Goal: Task Accomplishment & Management: Use online tool/utility

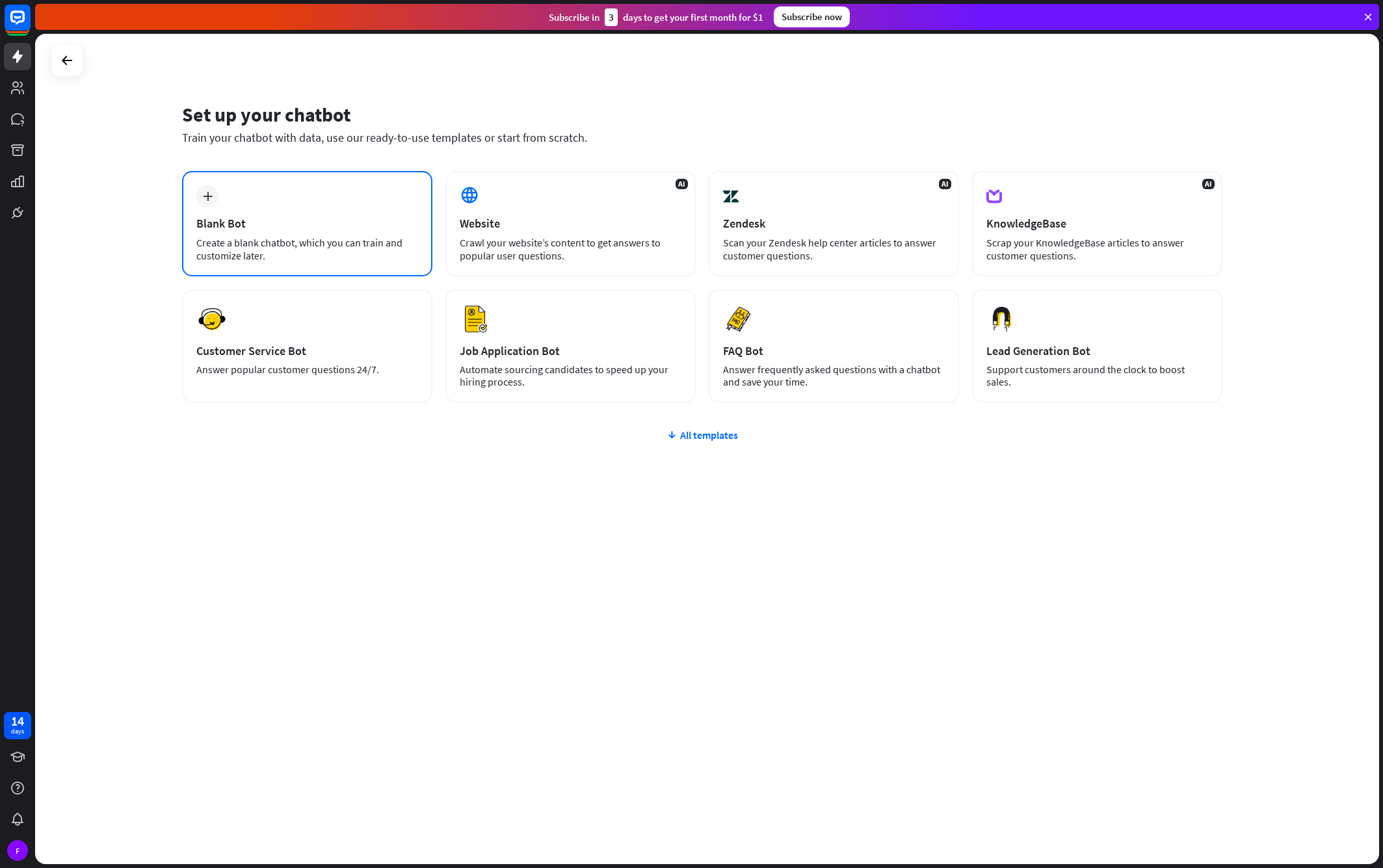
click at [345, 239] on div "Create a blank chatbot, which you can train and customize later." at bounding box center [307, 249] width 222 height 26
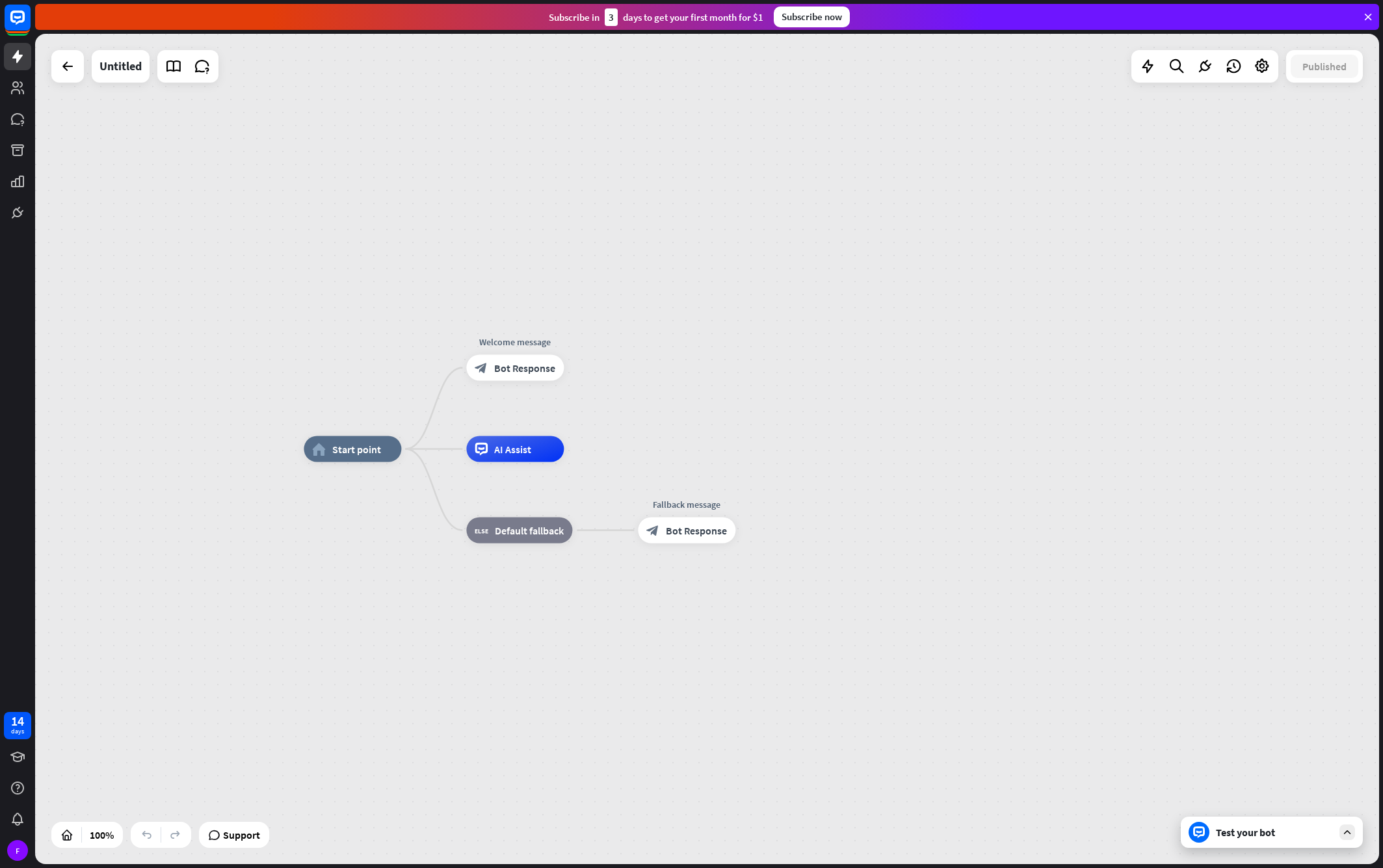
click at [85, 76] on div "Untitled" at bounding box center [134, 66] width 167 height 33
click at [72, 78] on div at bounding box center [68, 66] width 26 height 26
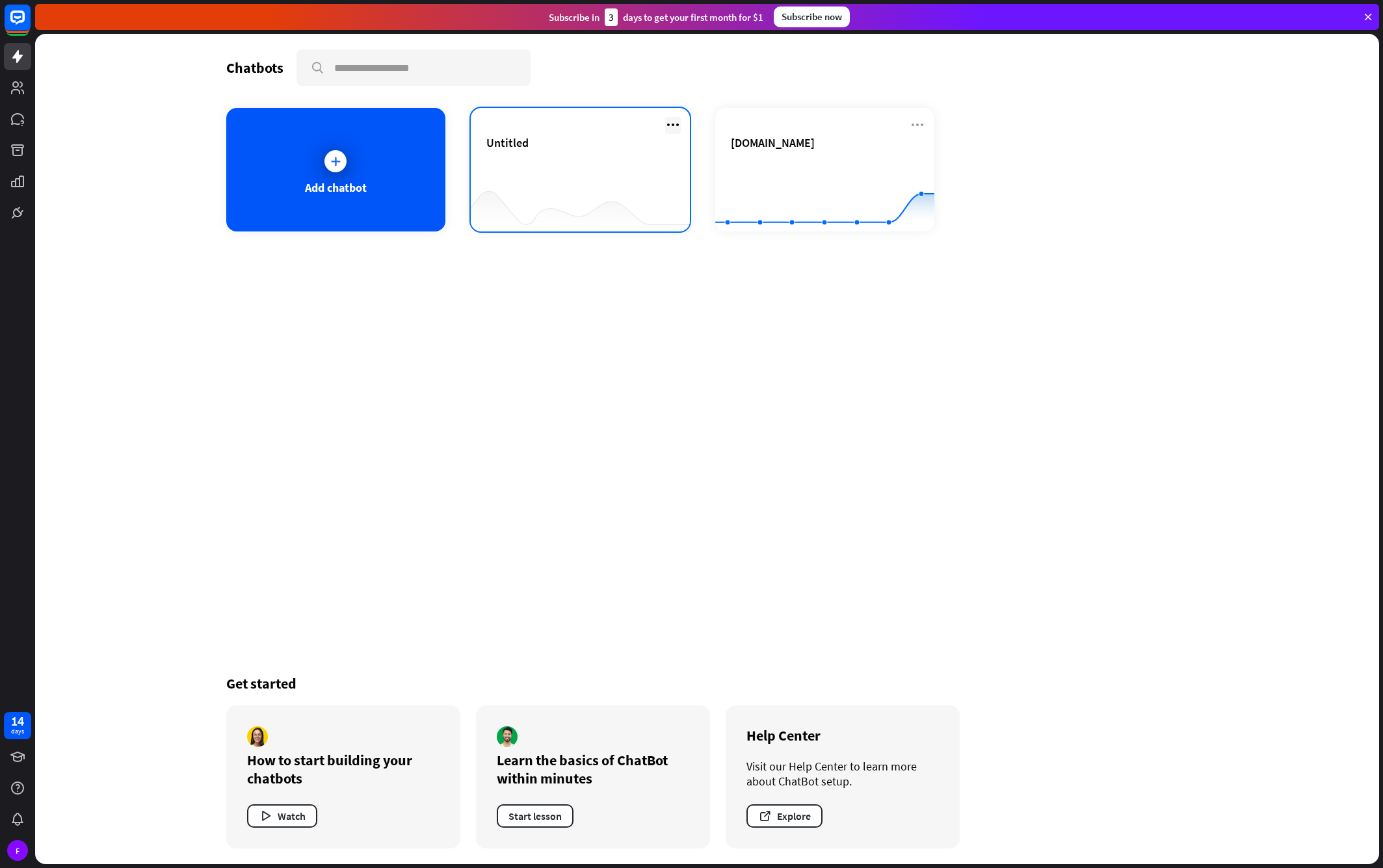
click at [671, 122] on icon at bounding box center [673, 125] width 15 height 15
click at [675, 226] on div "Delete chatbot" at bounding box center [679, 225] width 88 height 24
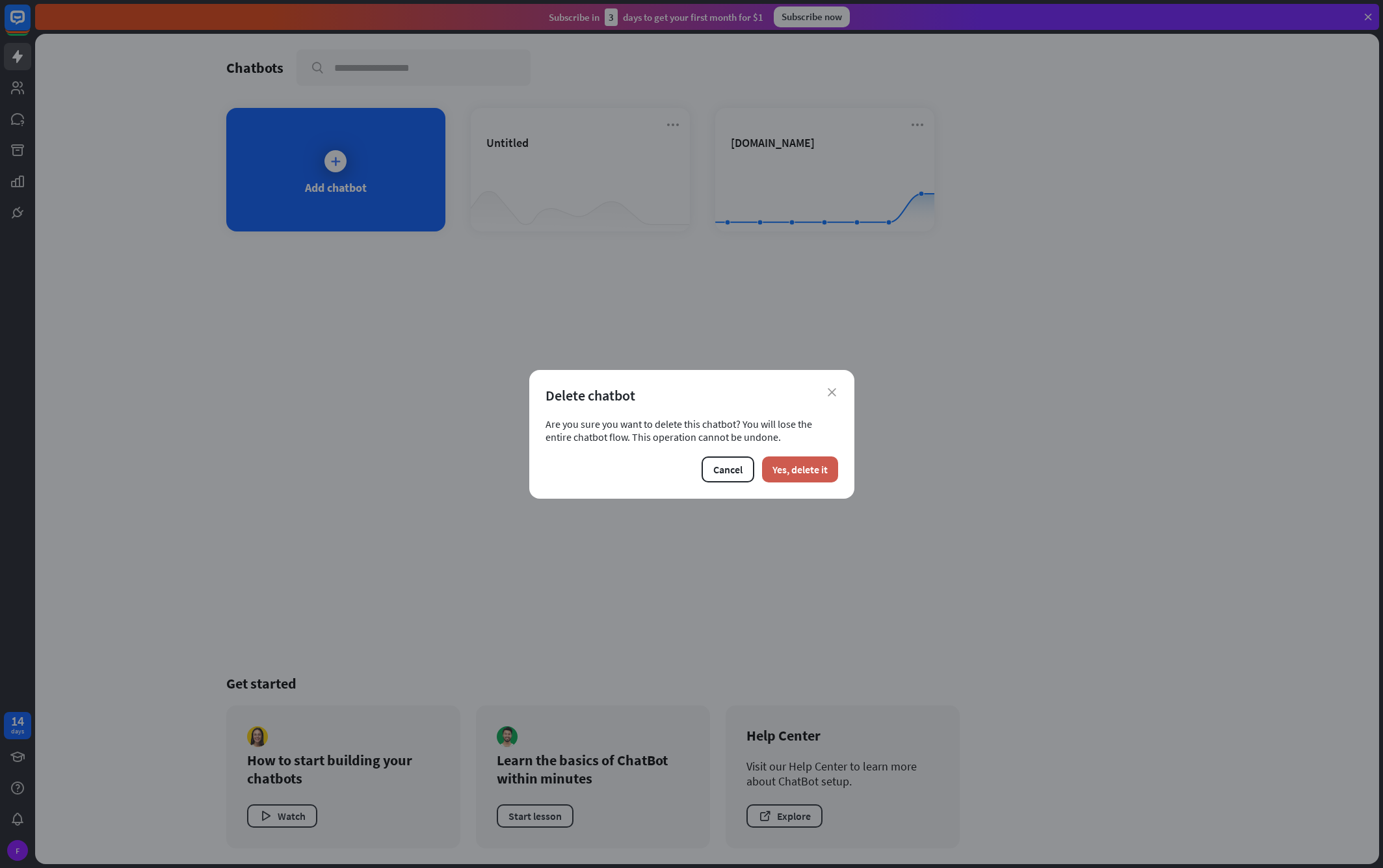
click at [821, 464] on button "Yes, delete it" at bounding box center [800, 469] width 76 height 26
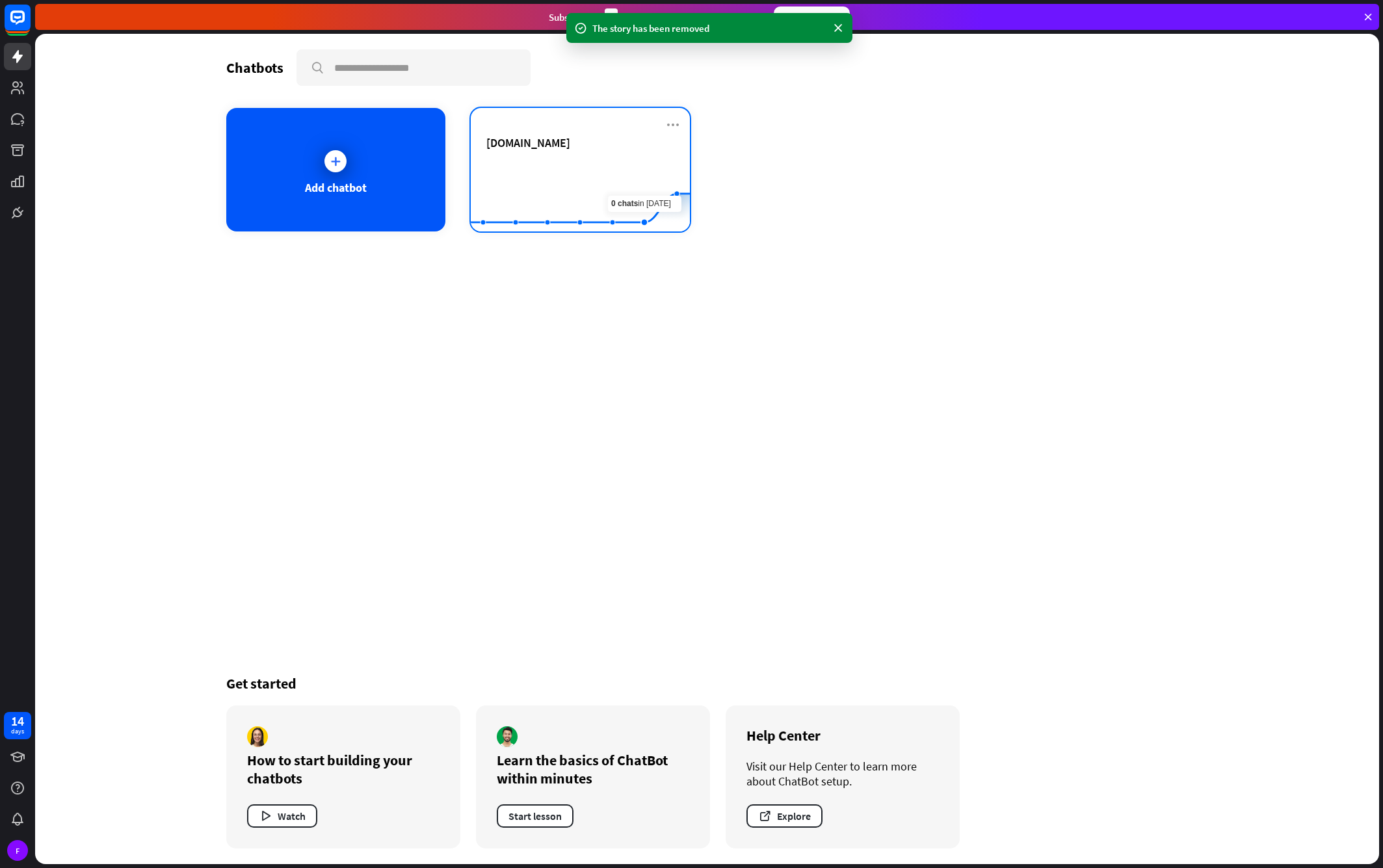
click at [616, 162] on rect at bounding box center [581, 199] width 219 height 82
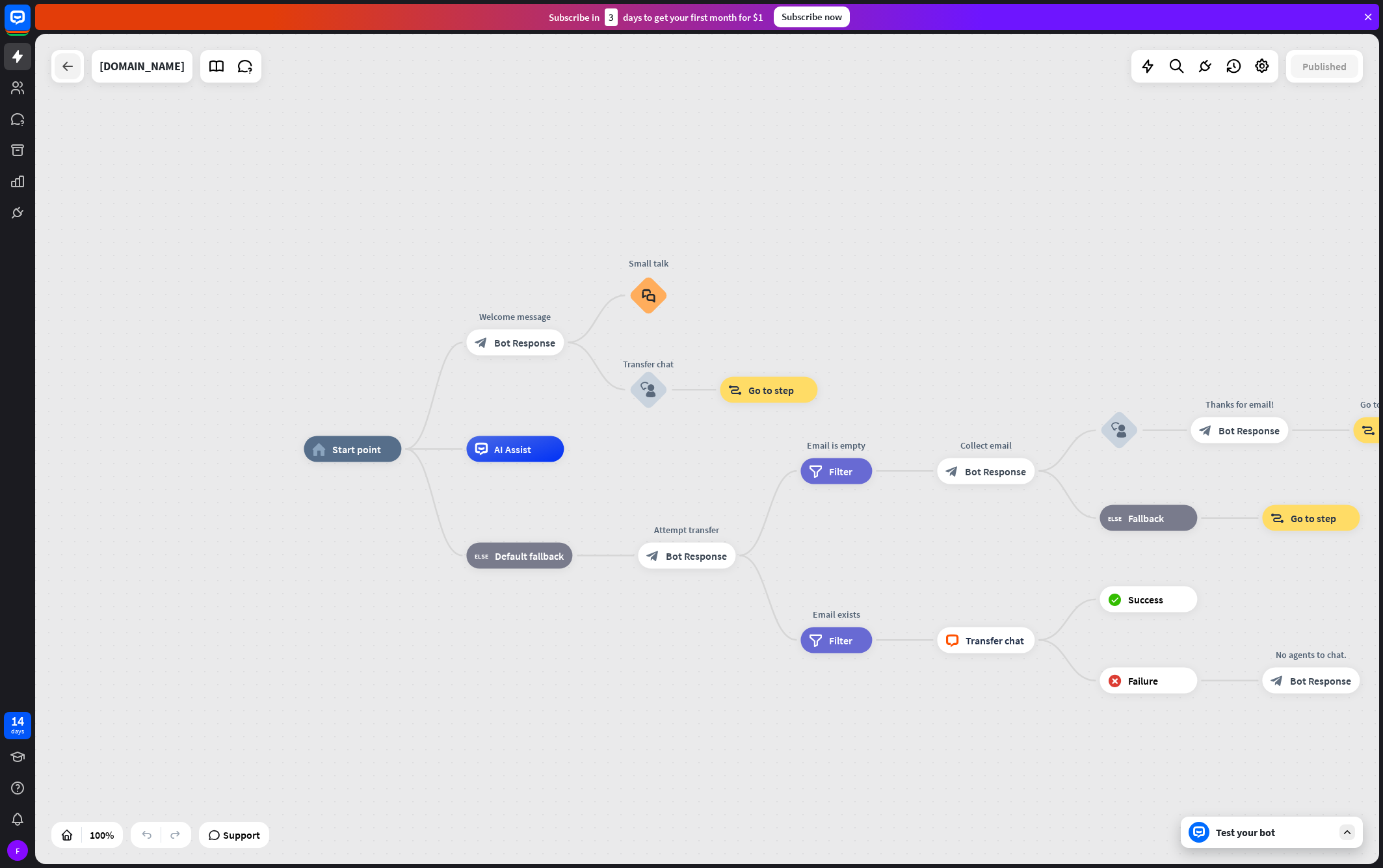
click at [66, 66] on icon at bounding box center [68, 66] width 15 height 15
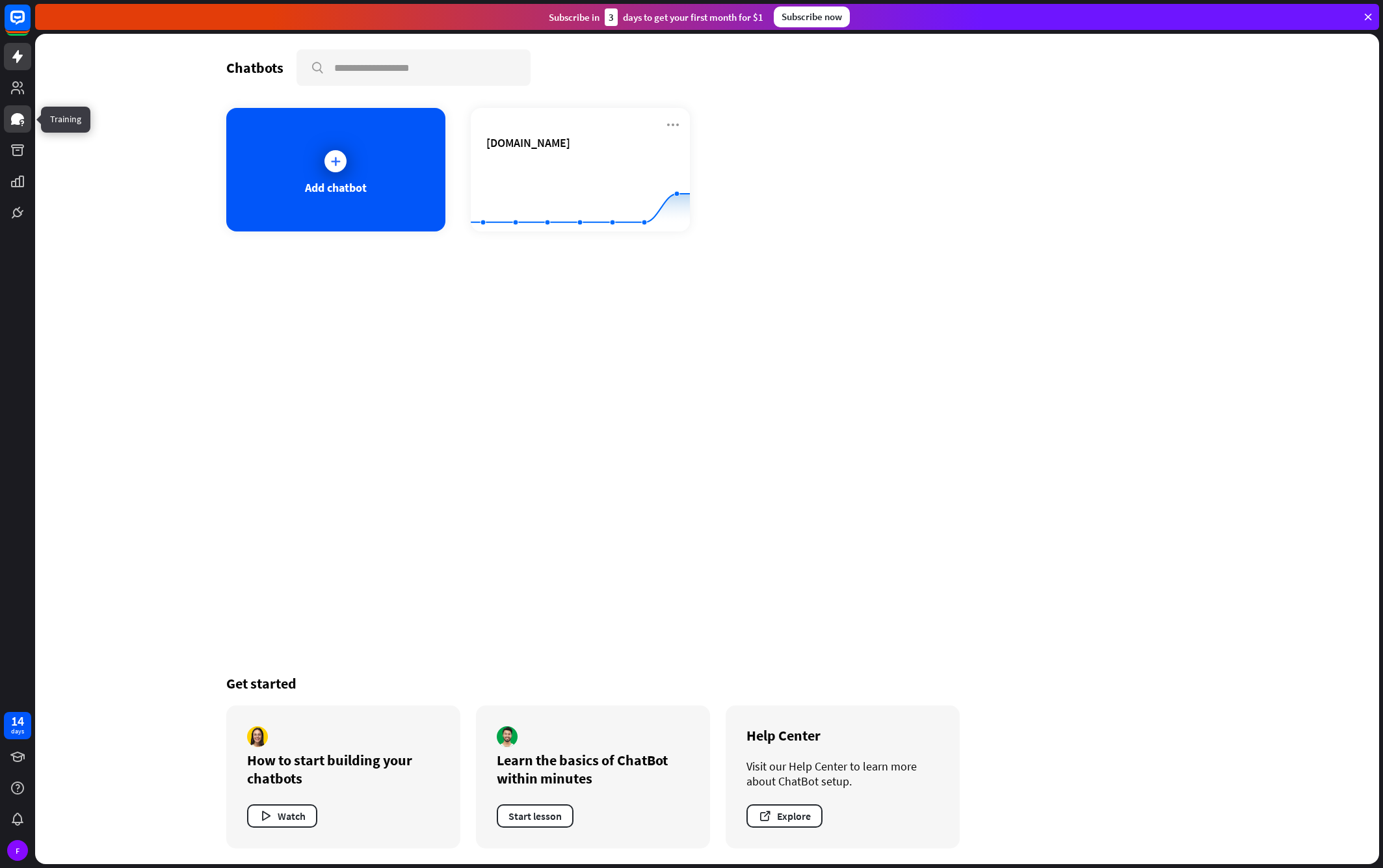
click at [18, 122] on icon at bounding box center [18, 118] width 13 height 11
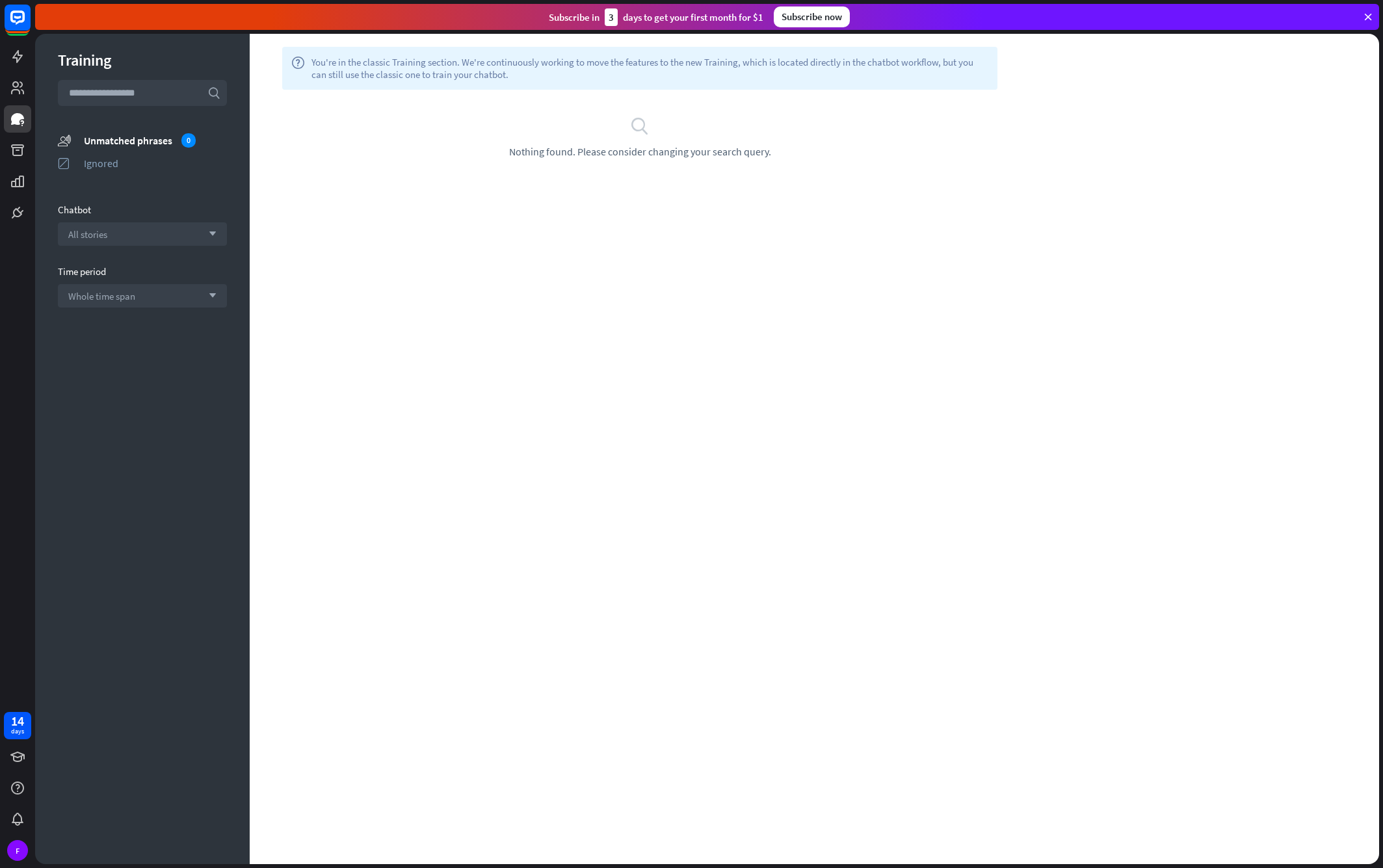
click at [146, 86] on input "text" at bounding box center [142, 93] width 169 height 26
click at [115, 169] on div "Ignored" at bounding box center [155, 163] width 143 height 13
click at [114, 143] on div at bounding box center [707, 449] width 1344 height 831
click at [126, 142] on div "Unmatched phrases" at bounding box center [155, 140] width 143 height 13
click at [157, 290] on div "Whole time span arrow_down" at bounding box center [142, 296] width 169 height 24
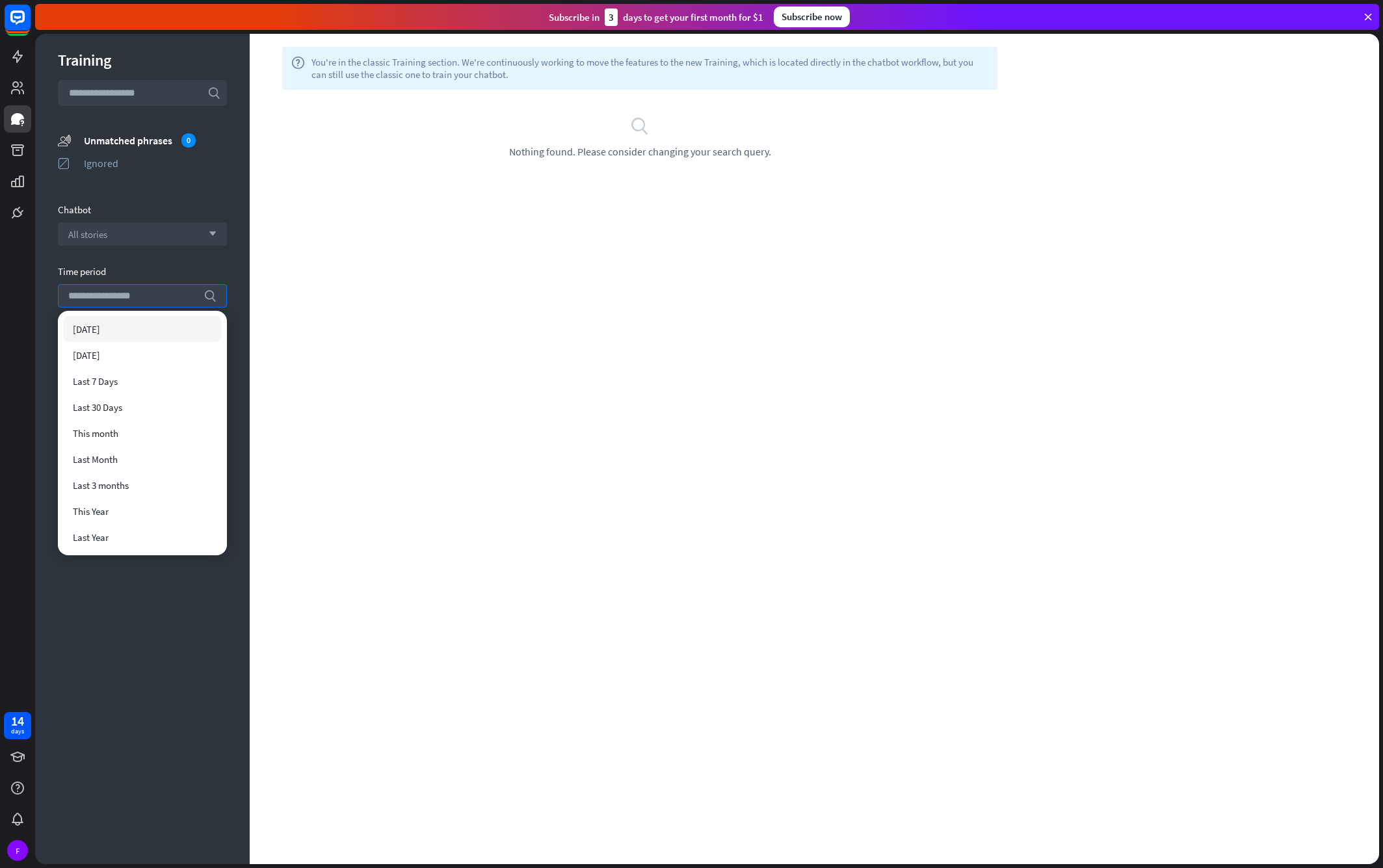
click at [166, 246] on div "Training search unmatched_phrases Unmatched phrases 0 ignored Ignored Chatbot A…" at bounding box center [142, 449] width 215 height 831
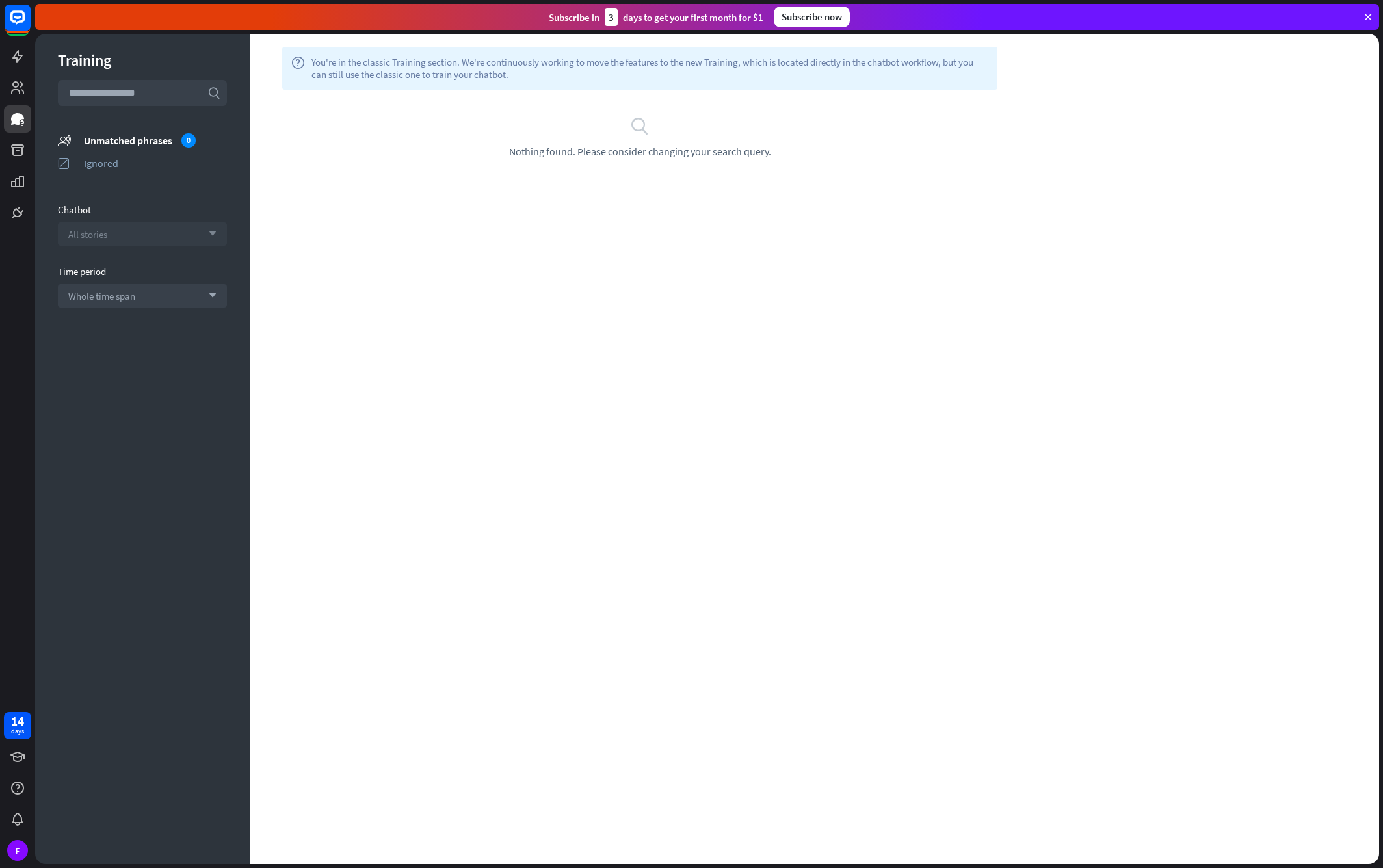
click at [174, 233] on div "All stories arrow_down" at bounding box center [142, 234] width 169 height 24
click at [178, 225] on input "search" at bounding box center [133, 234] width 129 height 22
click at [19, 816] on icon at bounding box center [17, 819] width 11 height 13
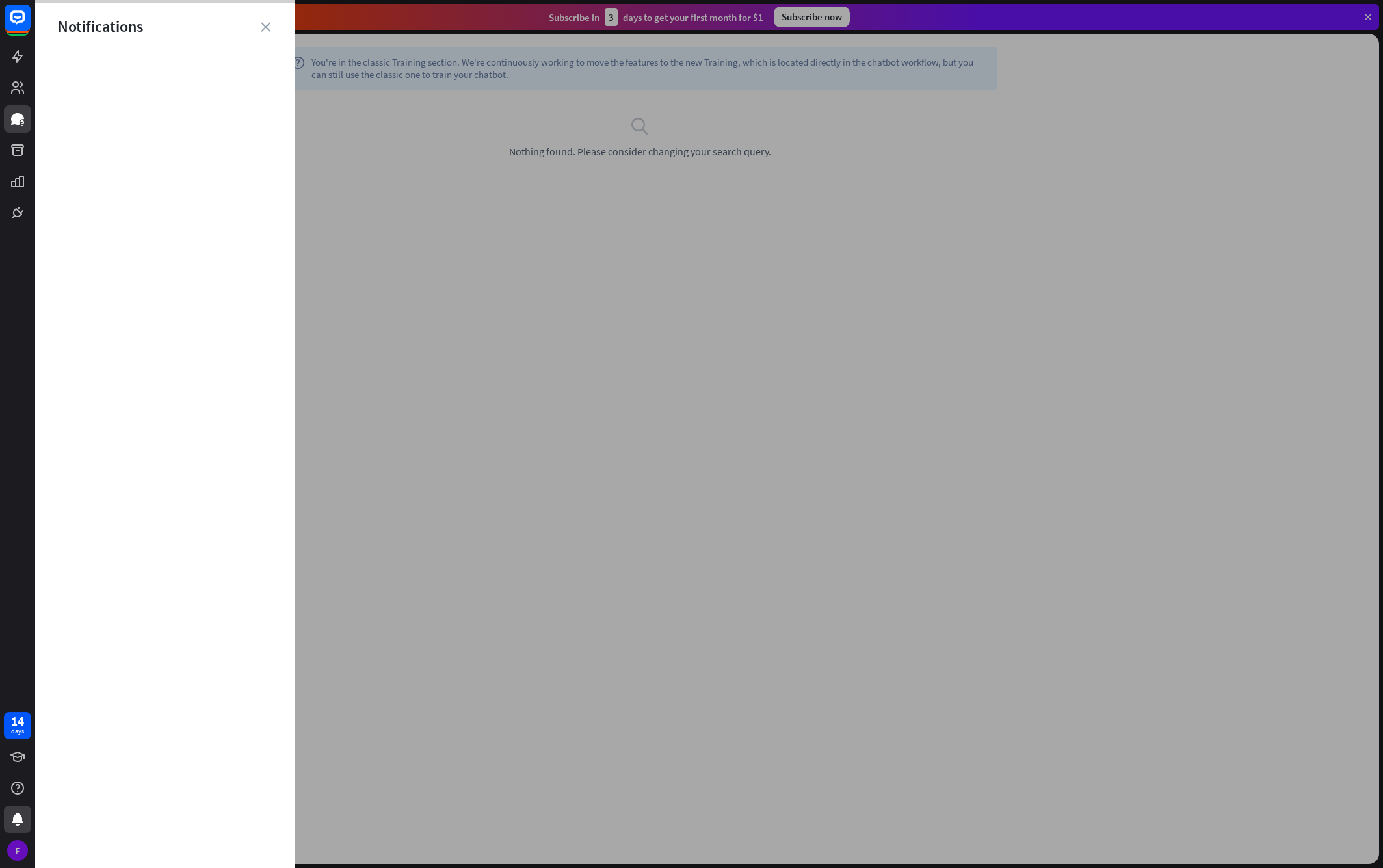
click at [20, 855] on div "F" at bounding box center [17, 850] width 21 height 21
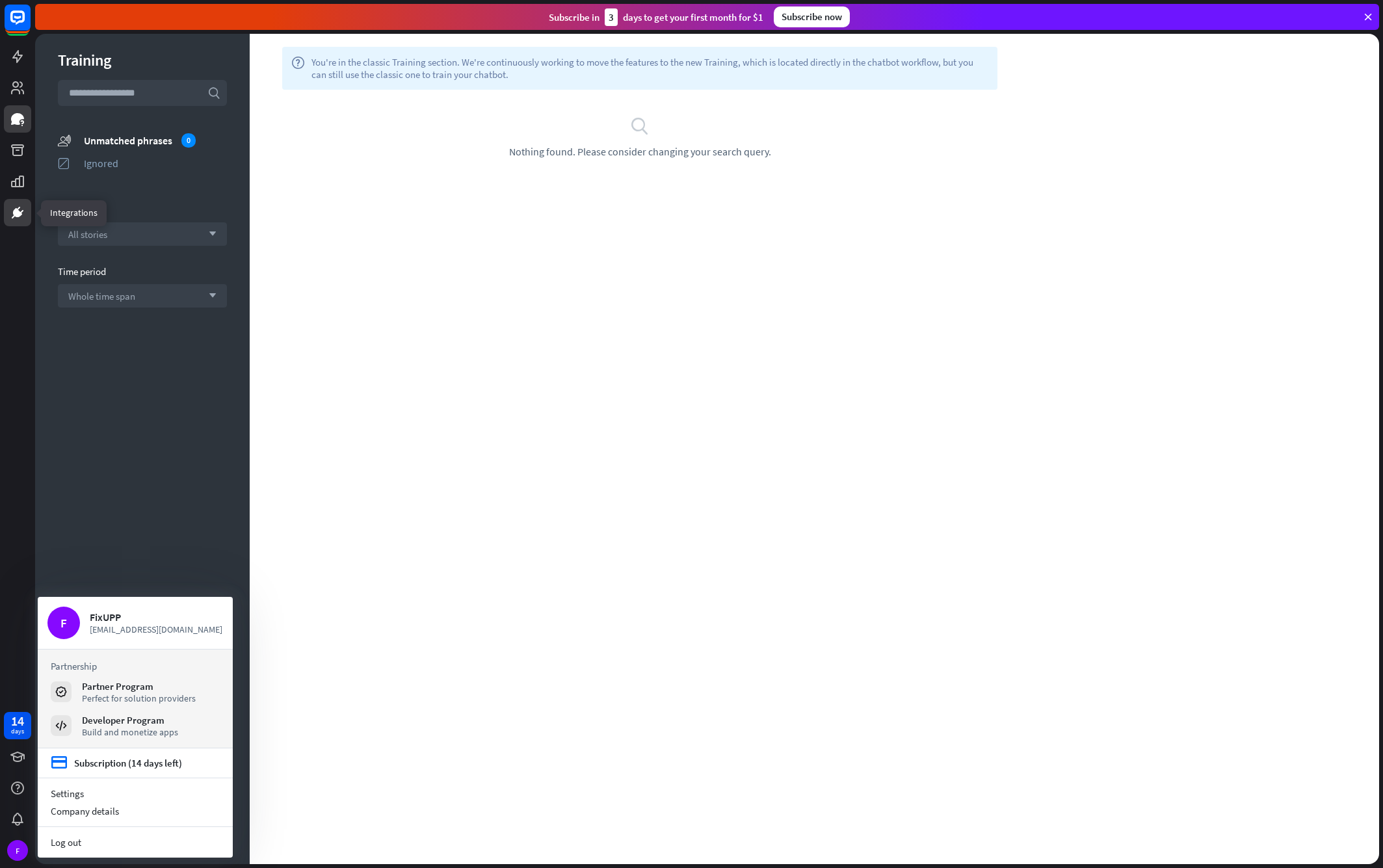
click at [24, 211] on icon at bounding box center [18, 213] width 15 height 15
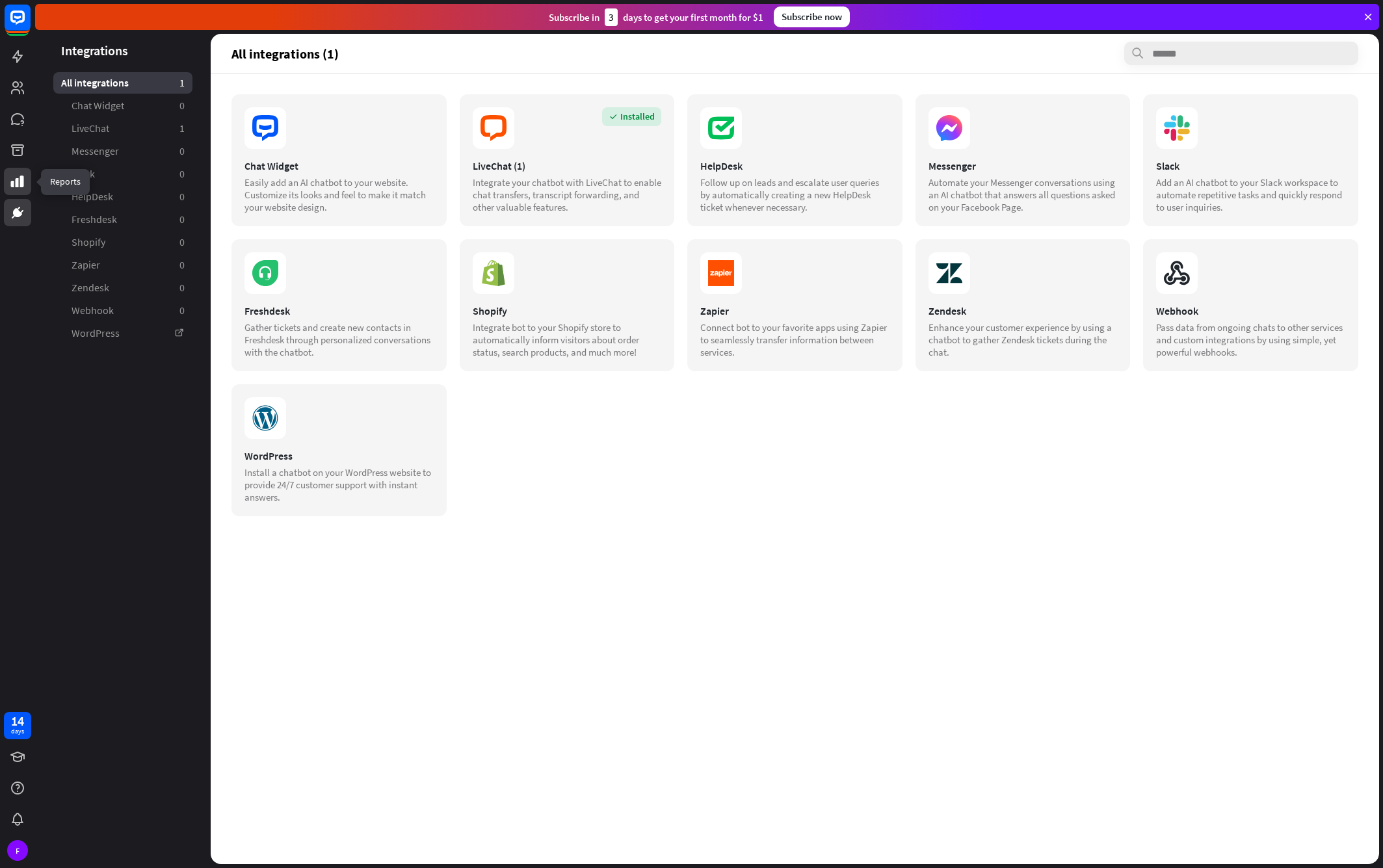
click at [20, 189] on link at bounding box center [18, 181] width 27 height 27
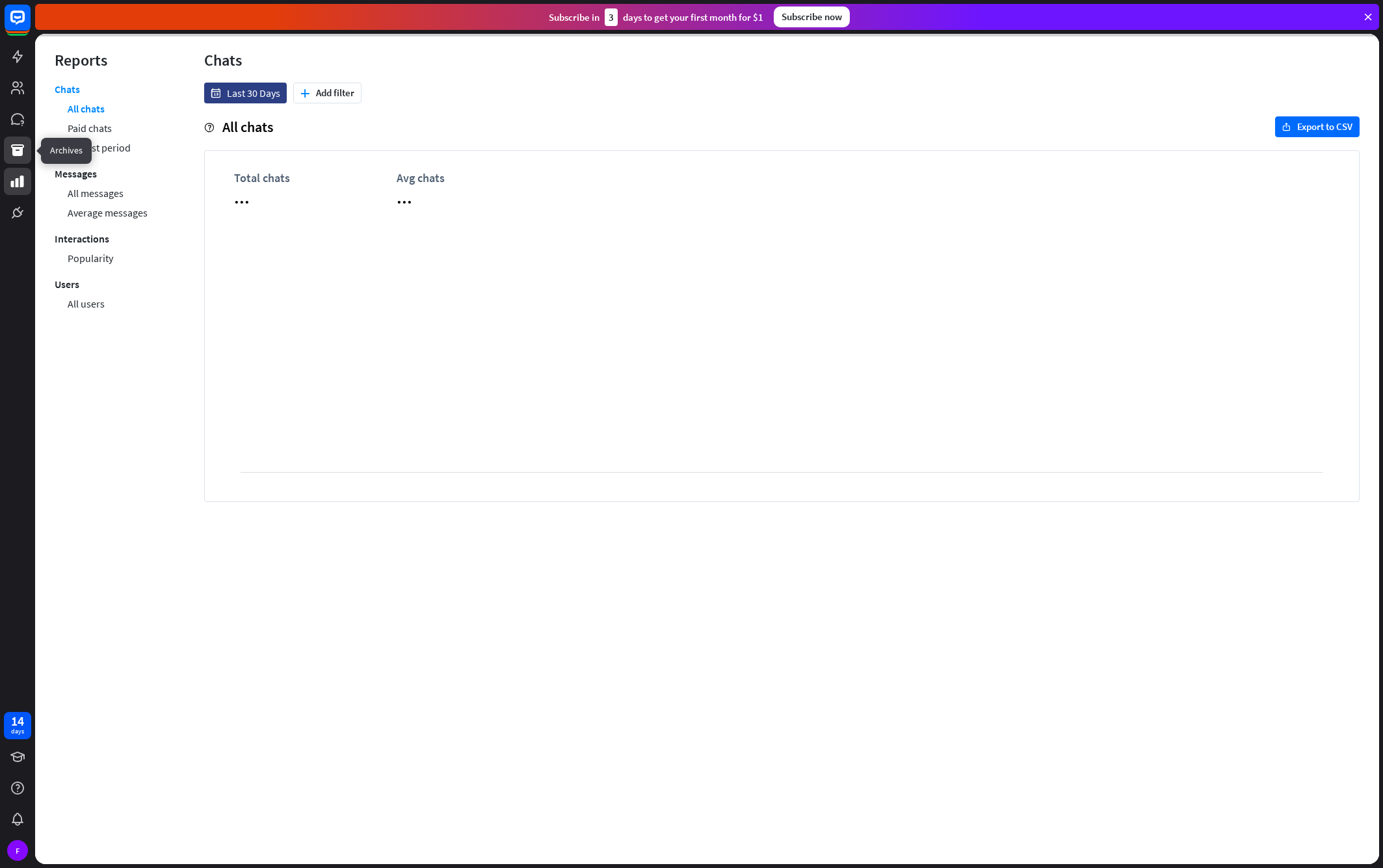
click at [14, 159] on link at bounding box center [18, 150] width 27 height 27
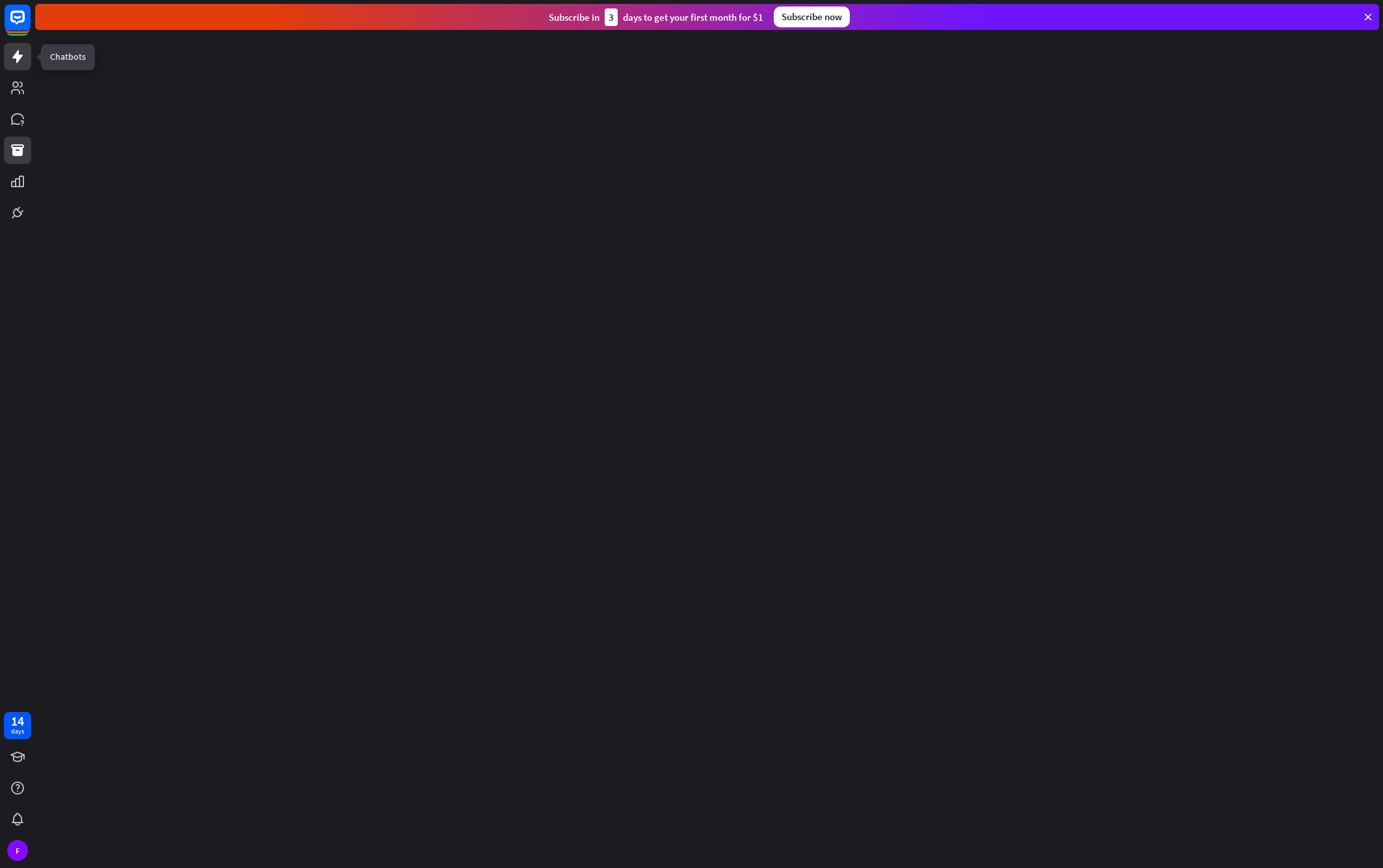
click at [18, 59] on icon at bounding box center [18, 56] width 11 height 13
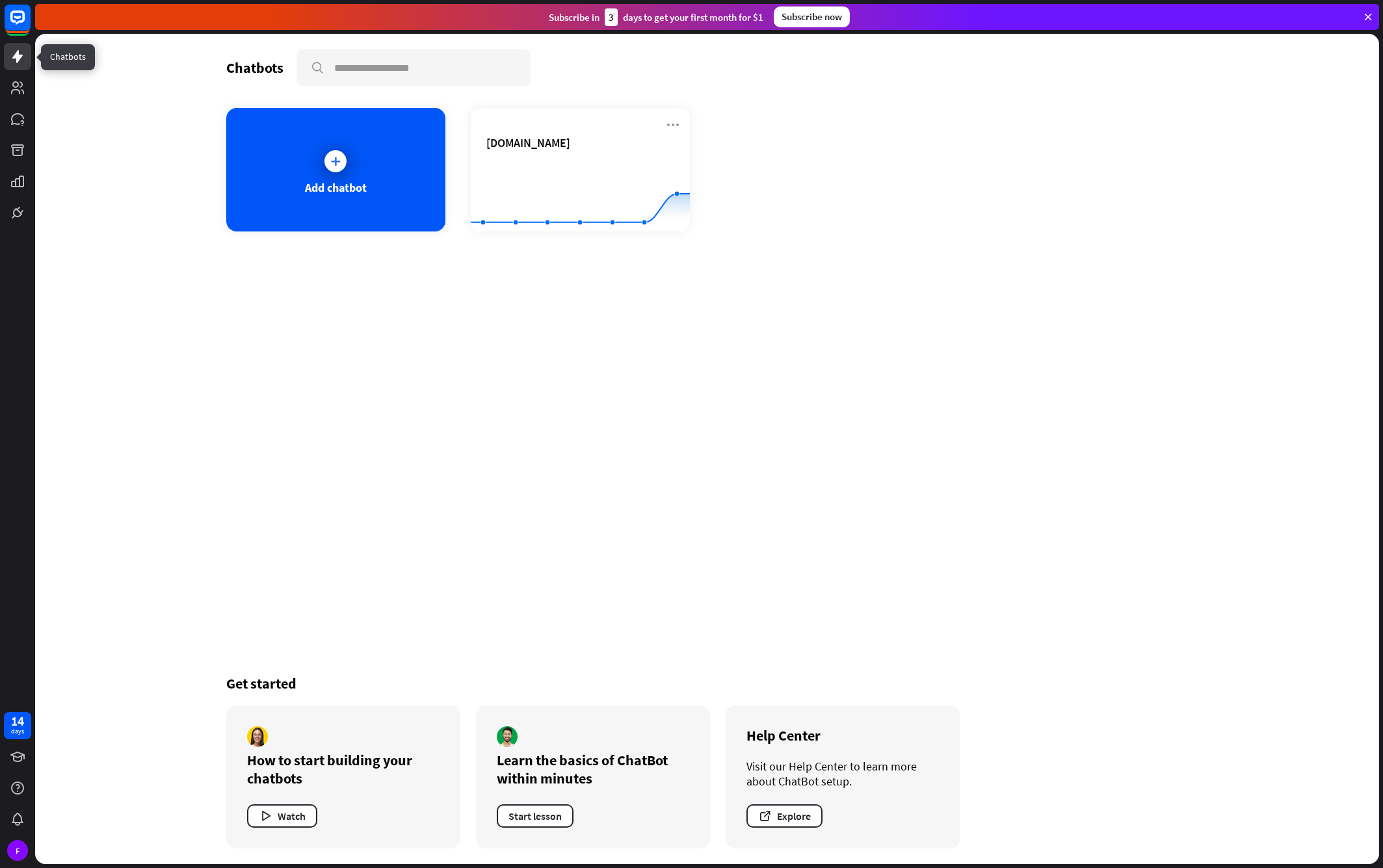
click at [18, 59] on icon at bounding box center [18, 56] width 11 height 13
click at [21, 29] on rect at bounding box center [18, 18] width 29 height 29
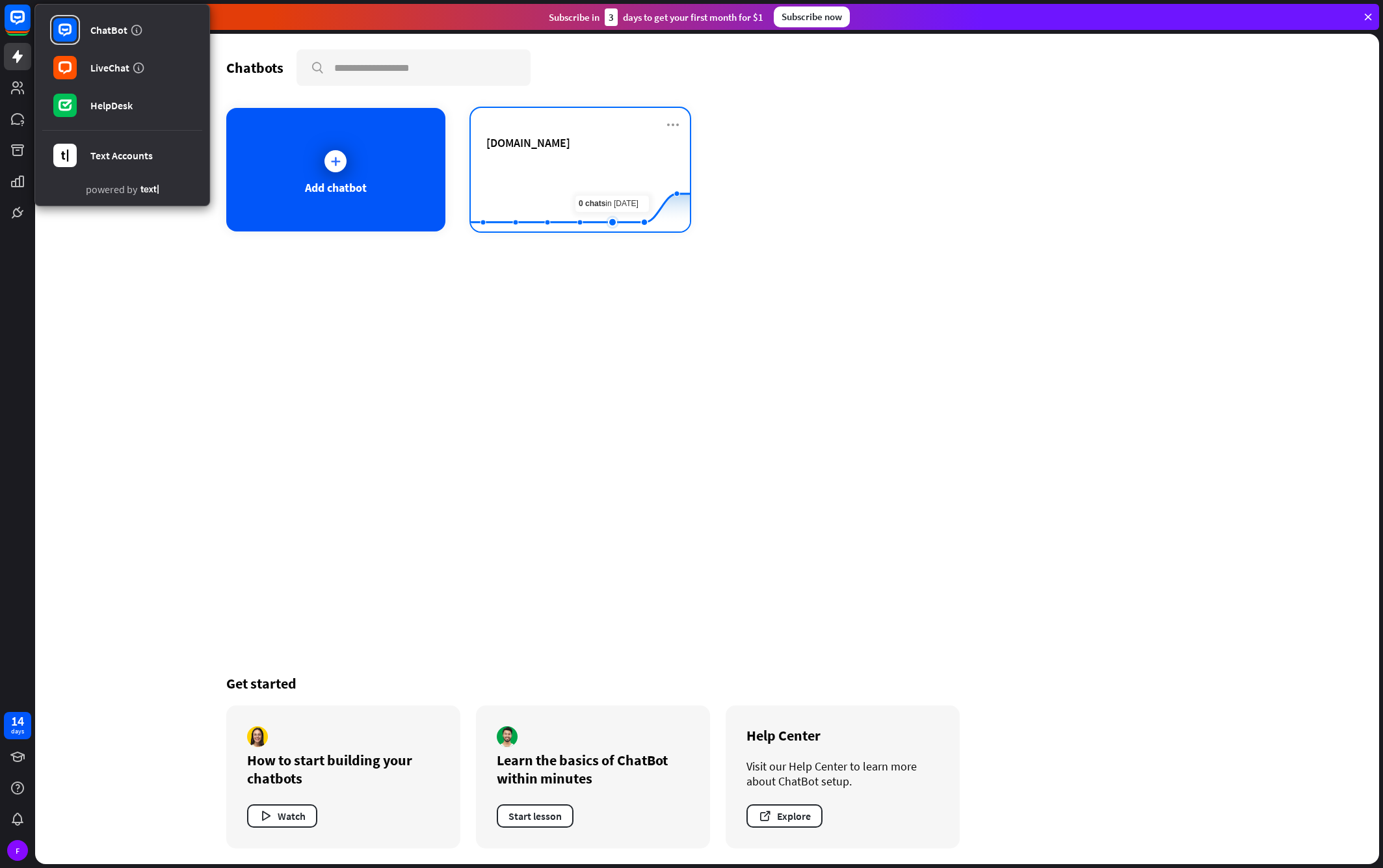
click at [609, 176] on rect at bounding box center [581, 199] width 219 height 82
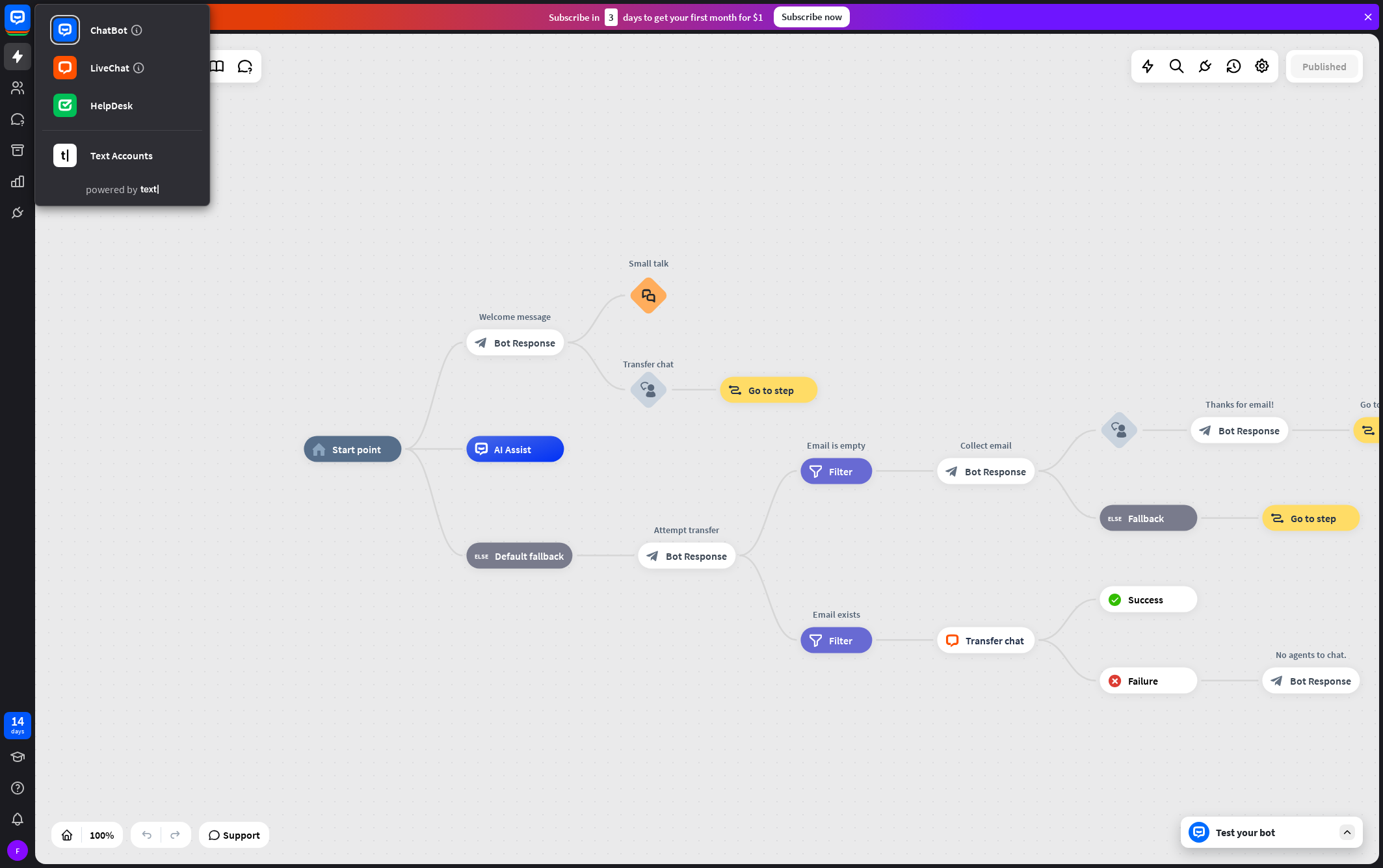
click at [693, 157] on div "home_2 Start point Welcome message block_bot_response Bot Response Small talk b…" at bounding box center [707, 449] width 1344 height 831
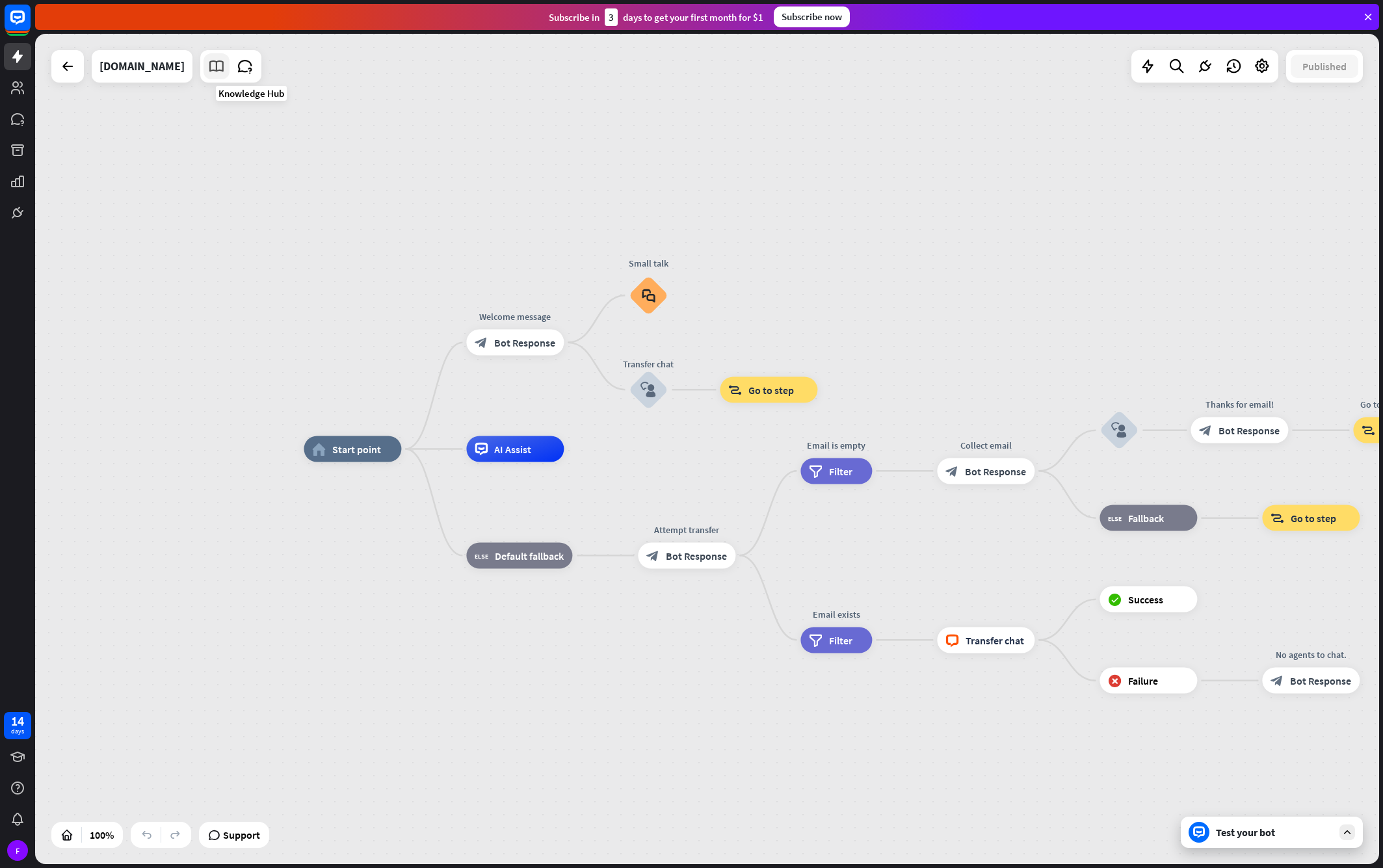
click at [229, 73] on link at bounding box center [216, 66] width 26 height 26
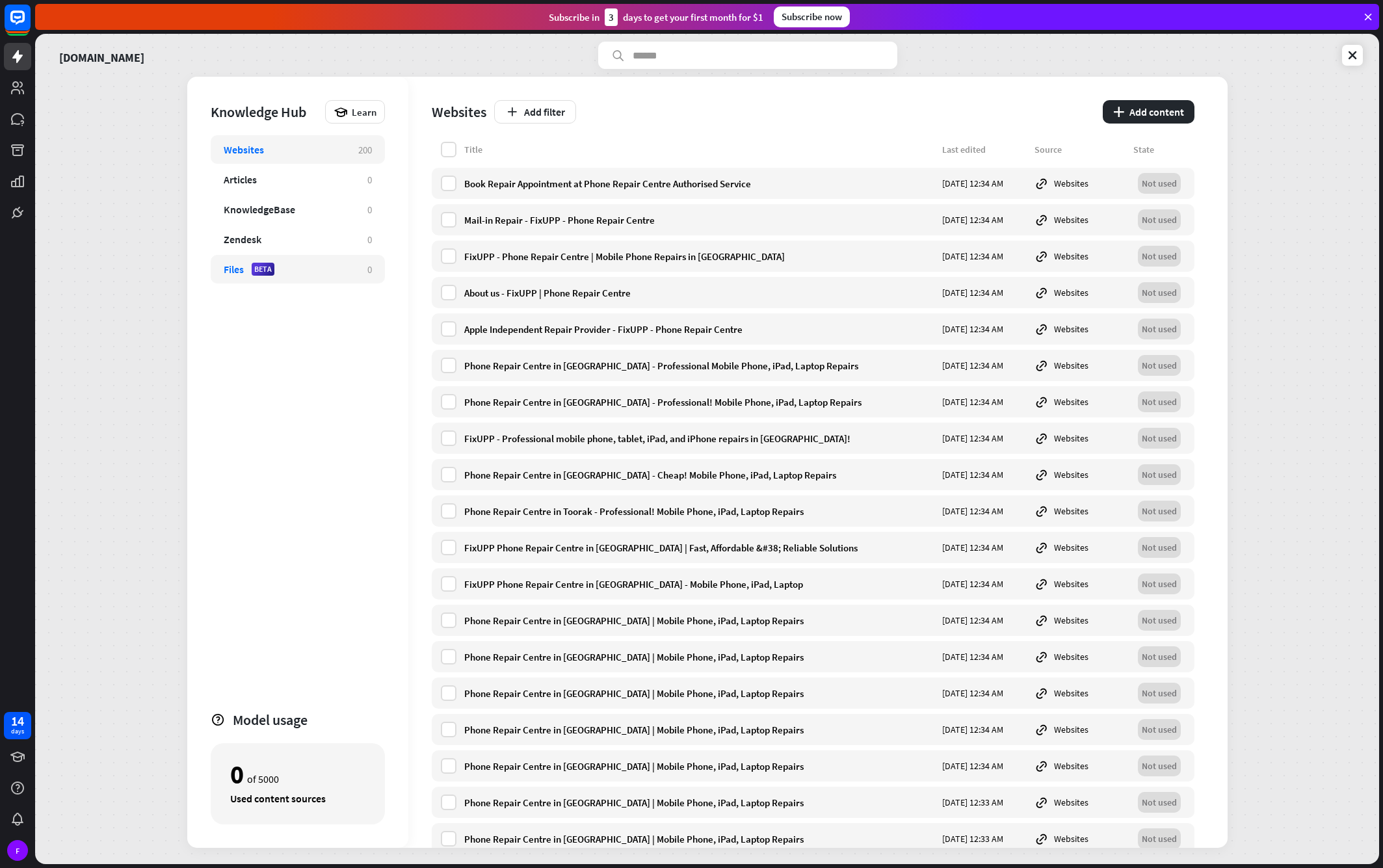
click at [274, 271] on div "BETA" at bounding box center [263, 269] width 23 height 13
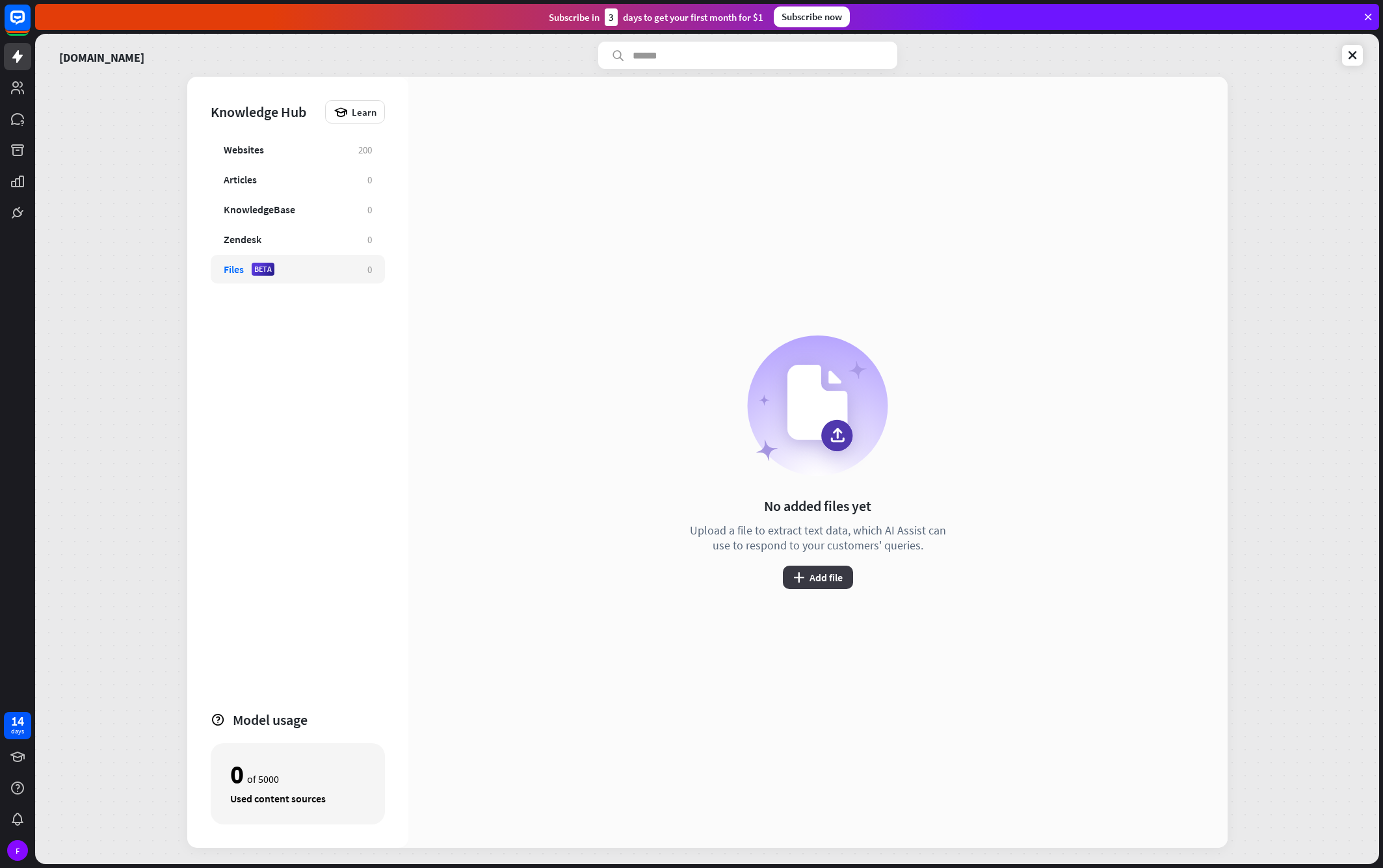
click at [802, 582] on icon "plus" at bounding box center [799, 578] width 11 height 11
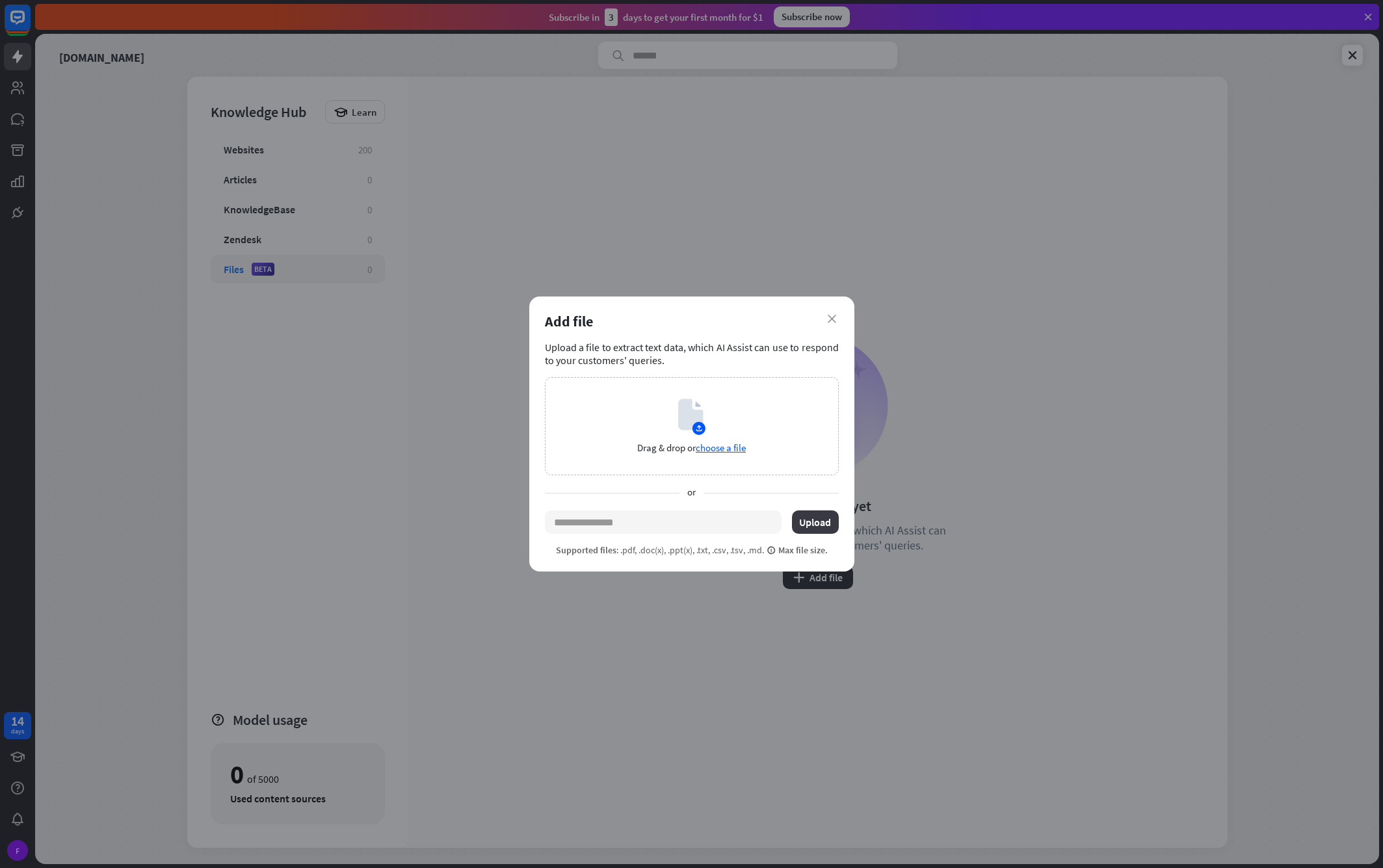
click at [809, 522] on button "Upload" at bounding box center [815, 522] width 46 height 24
click at [682, 437] on div "Drag & drop or choose a file" at bounding box center [692, 426] width 294 height 98
click at [823, 321] on div "Add file" at bounding box center [692, 322] width 294 height 18
click at [830, 312] on div "Add file" at bounding box center [692, 322] width 294 height 18
click at [839, 319] on div "close Add file Upload a file to extract text data, which AI Assist can use to r…" at bounding box center [692, 434] width 325 height 275
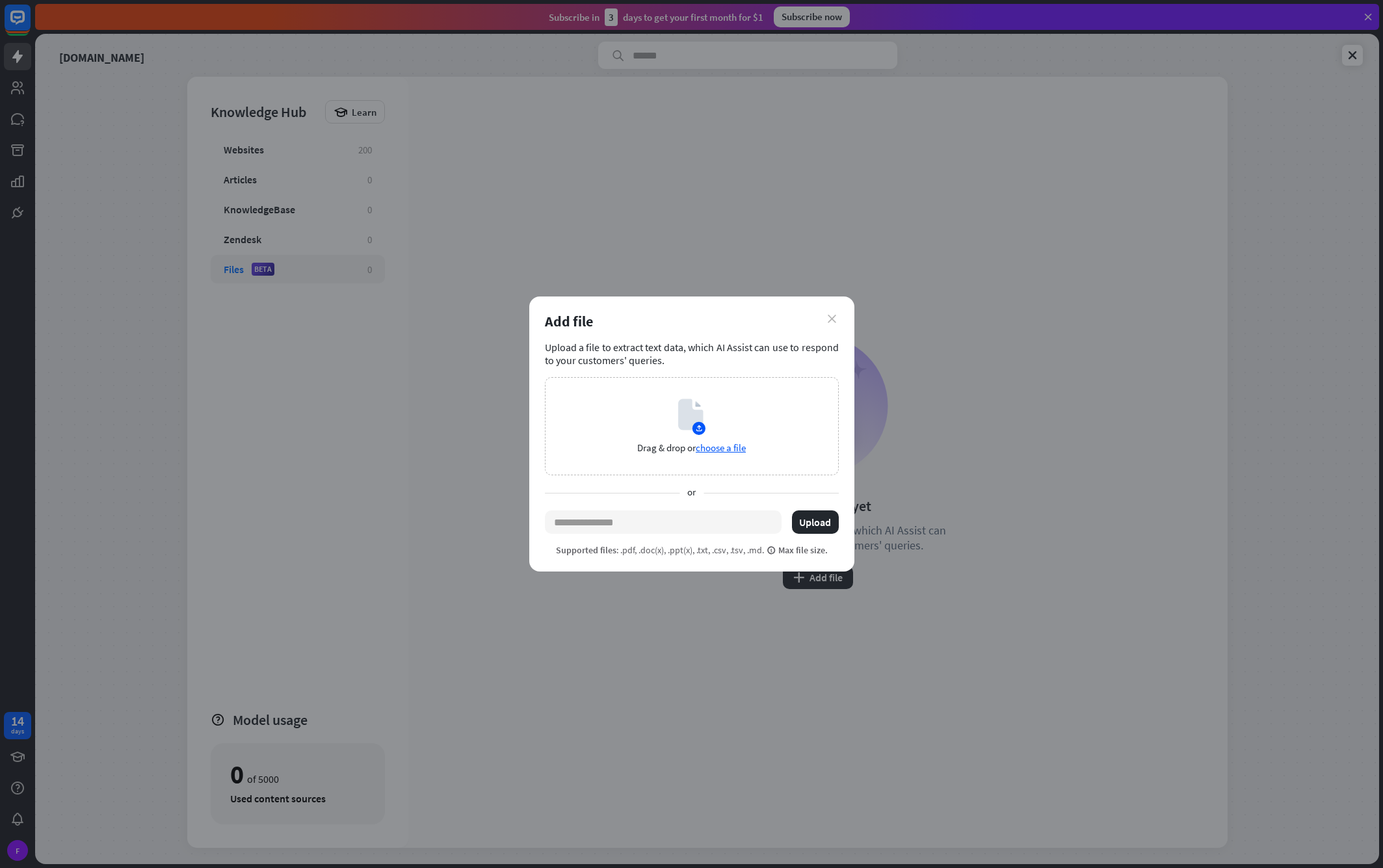
click at [830, 318] on icon "close" at bounding box center [831, 319] width 8 height 8
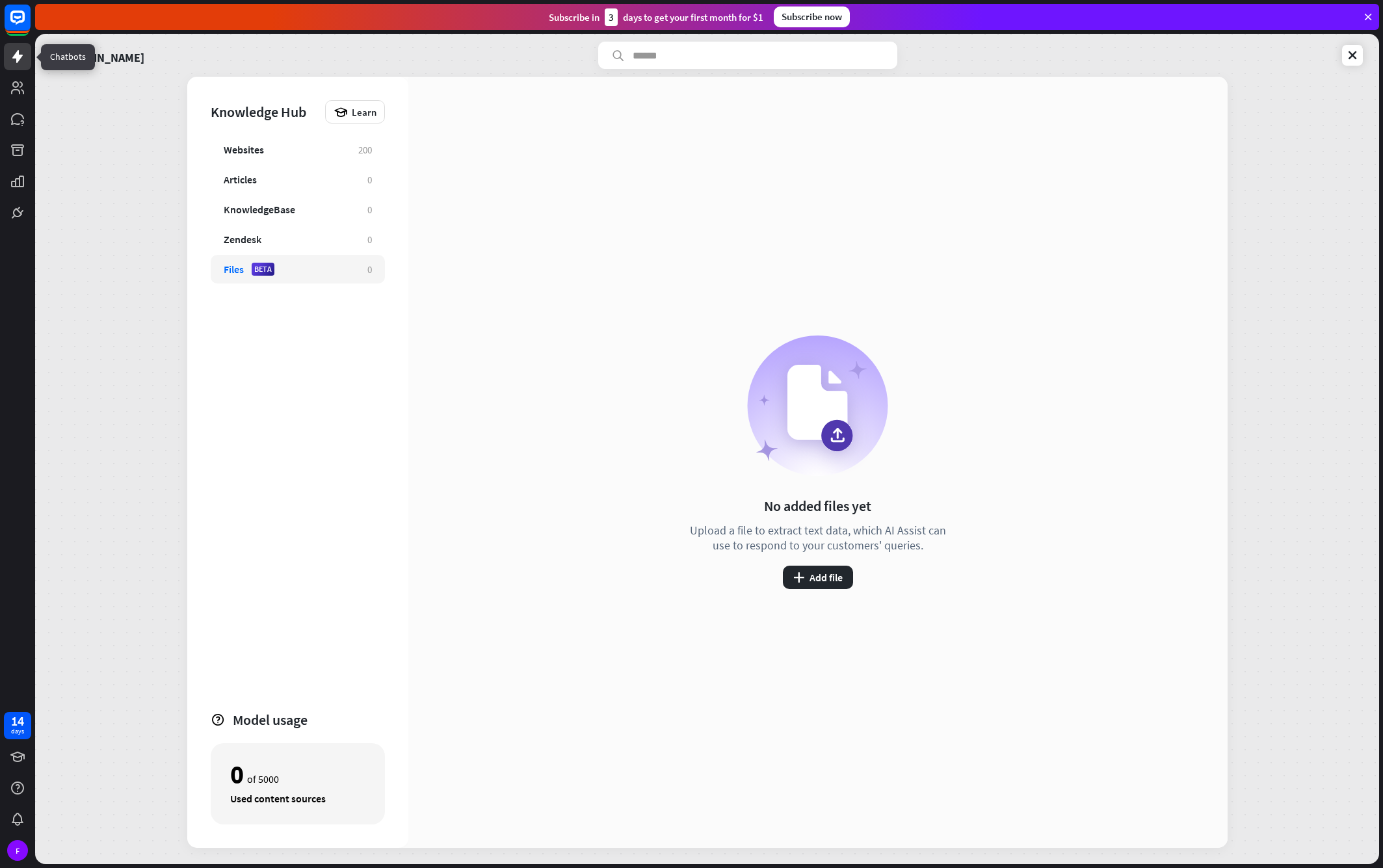
click at [20, 61] on icon at bounding box center [18, 56] width 15 height 15
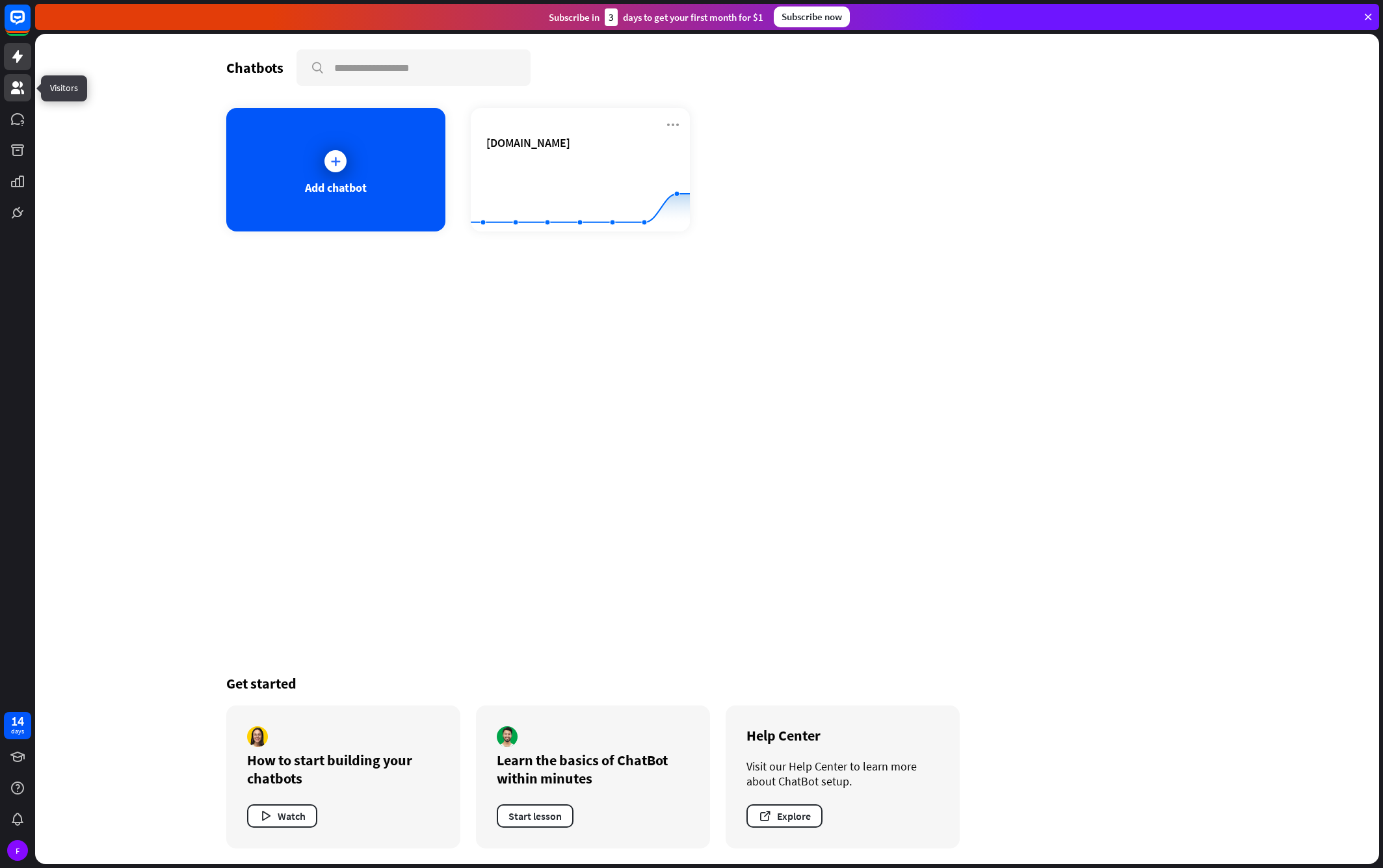
click at [21, 89] on icon at bounding box center [18, 88] width 15 height 15
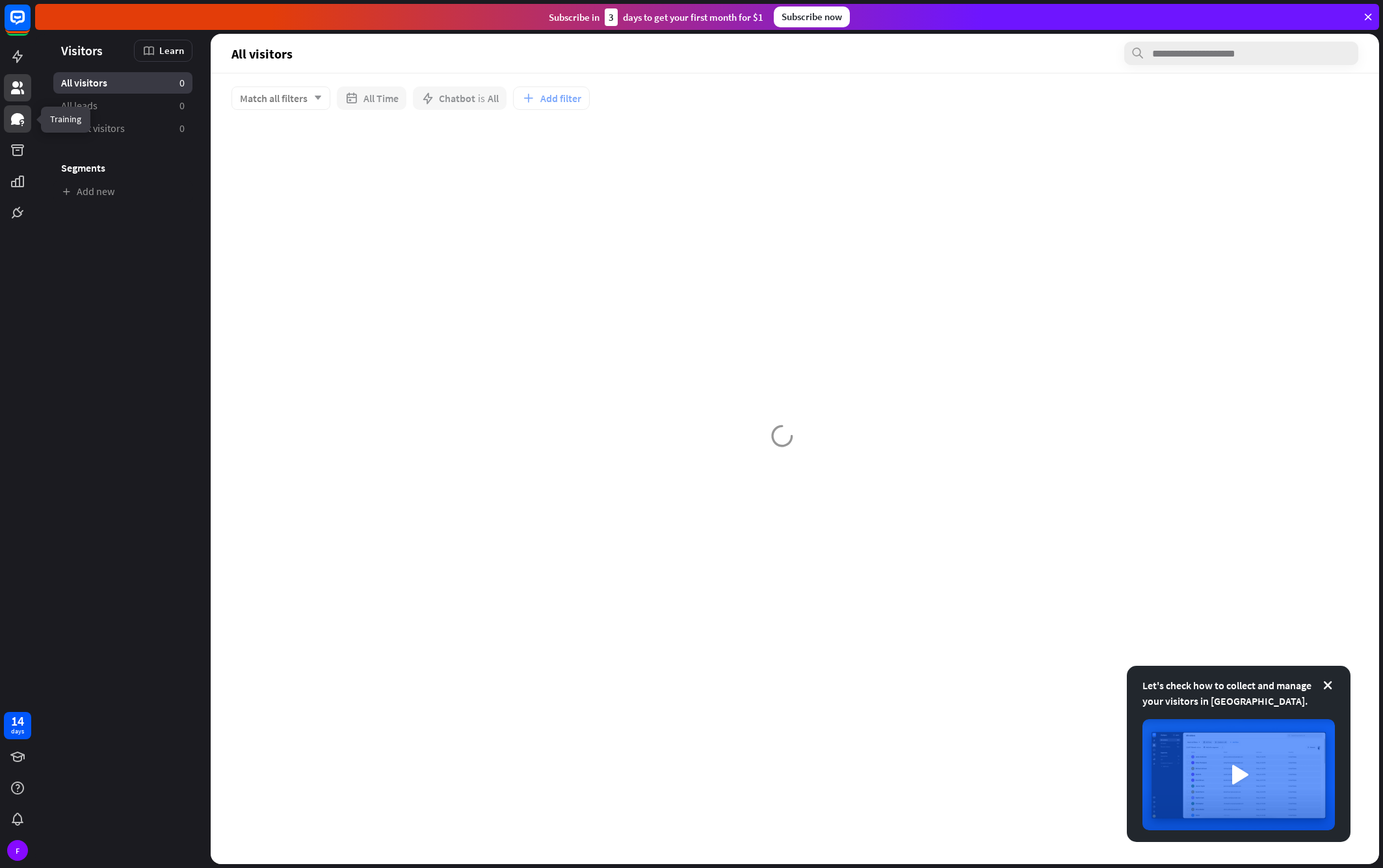
click at [18, 126] on icon at bounding box center [18, 119] width 15 height 15
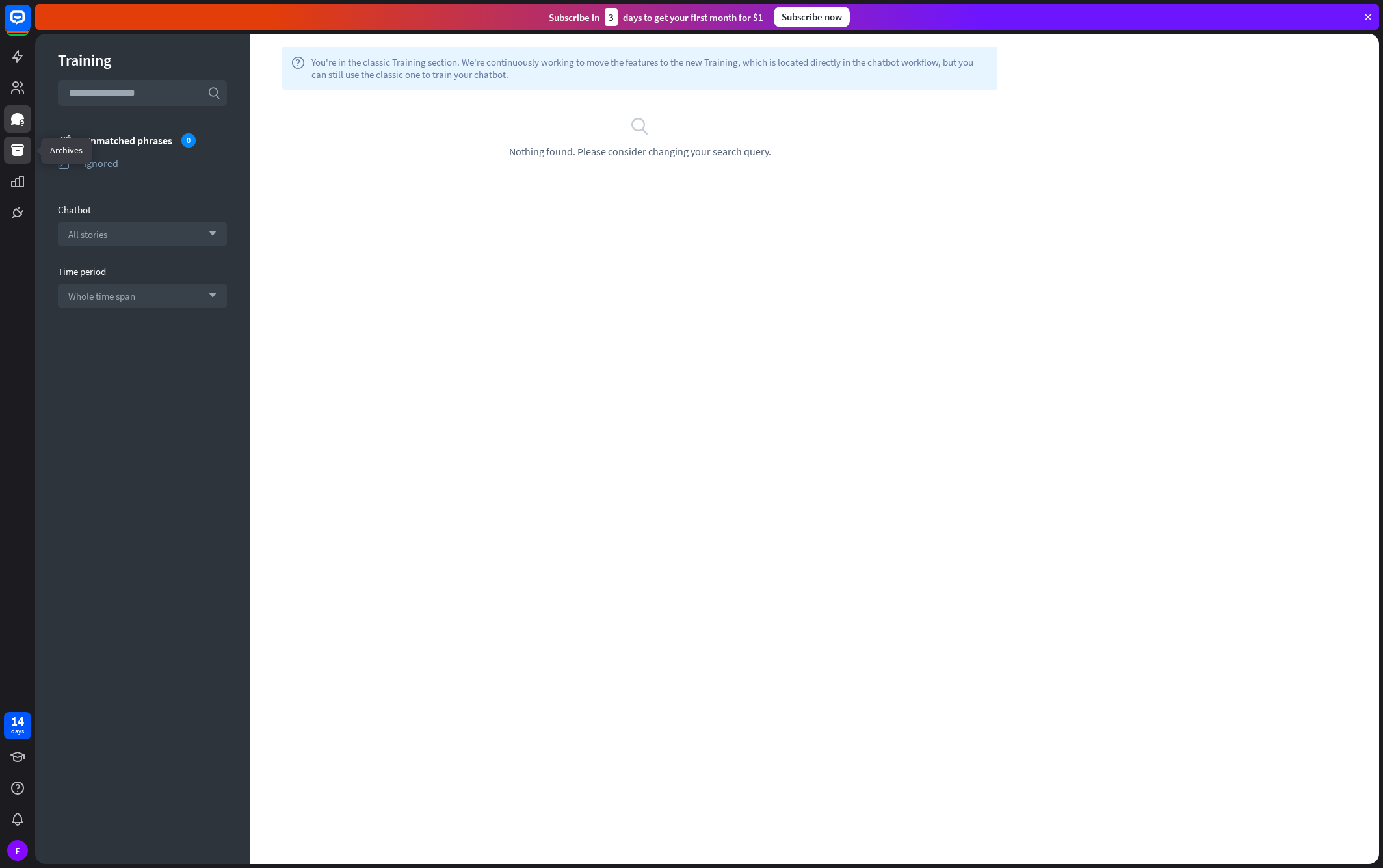
click at [14, 156] on icon at bounding box center [18, 150] width 15 height 15
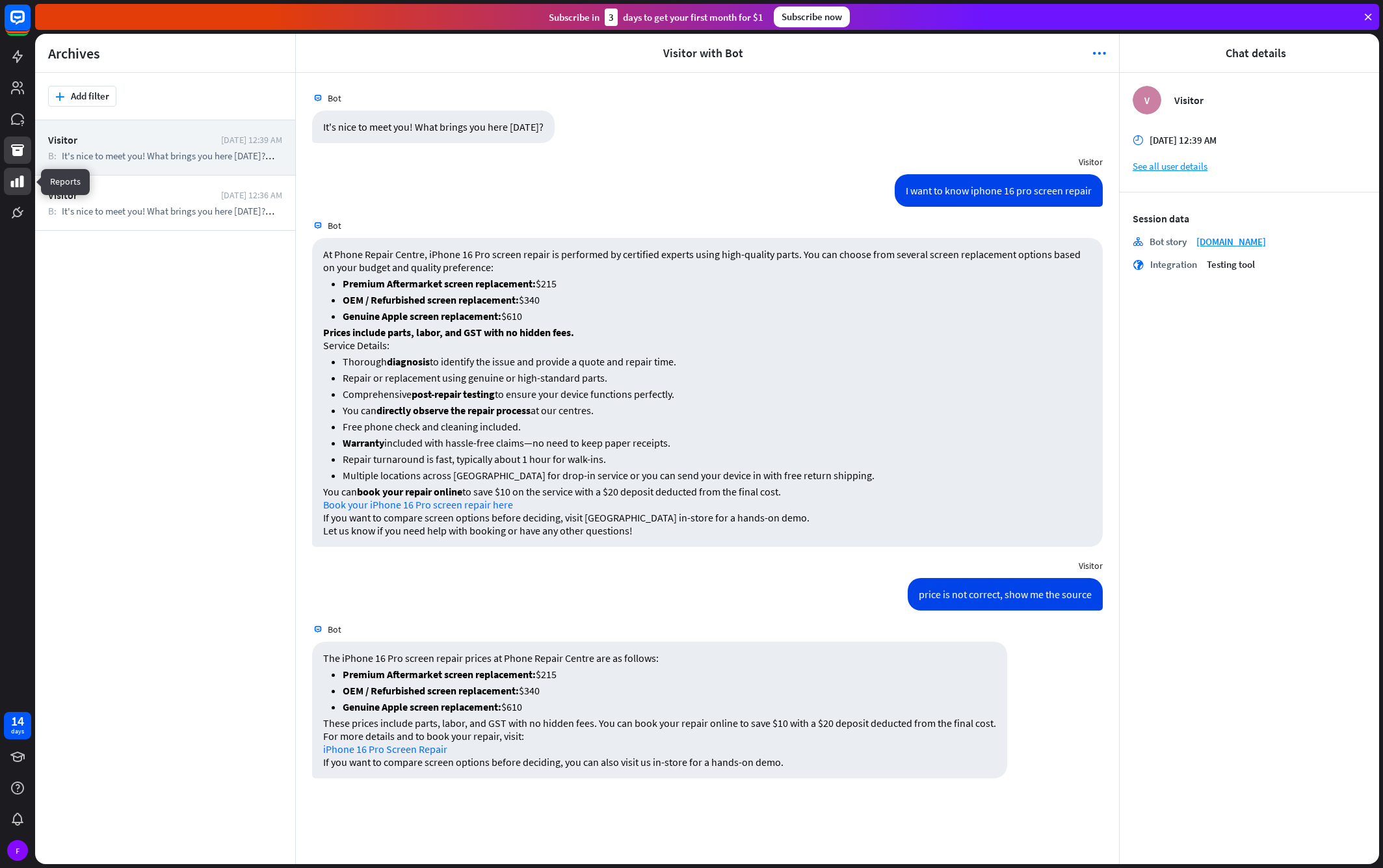
click at [15, 183] on icon at bounding box center [18, 181] width 15 height 15
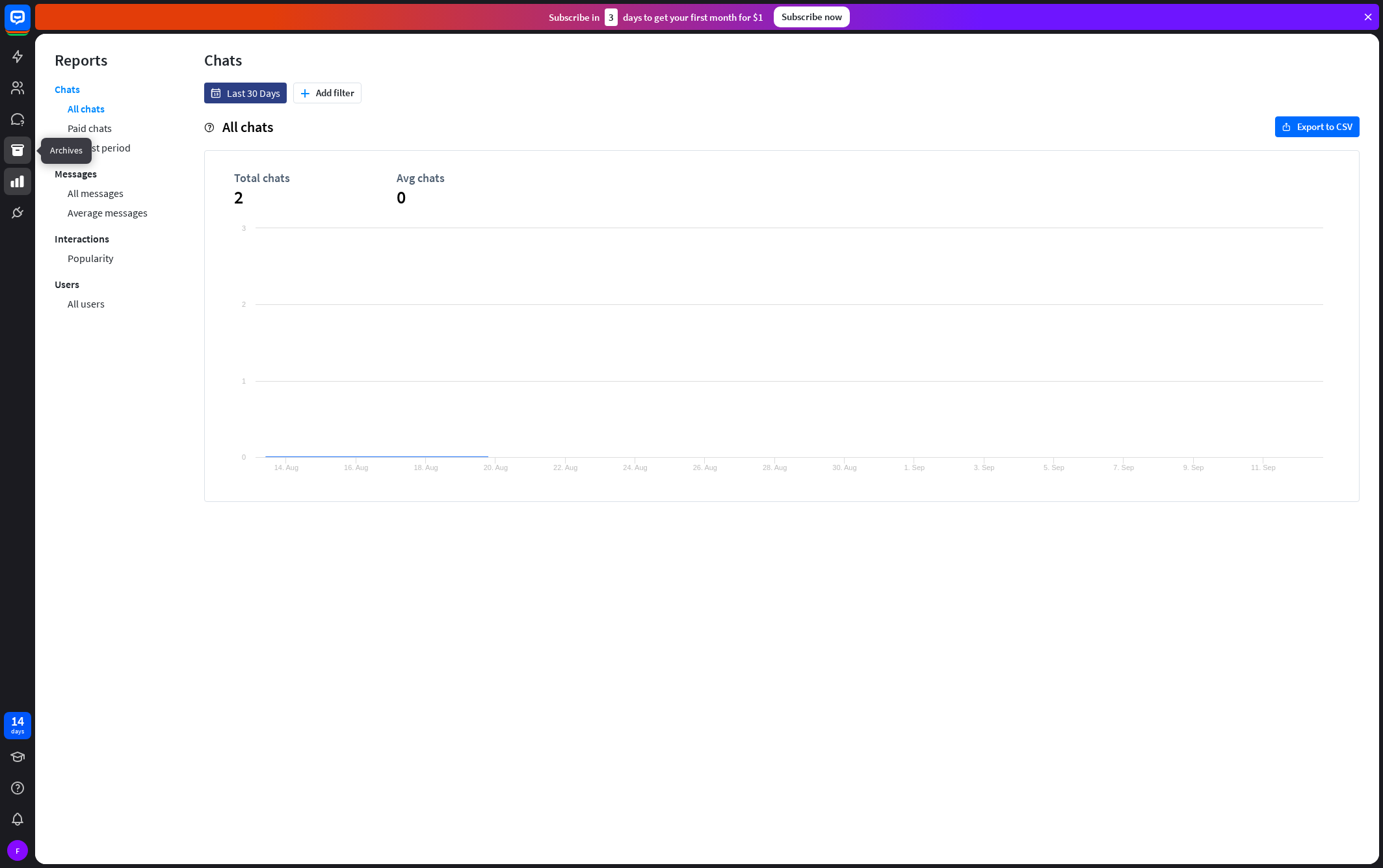
click at [21, 159] on link at bounding box center [18, 150] width 27 height 27
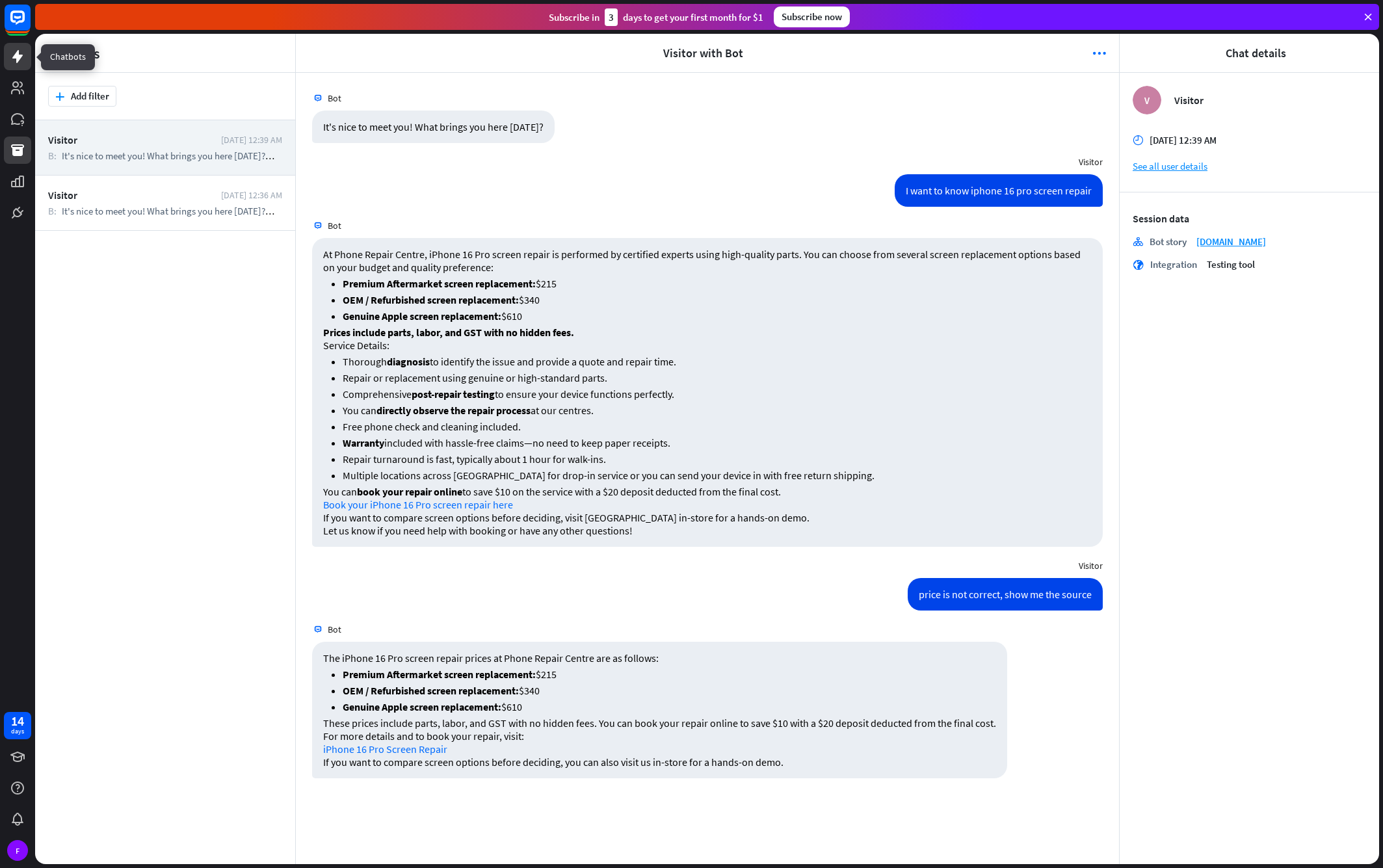
click at [18, 56] on icon at bounding box center [18, 56] width 11 height 13
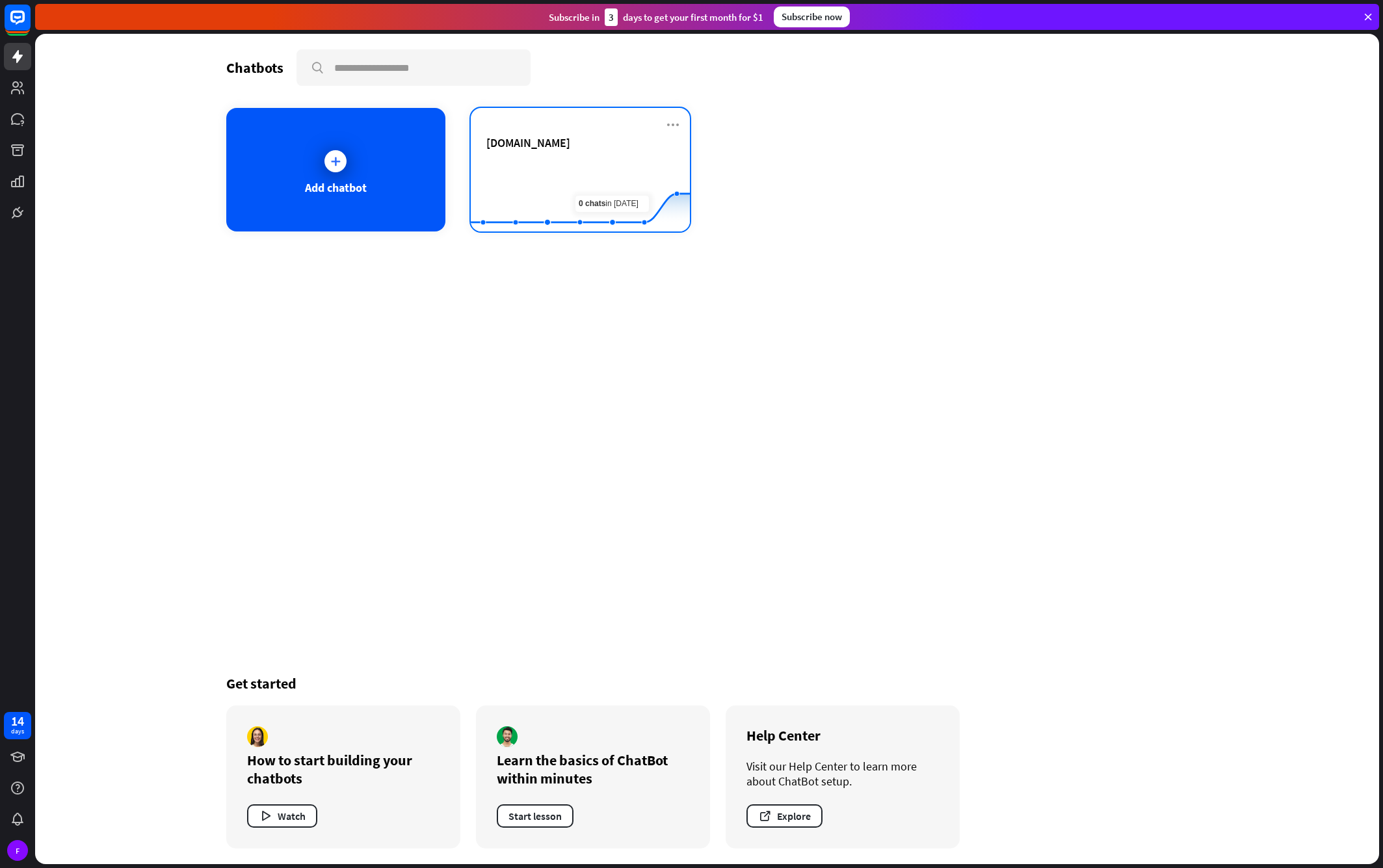
click at [662, 143] on div "[DOMAIN_NAME]" at bounding box center [580, 143] width 188 height 15
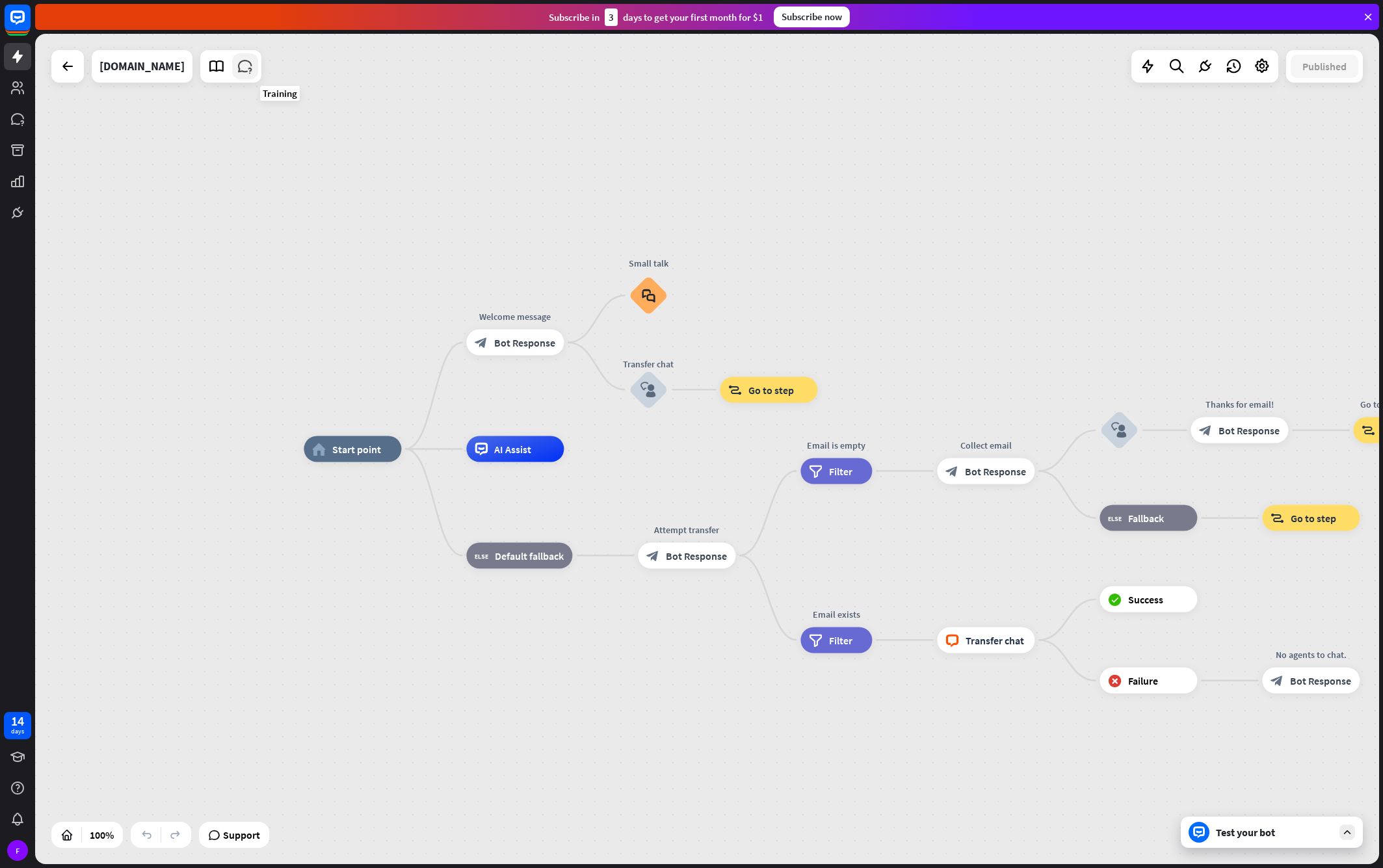
click at [254, 69] on icon at bounding box center [245, 66] width 17 height 17
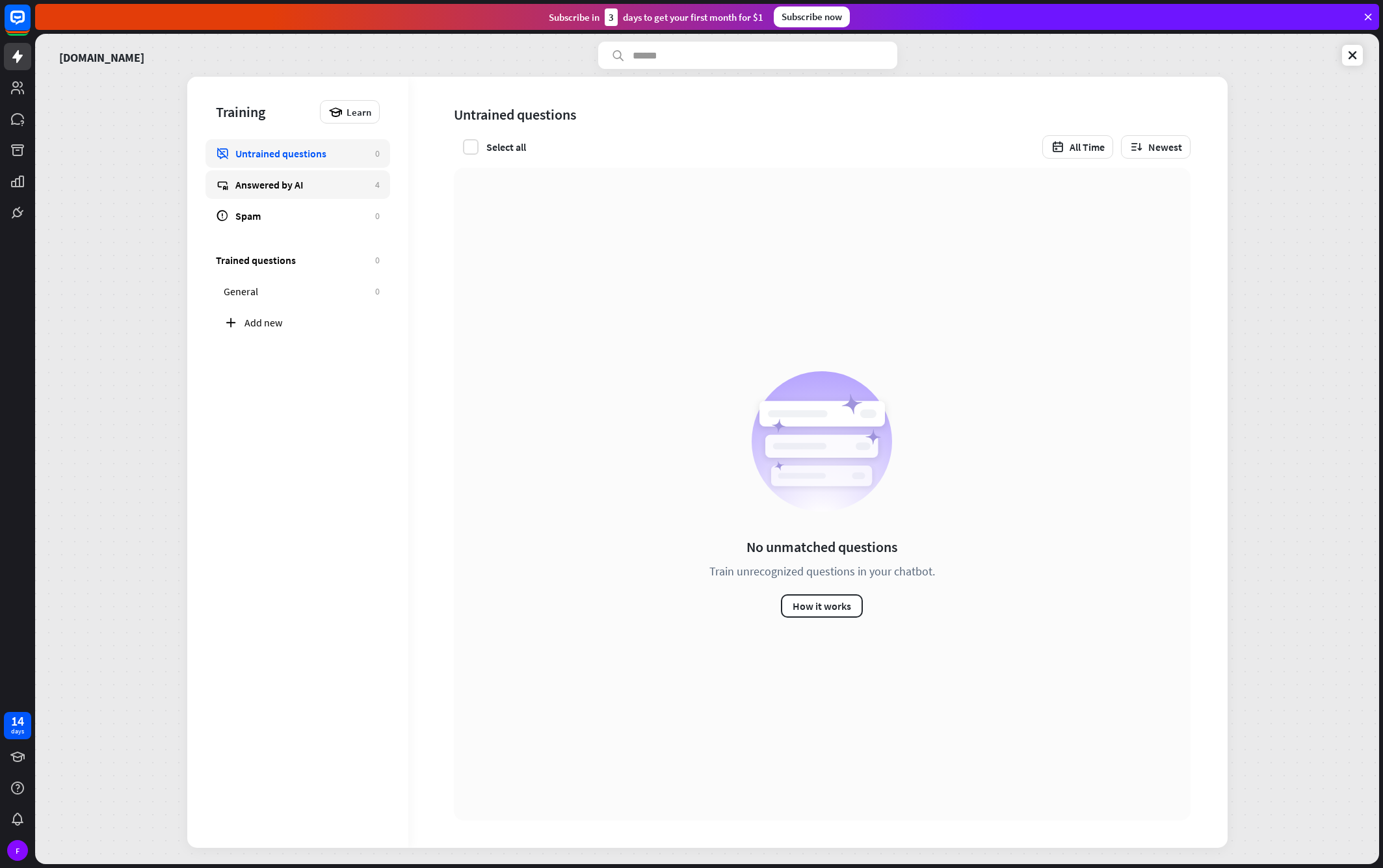
click at [281, 187] on div "Answered by AI" at bounding box center [302, 184] width 133 height 13
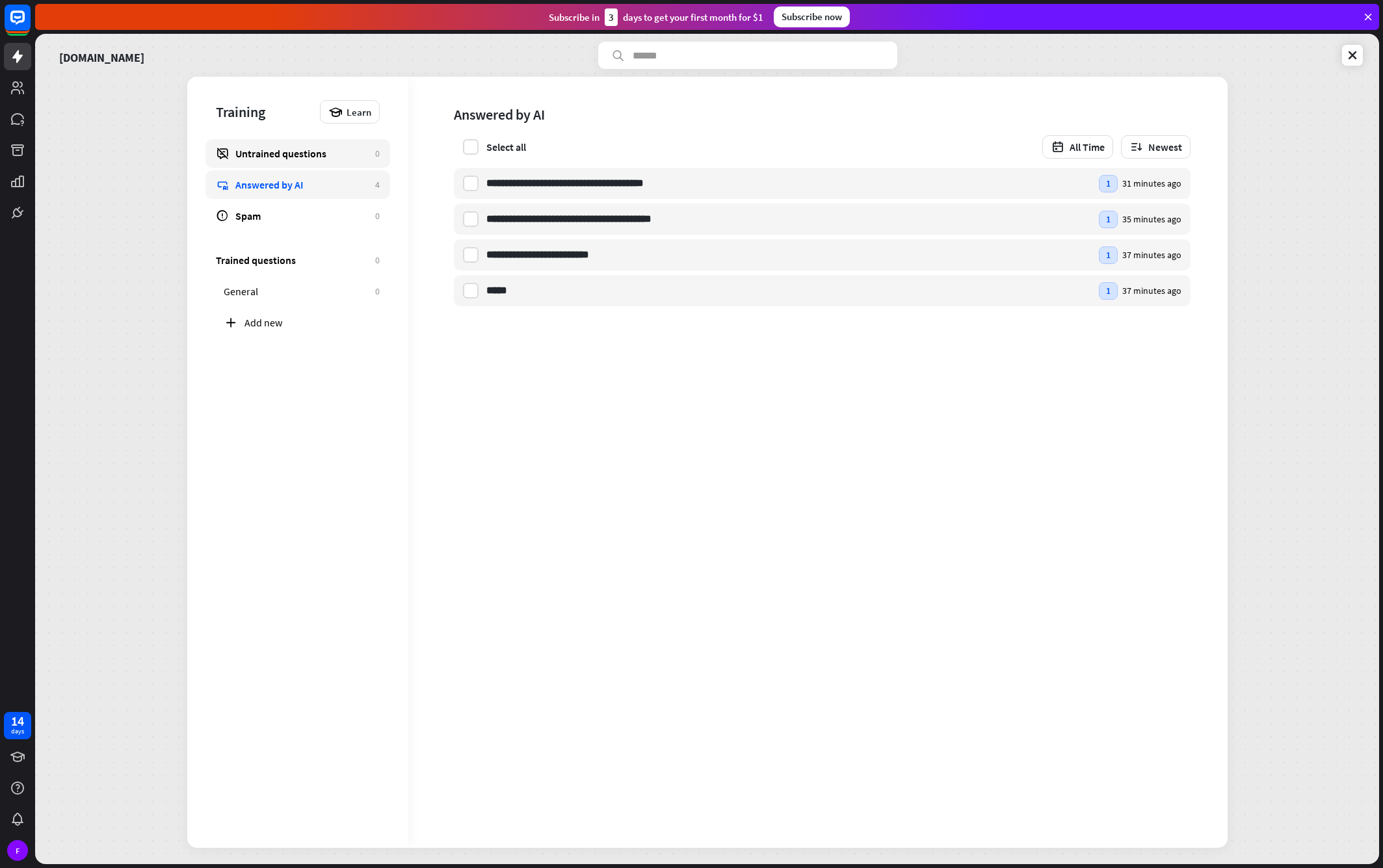
click at [289, 156] on div "Untrained questions" at bounding box center [302, 153] width 133 height 13
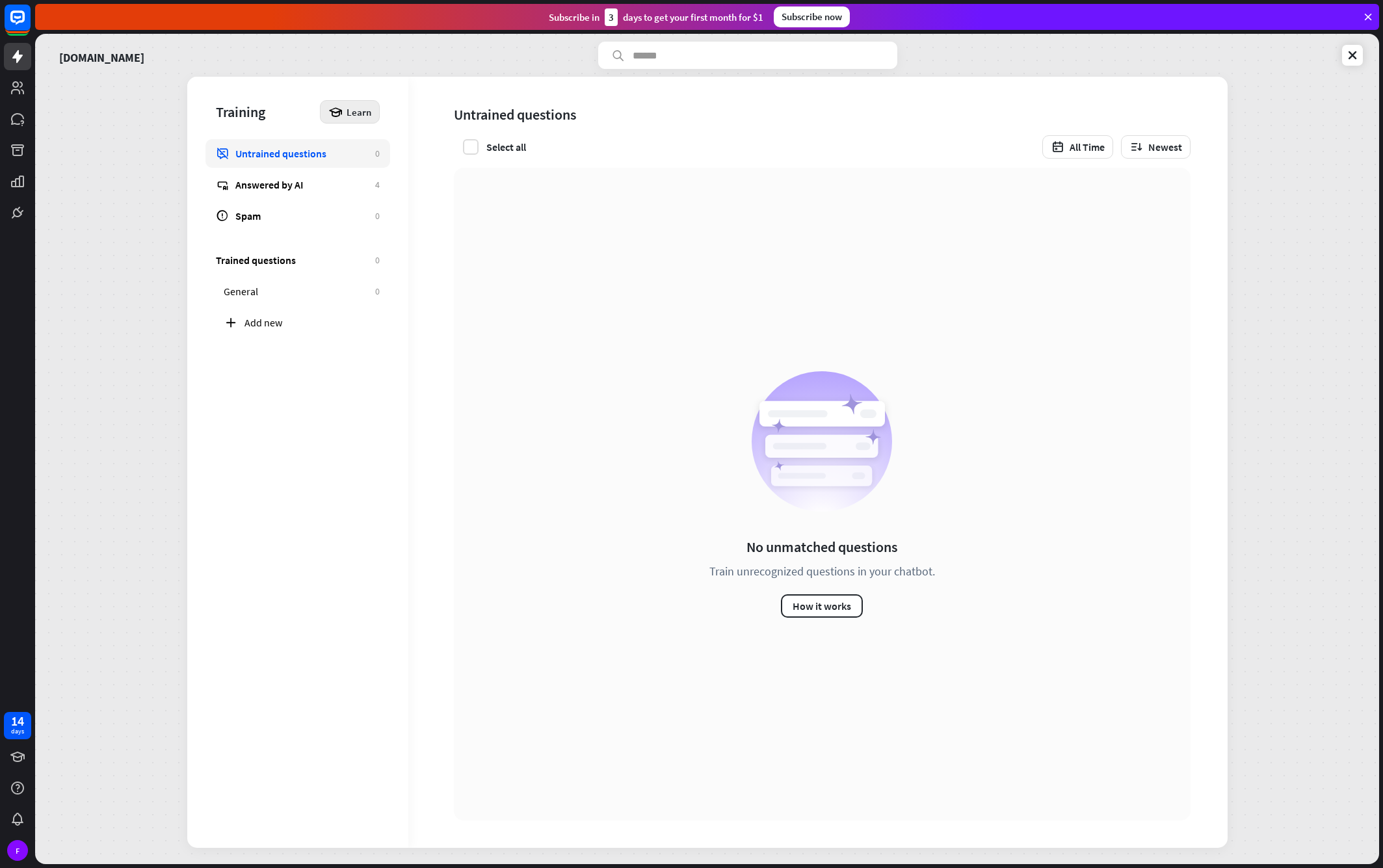
click at [351, 113] on span "Learn" at bounding box center [359, 112] width 24 height 12
click at [386, 91] on div "Training Learn Untrained questions 0 Answered by AI 4 Spam 0" at bounding box center [298, 153] width 221 height 153
click at [1353, 62] on link at bounding box center [1352, 55] width 21 height 21
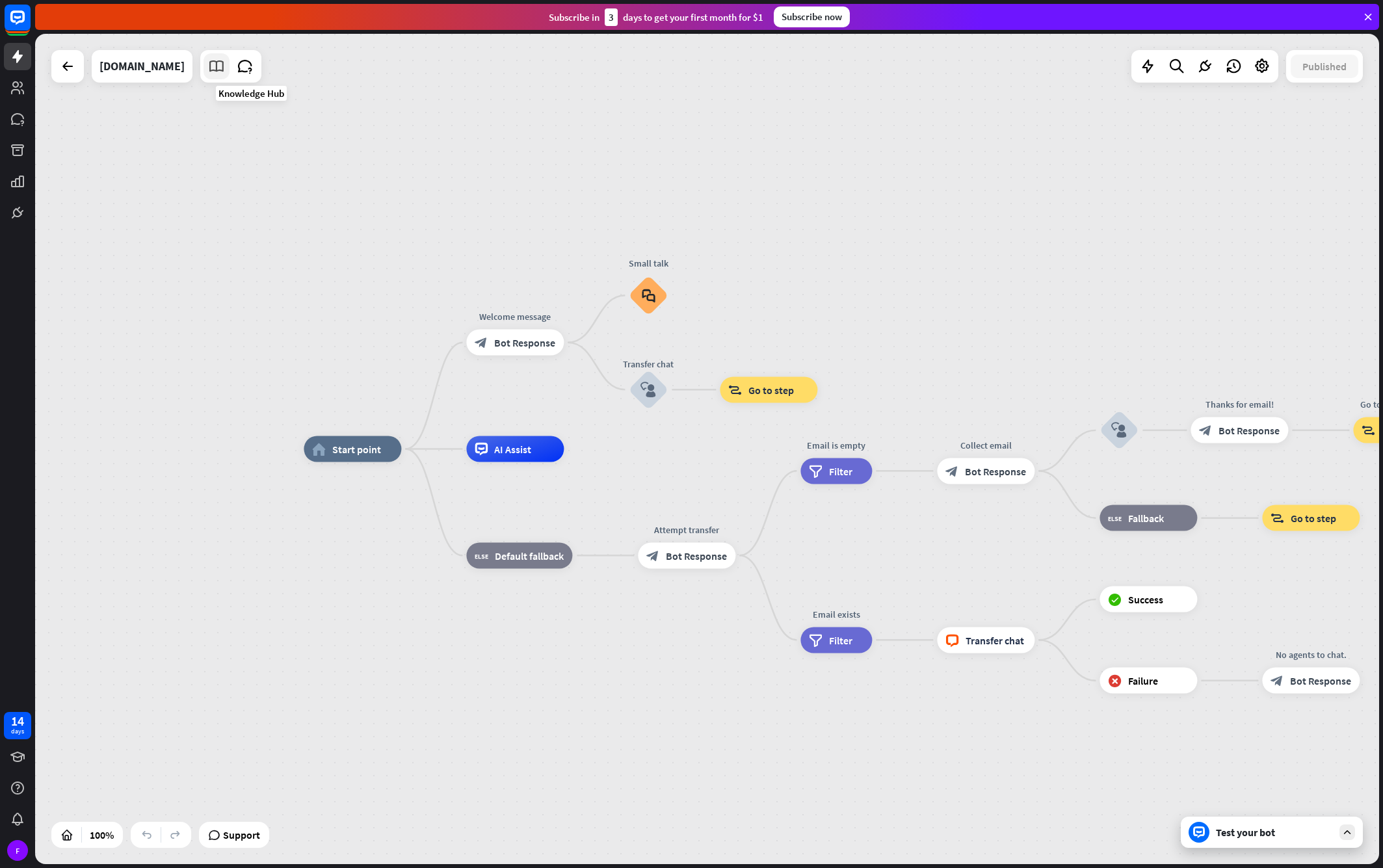
click at [225, 69] on icon at bounding box center [216, 66] width 17 height 17
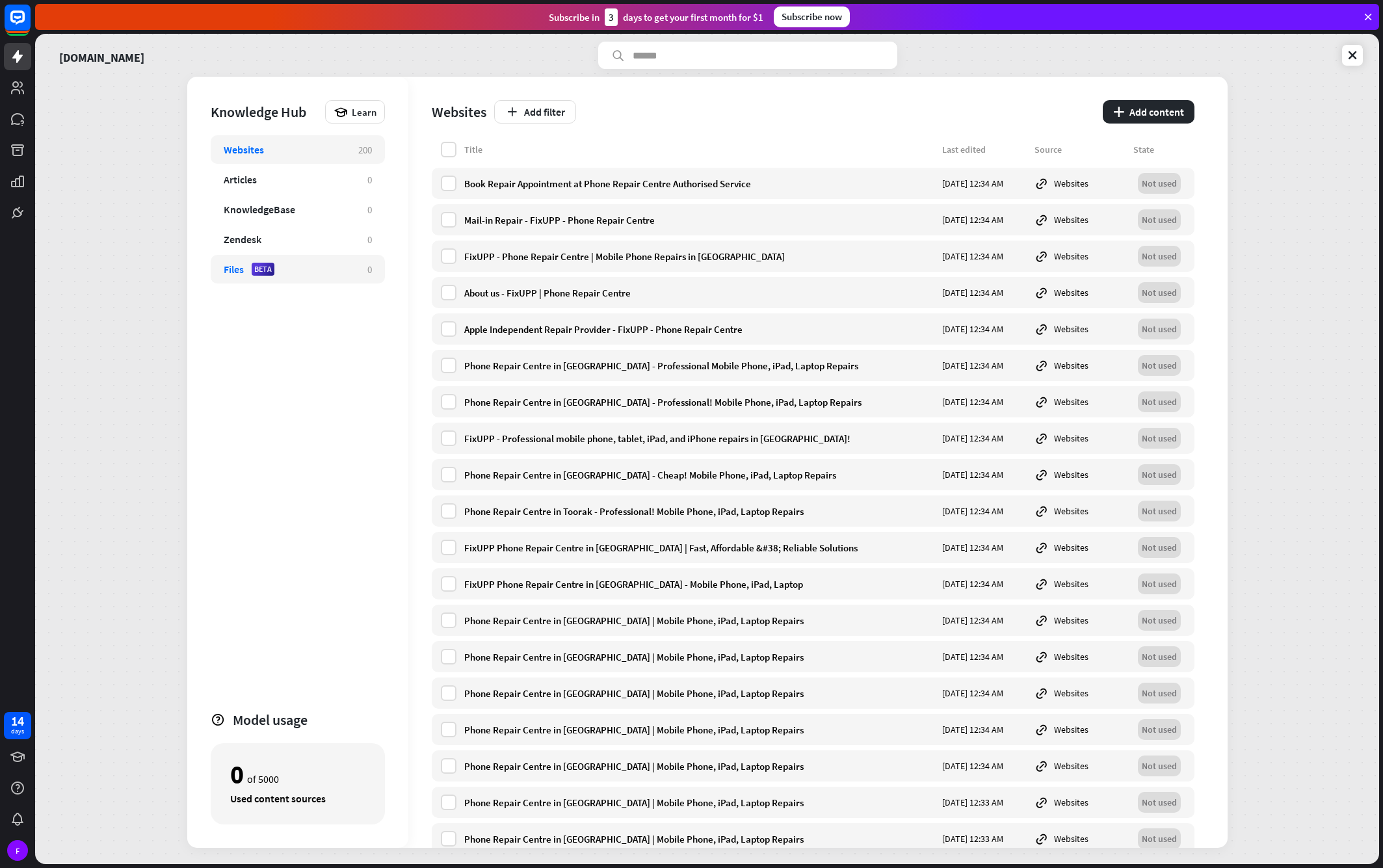
click at [252, 264] on div "BETA" at bounding box center [263, 269] width 23 height 13
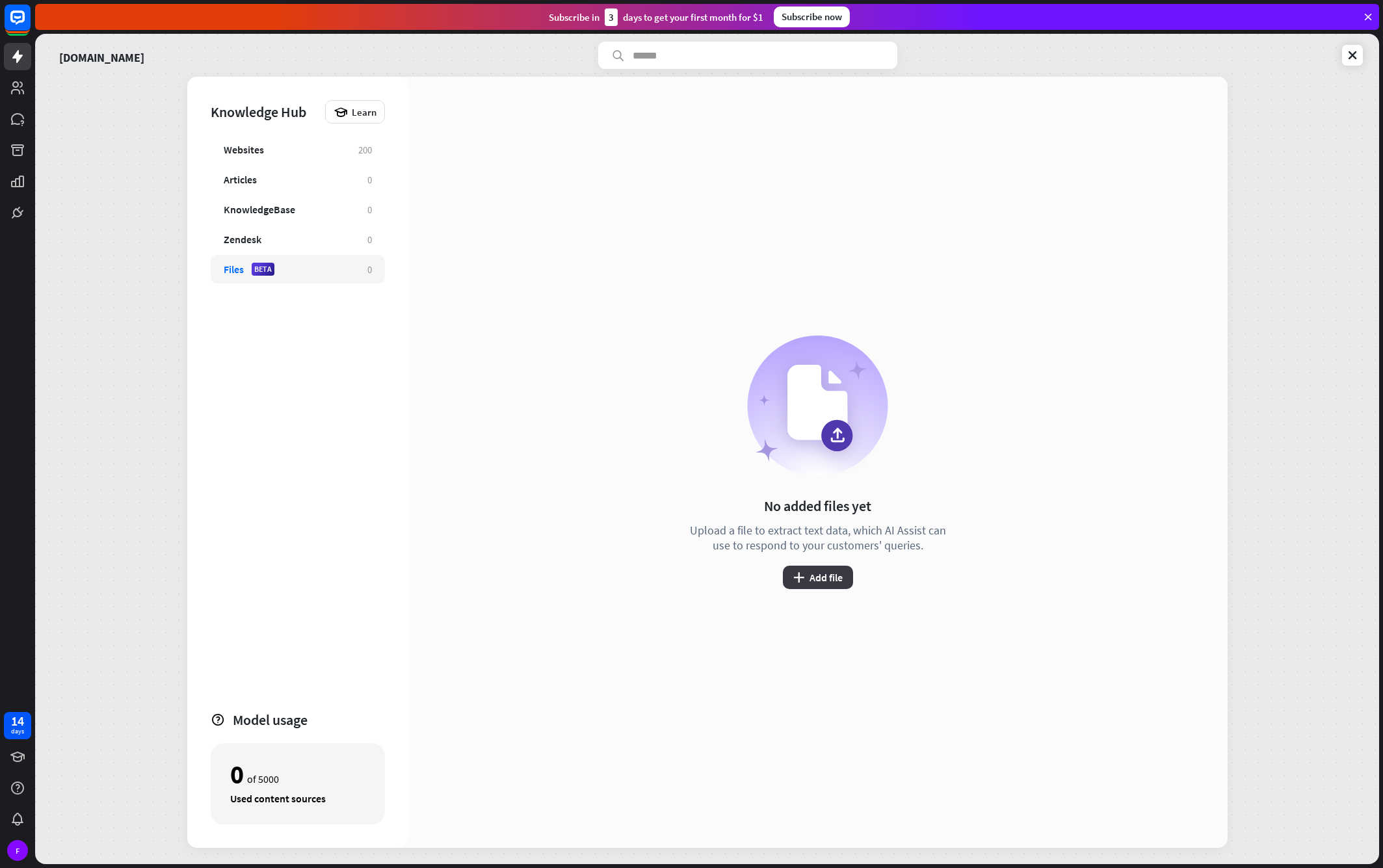
click at [827, 575] on button "plus Add file" at bounding box center [818, 577] width 70 height 24
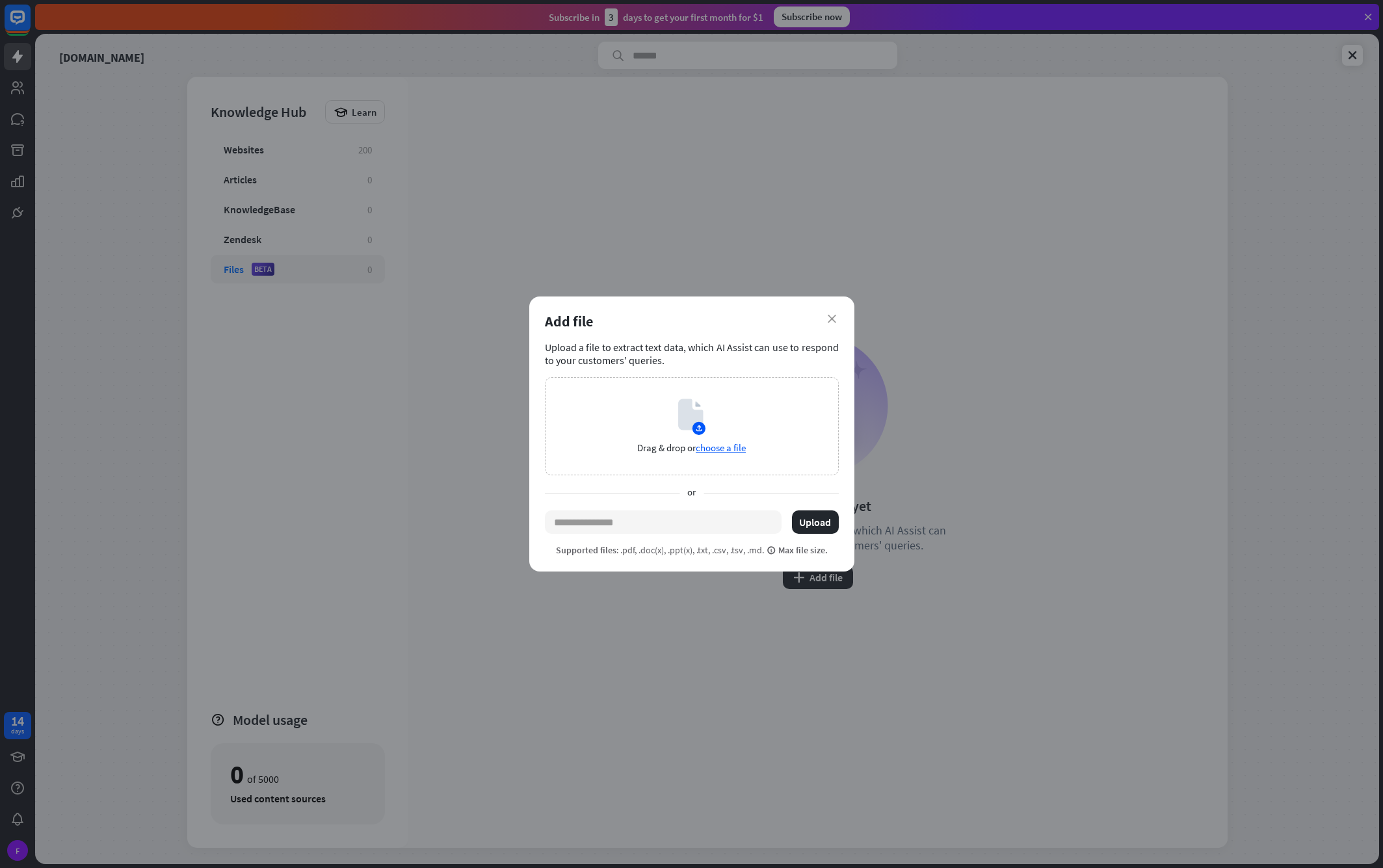
click at [818, 321] on div "Add file" at bounding box center [692, 322] width 294 height 18
click at [831, 318] on icon "close" at bounding box center [831, 319] width 8 height 8
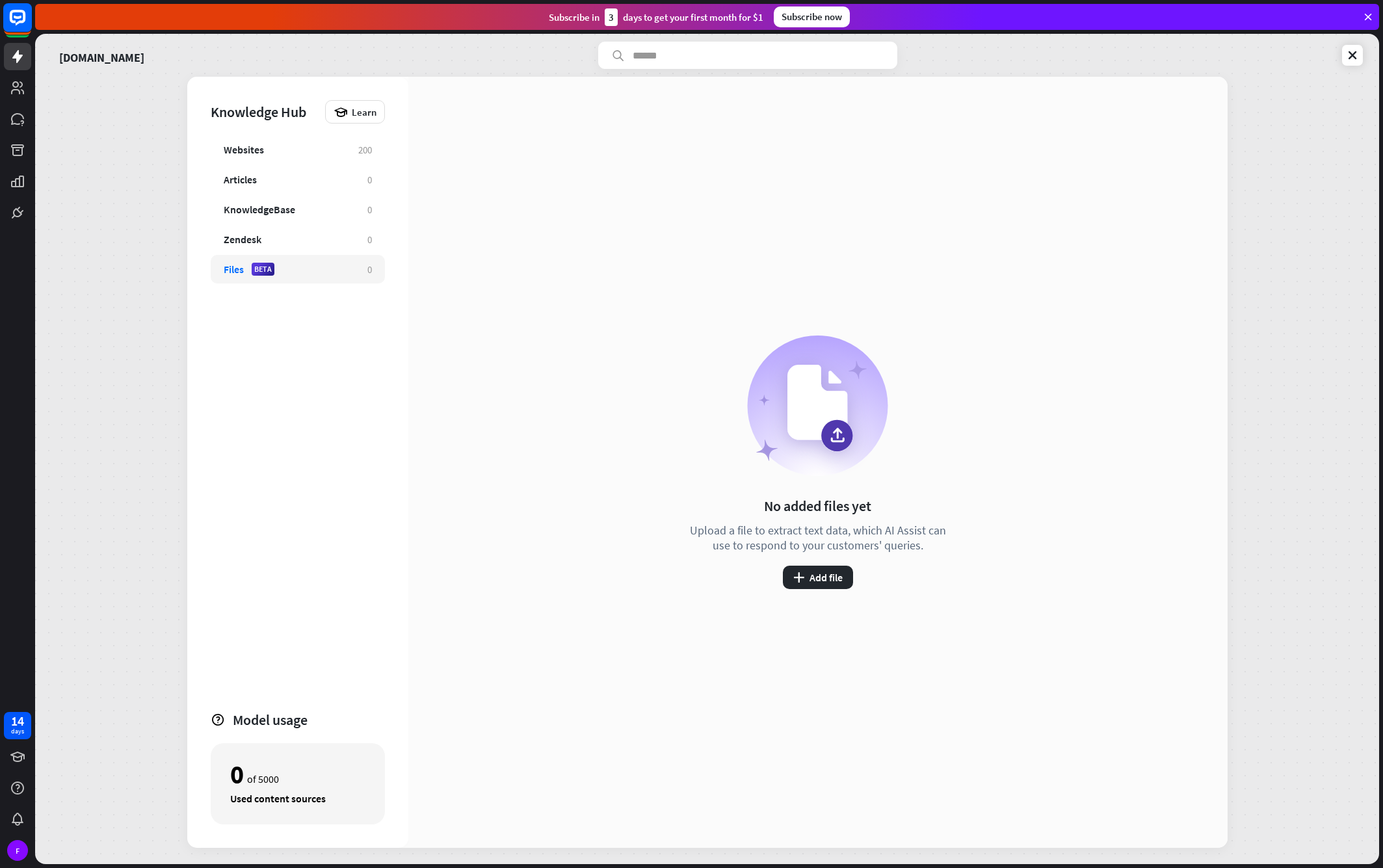
click at [21, 21] on icon at bounding box center [18, 18] width 15 height 15
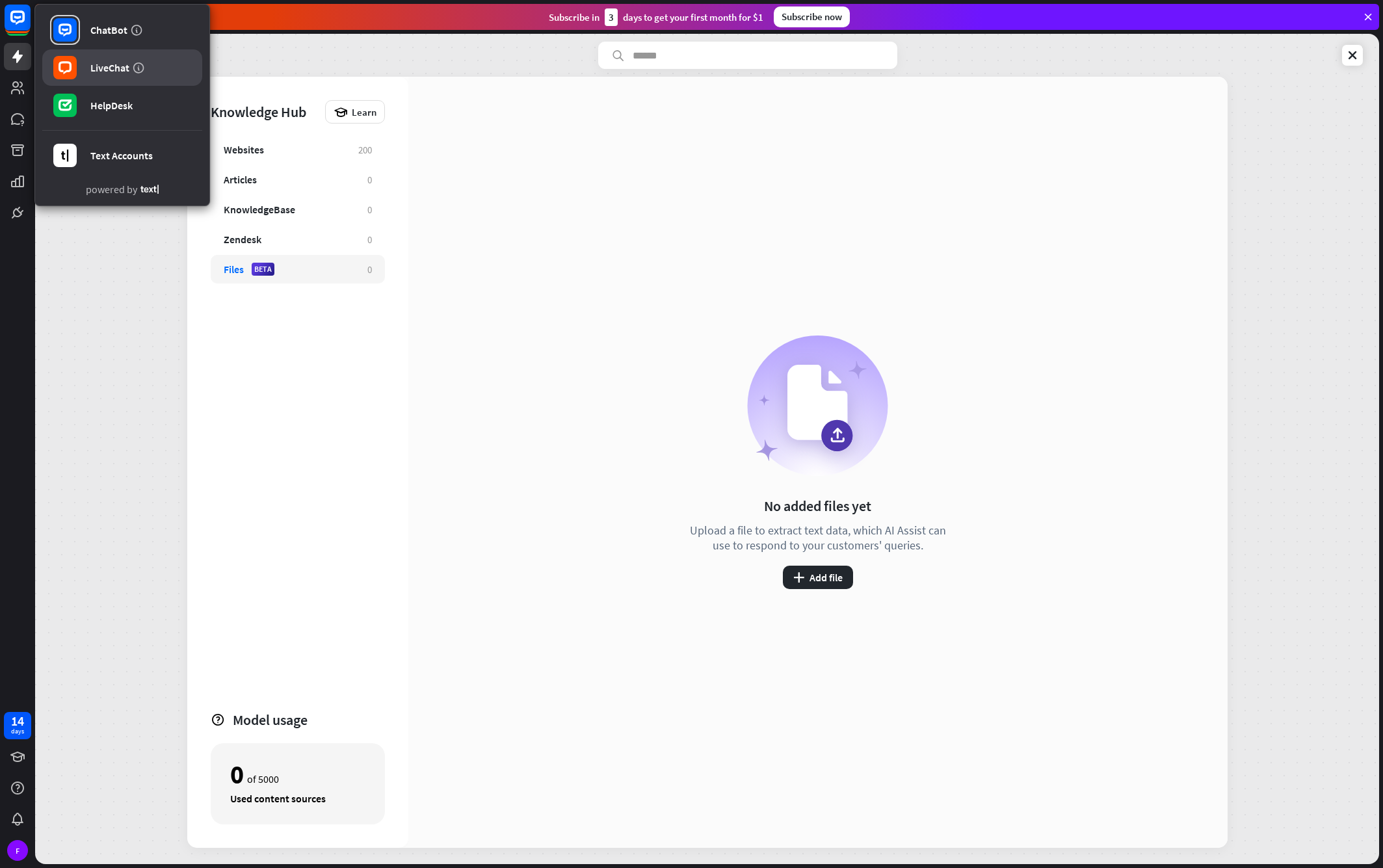
click at [69, 66] on rect at bounding box center [65, 67] width 24 height 24
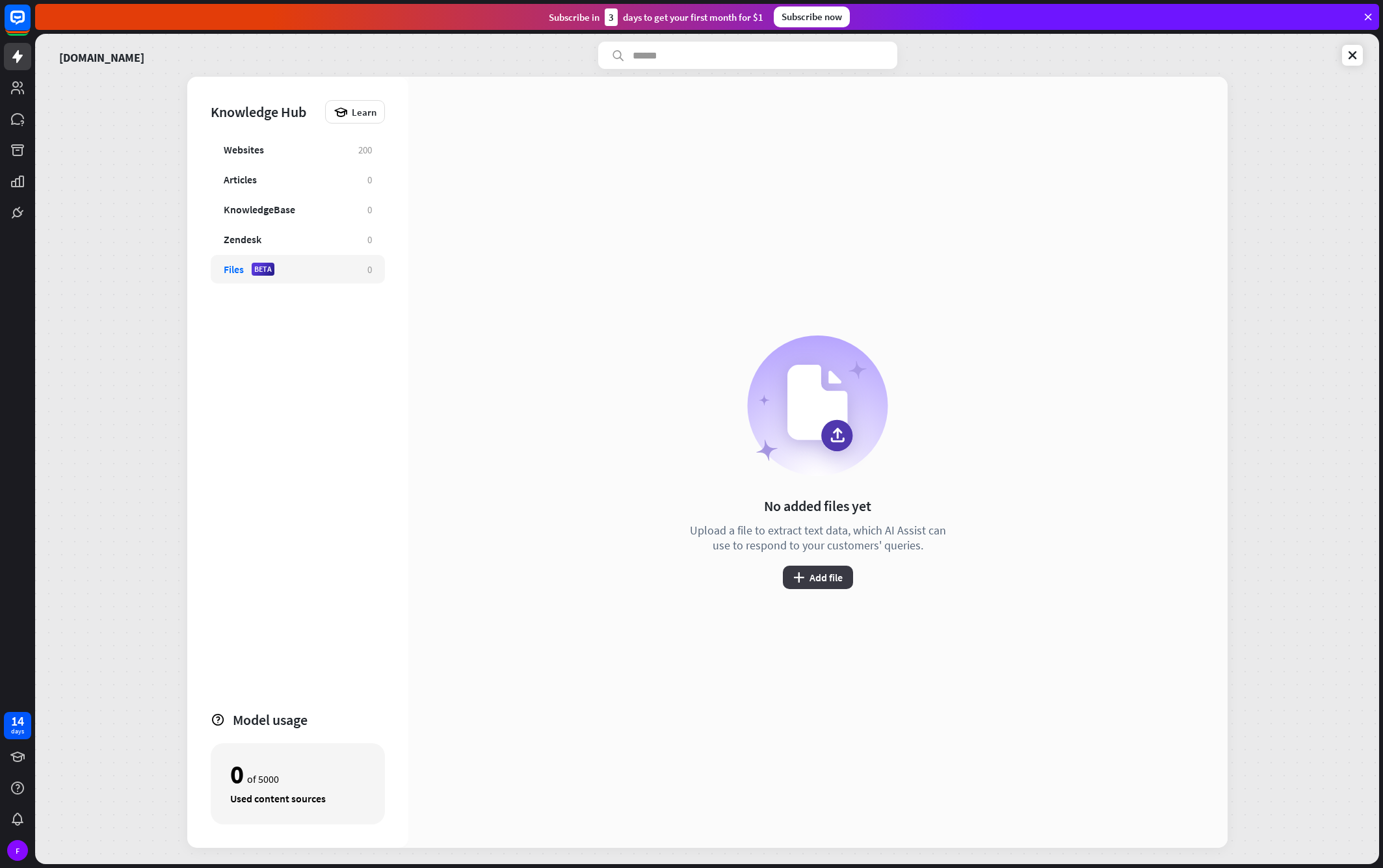
click at [819, 566] on button "plus Add file" at bounding box center [818, 577] width 70 height 24
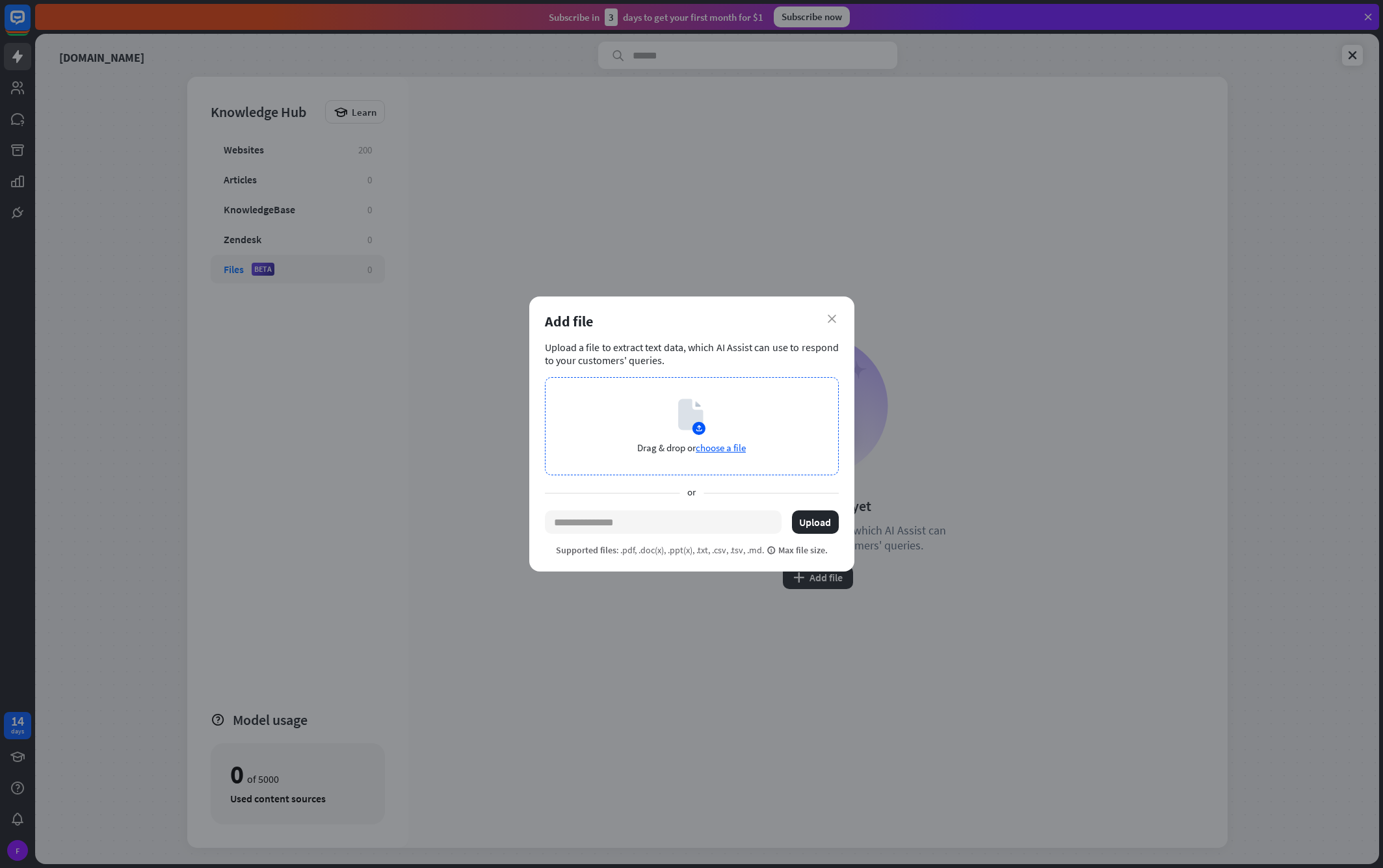
click at [728, 447] on span "choose a file" at bounding box center [721, 447] width 50 height 12
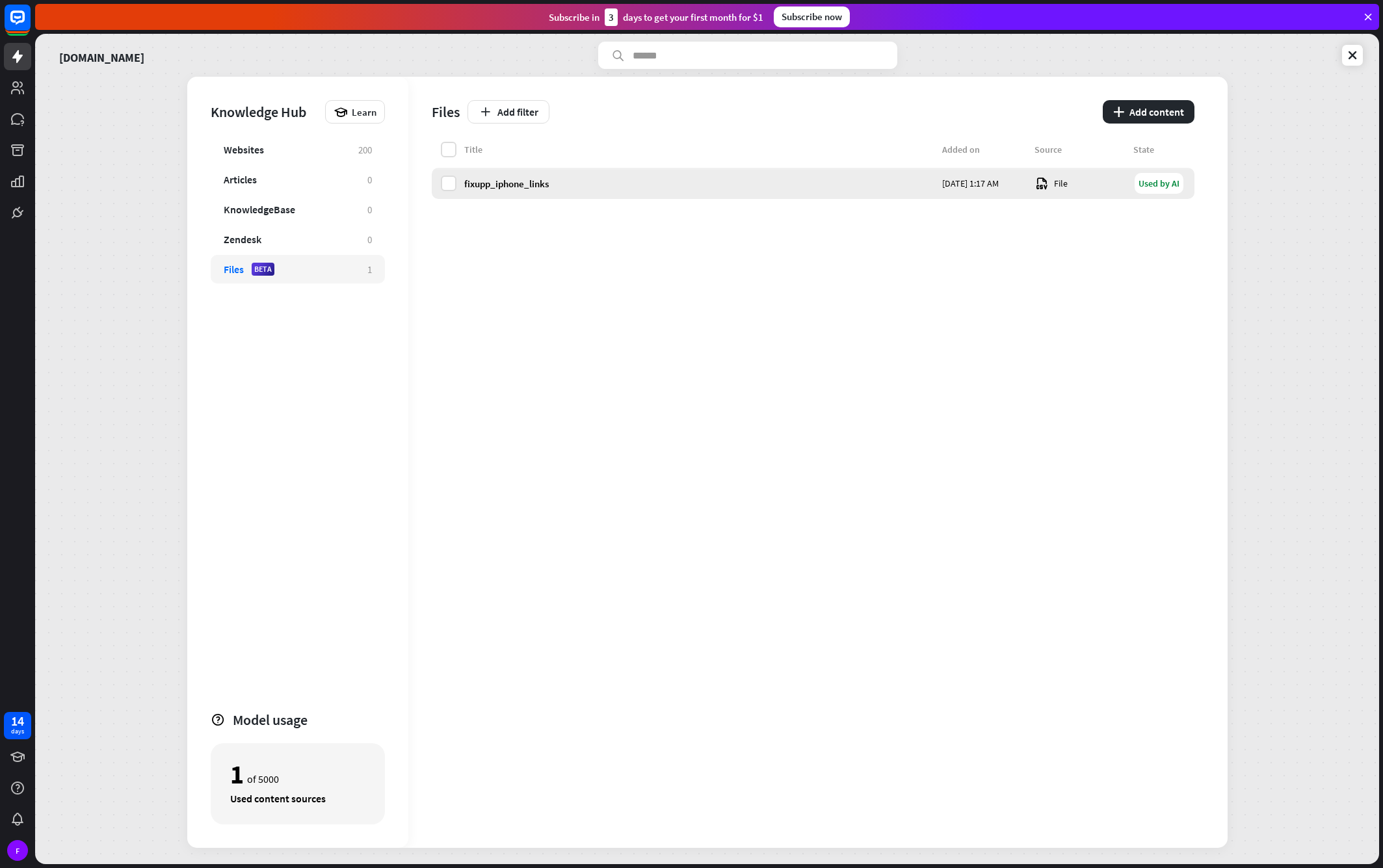
click at [698, 184] on div "fixupp_iphone_links" at bounding box center [699, 184] width 470 height 12
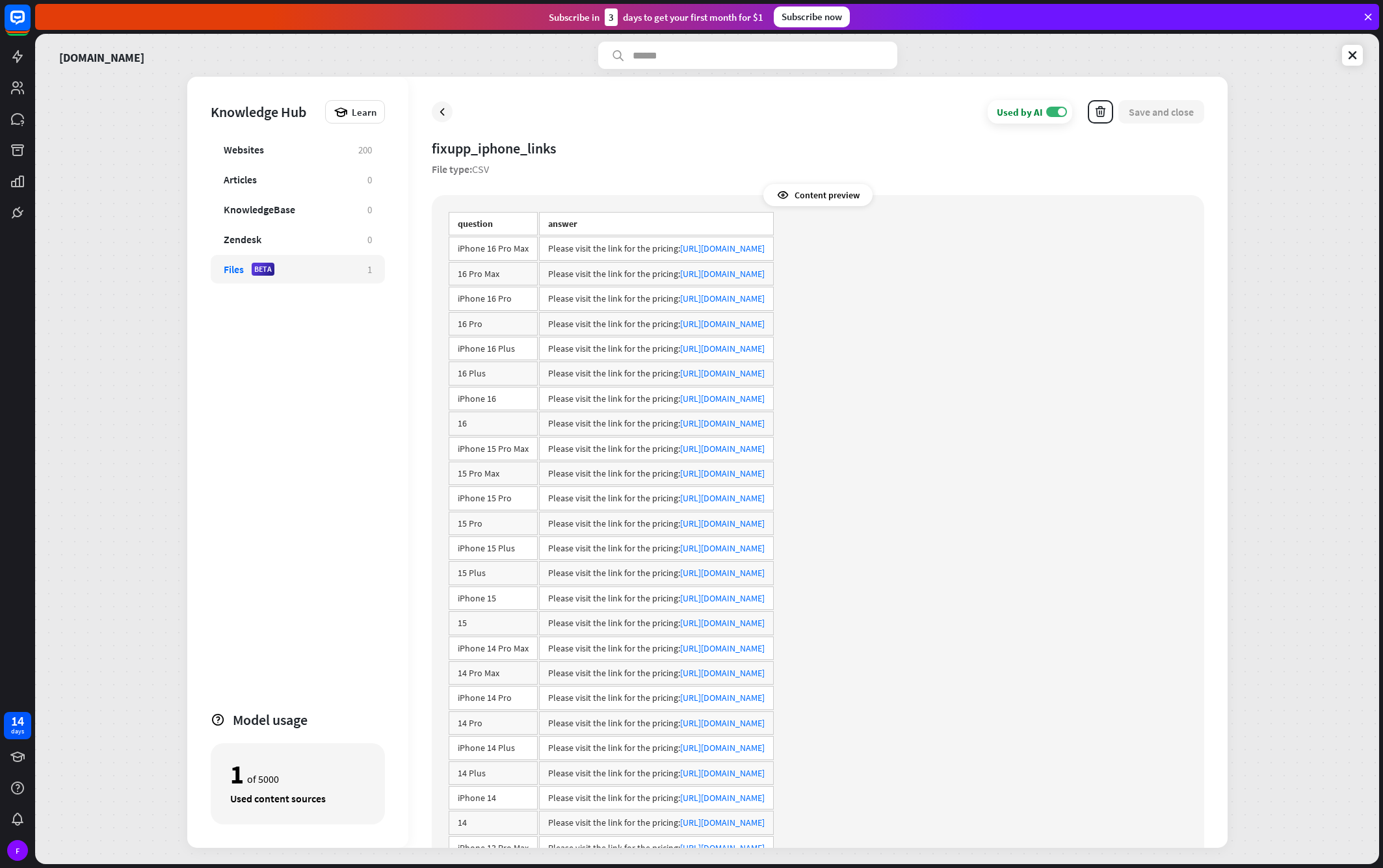
click at [897, 133] on div "Used by AI ON Save and close fixupp_iphone_links File type: CSV Content preview…" at bounding box center [818, 463] width 819 height 771
click at [438, 113] on icon at bounding box center [442, 111] width 13 height 13
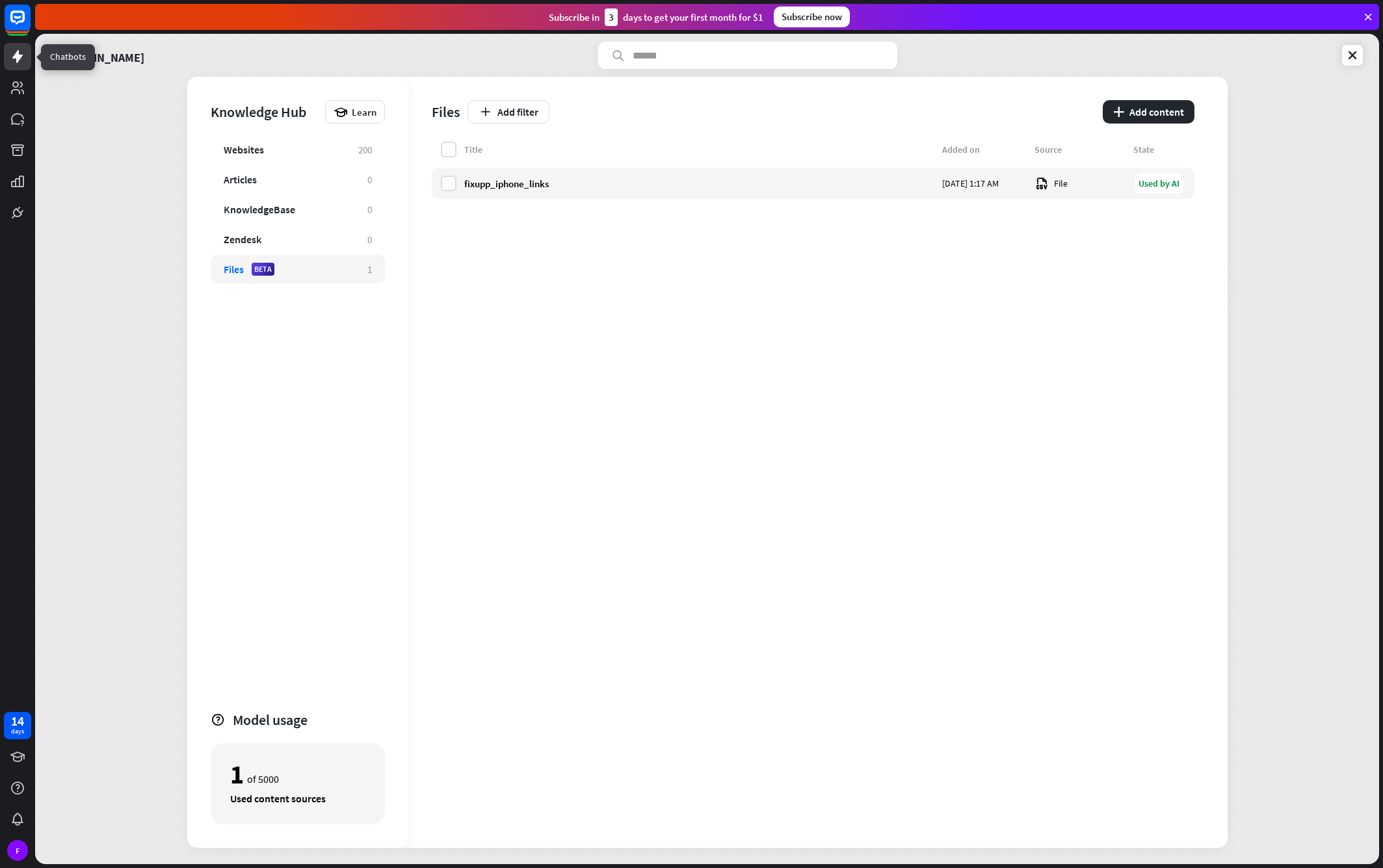
click at [24, 58] on icon at bounding box center [18, 56] width 15 height 15
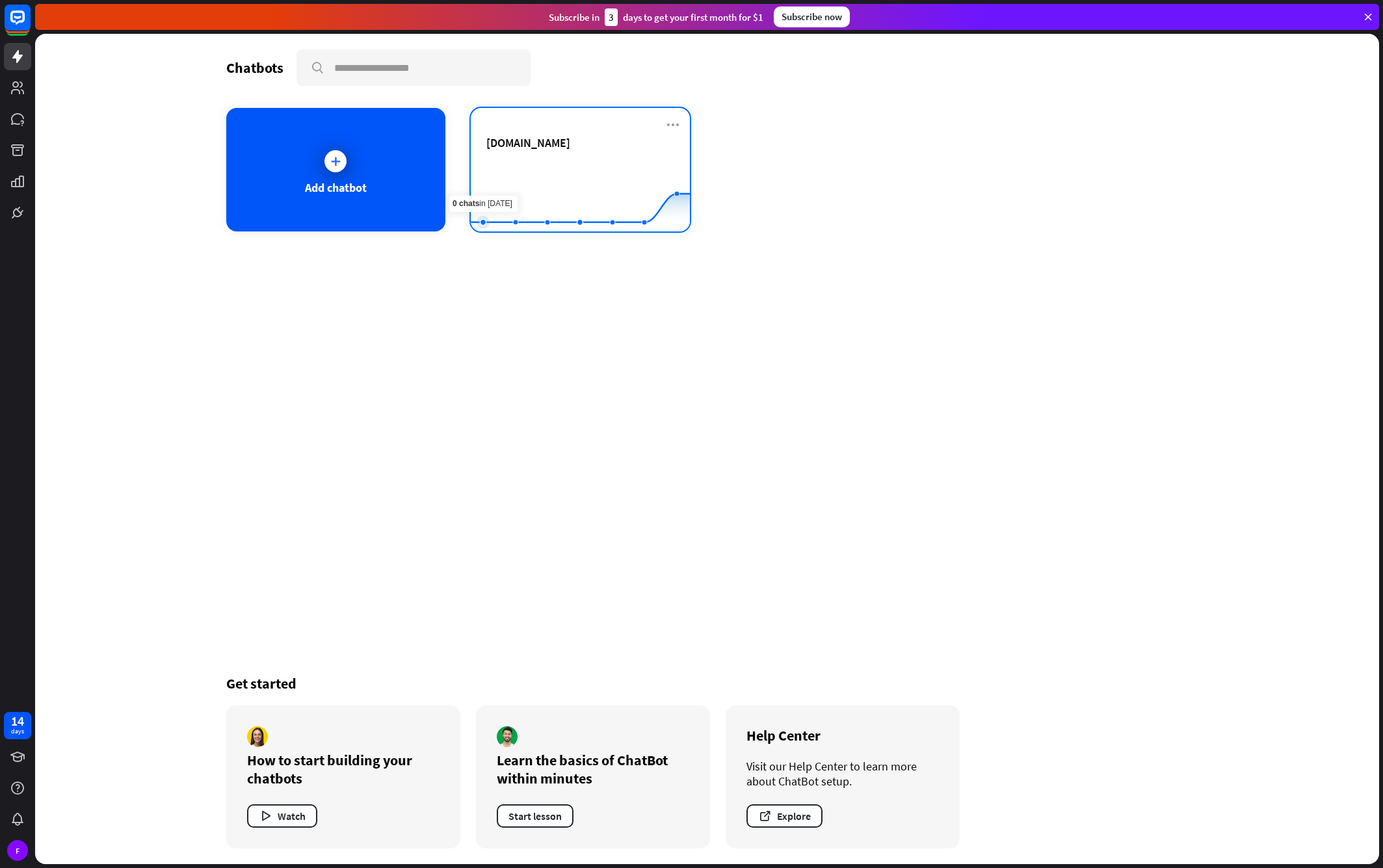
click at [591, 159] on rect at bounding box center [581, 199] width 219 height 82
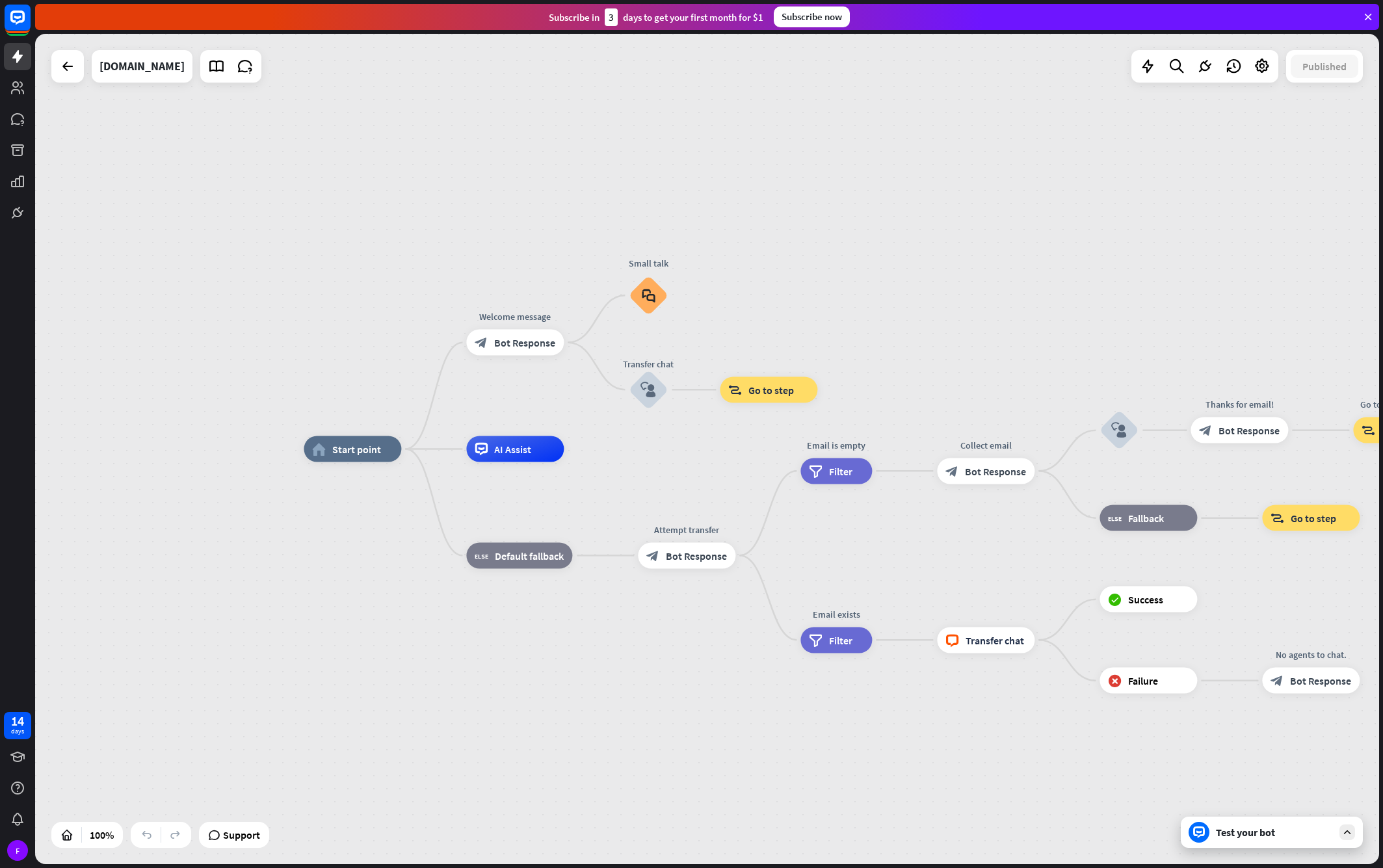
click at [1257, 840] on div "Test your bot" at bounding box center [1272, 832] width 182 height 31
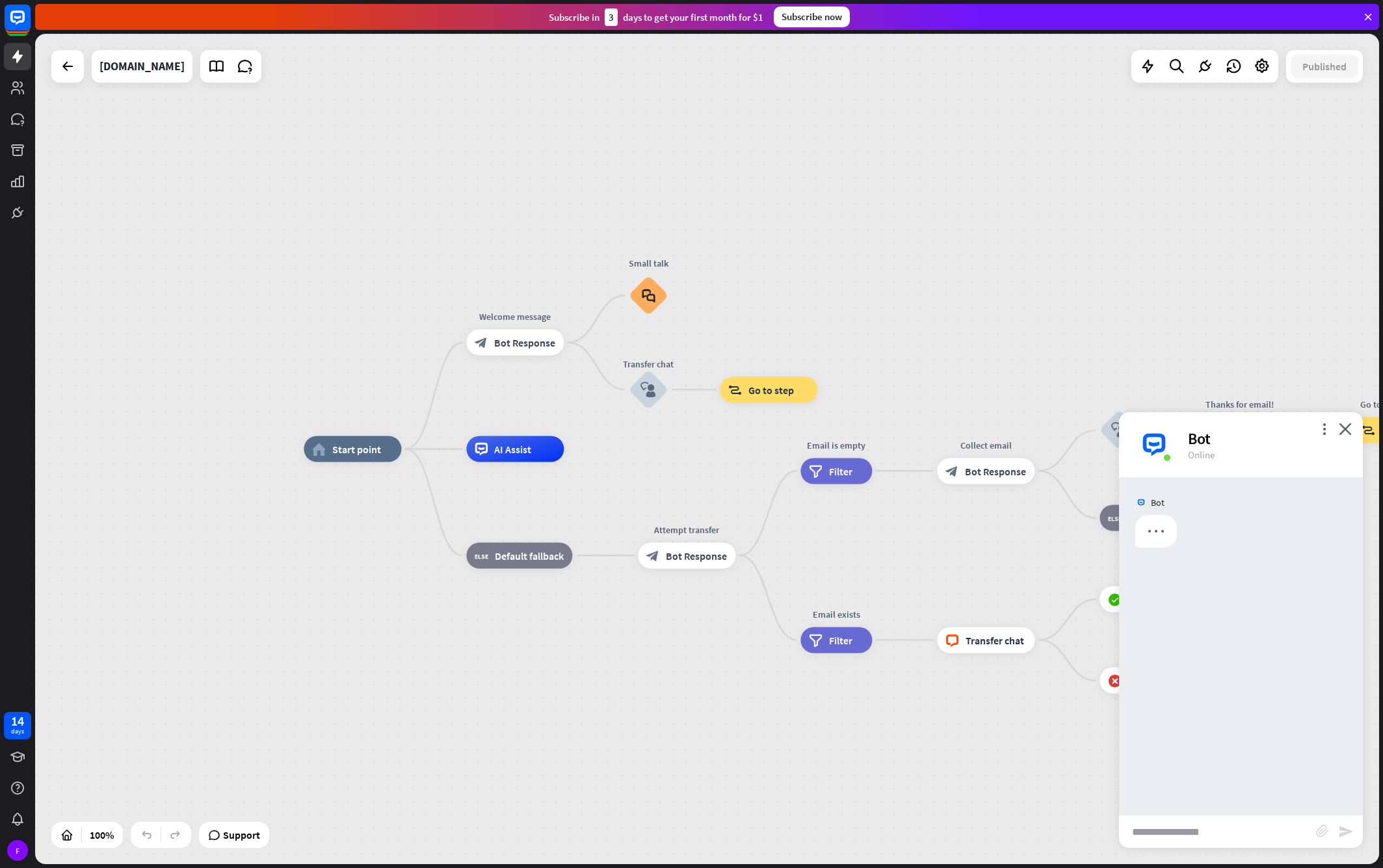
click at [1206, 838] on input "text" at bounding box center [1218, 831] width 197 height 33
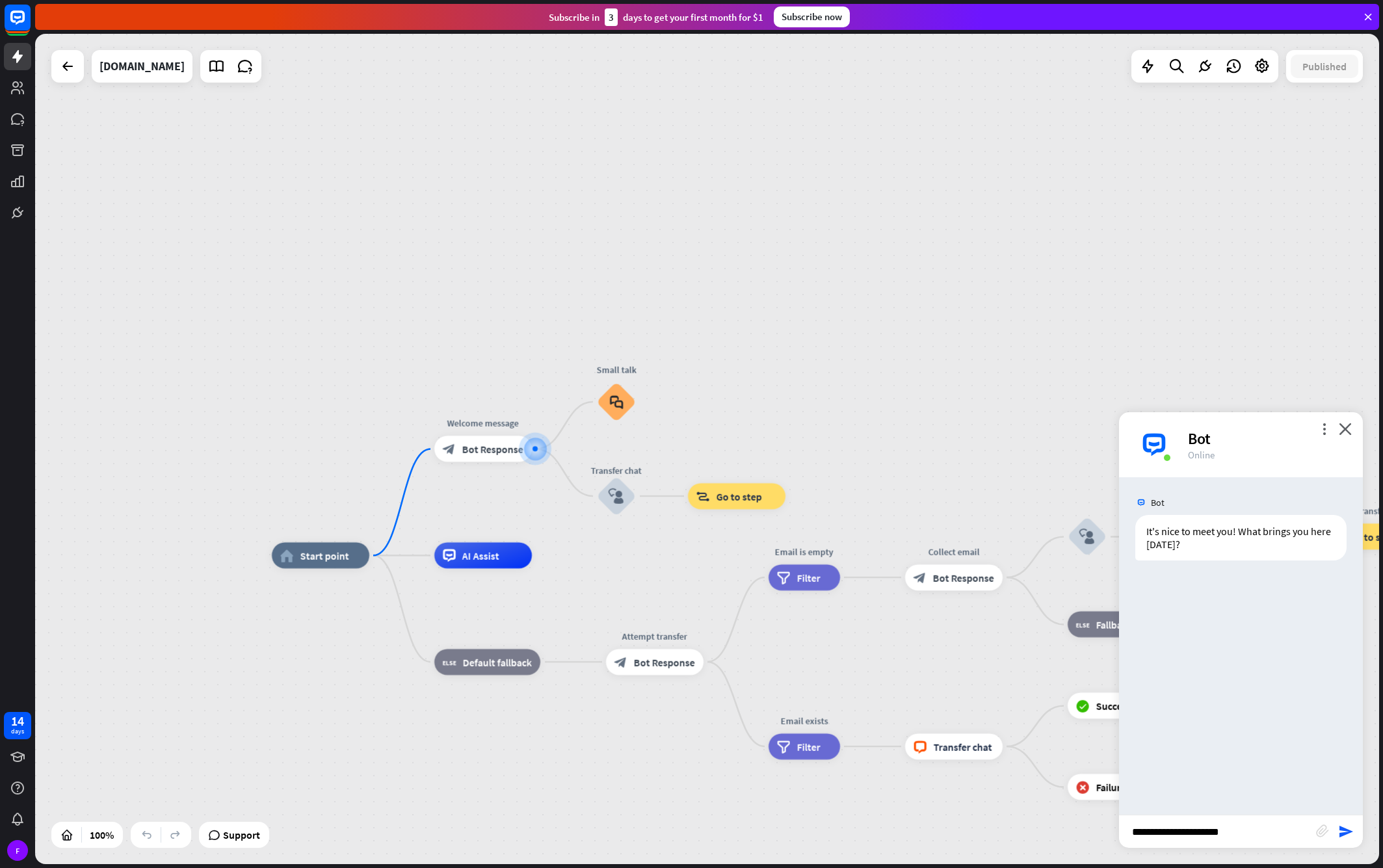
type input "**********"
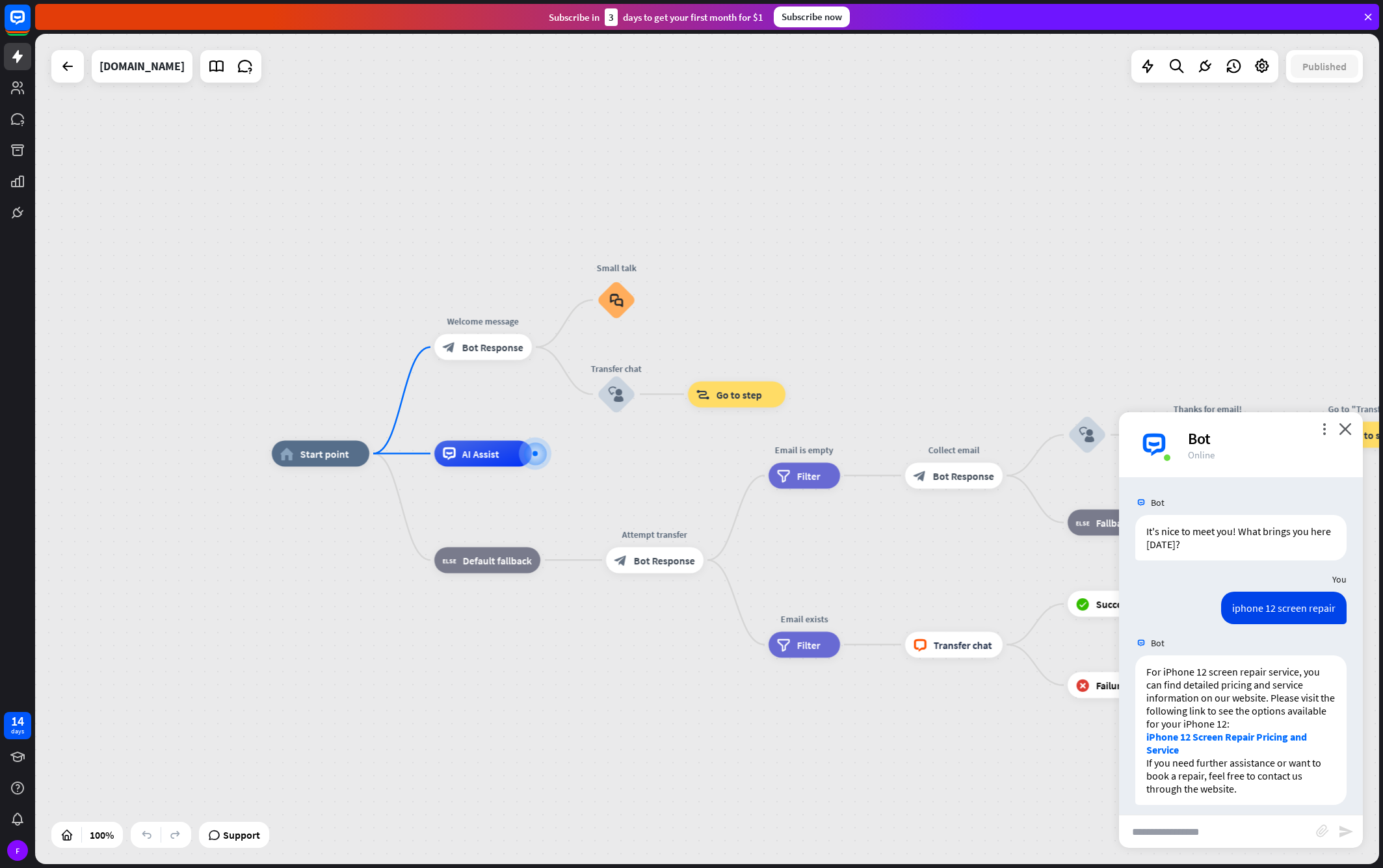
scroll to position [10, 0]
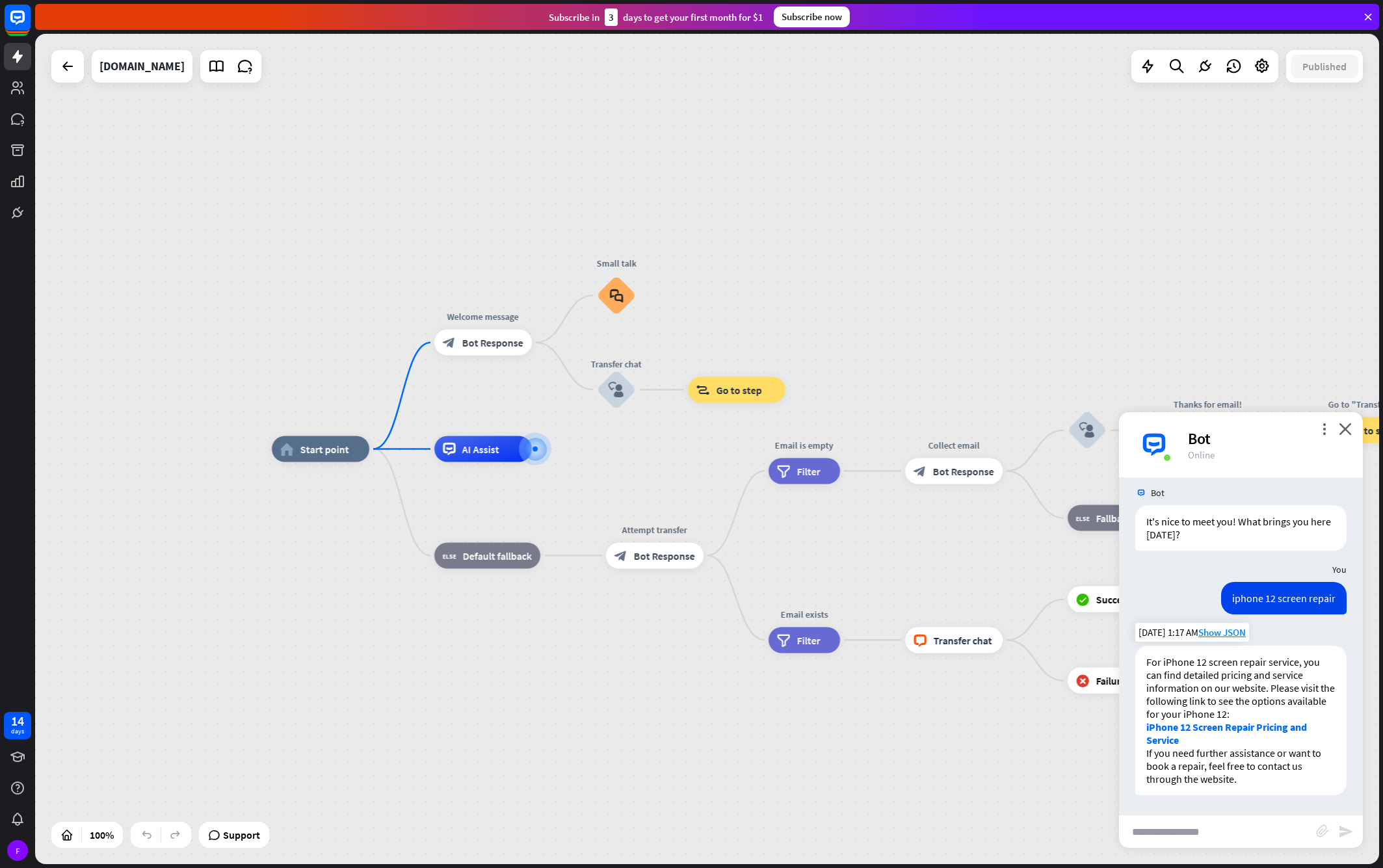
click at [1193, 725] on link "iPhone 12 Screen Repair Pricing and Service" at bounding box center [1226, 733] width 161 height 26
click at [1216, 823] on input "text" at bounding box center [1218, 831] width 197 height 33
type input "**********"
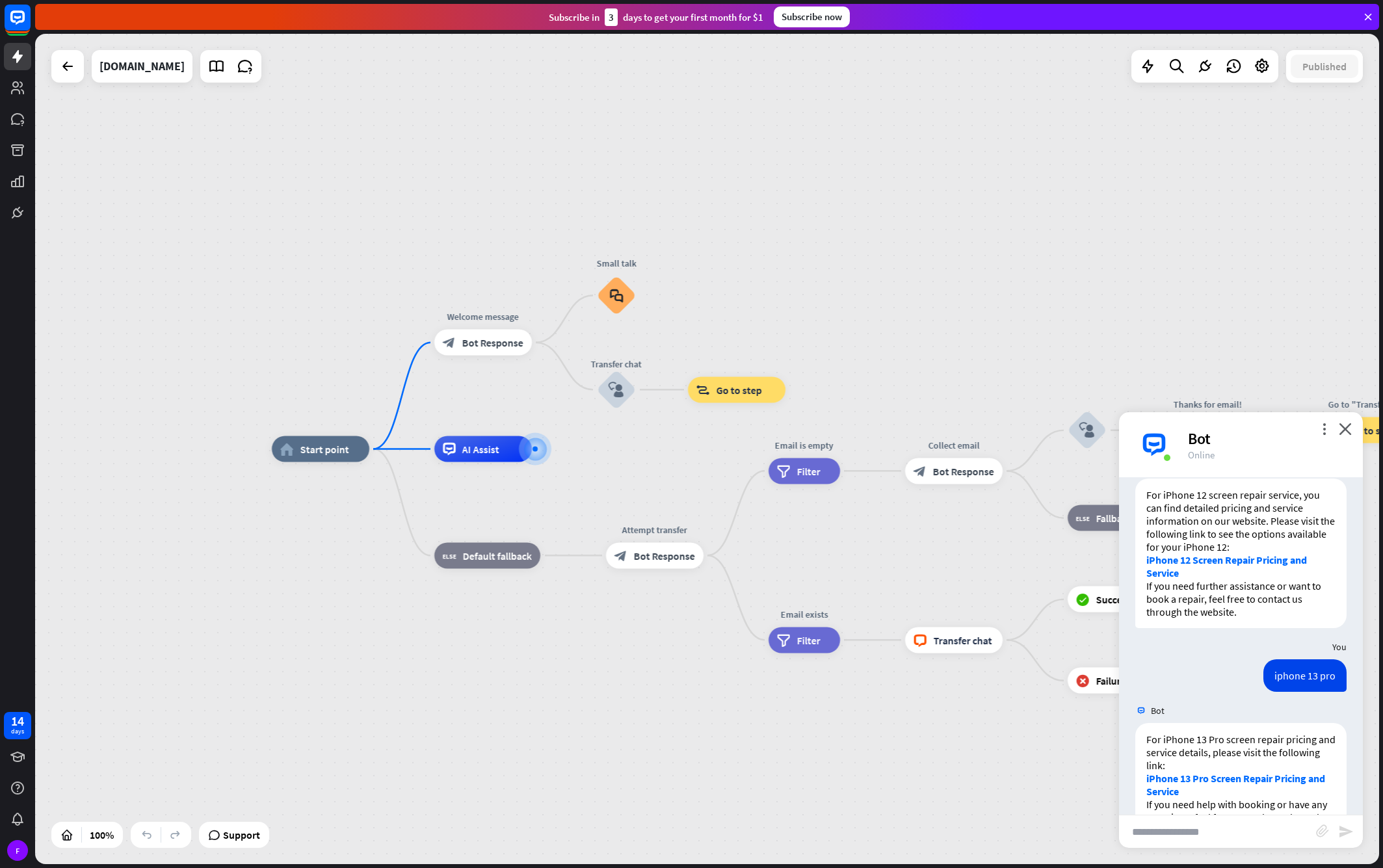
scroll to position [229, 0]
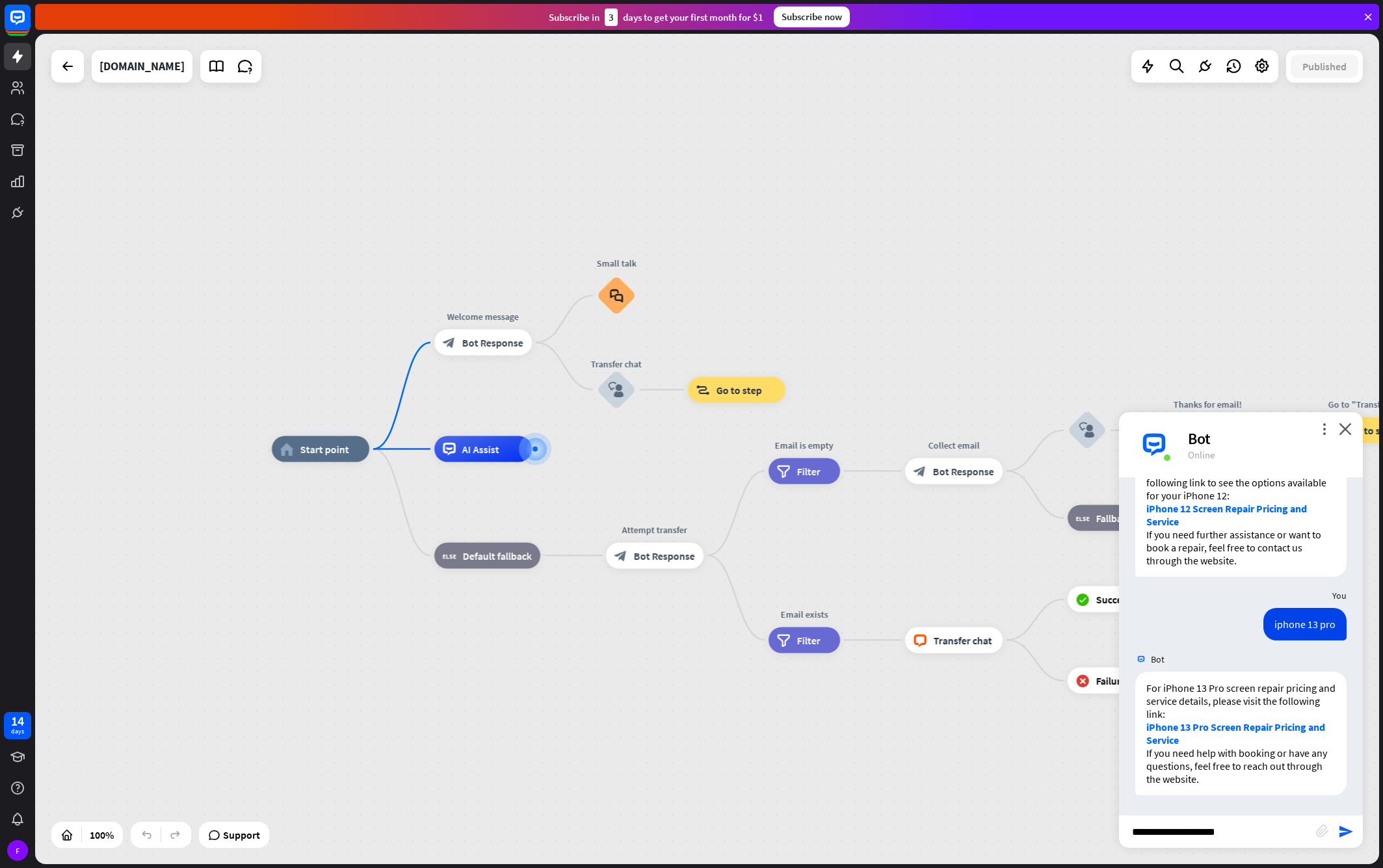
type input "**********"
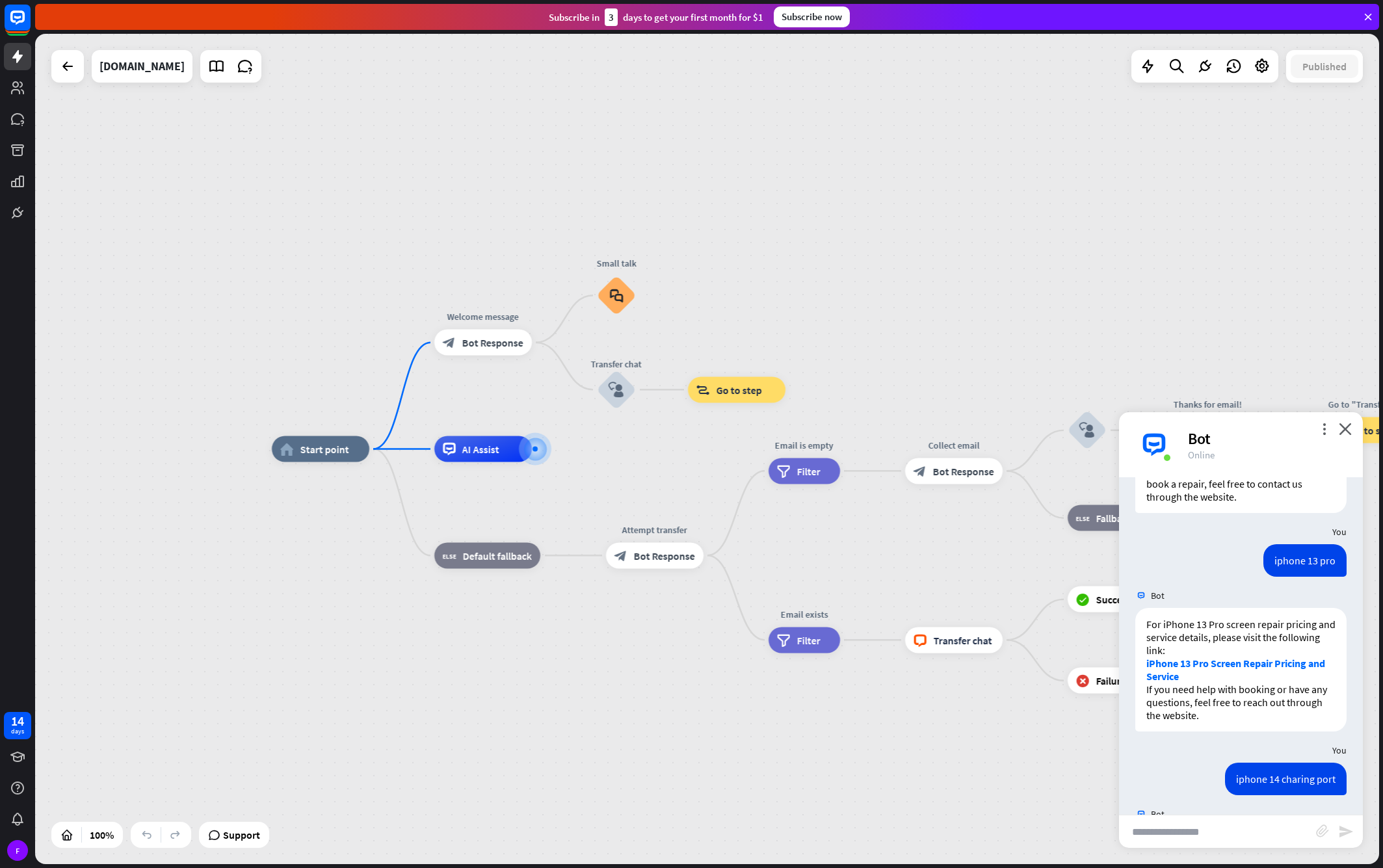
scroll to position [460, 0]
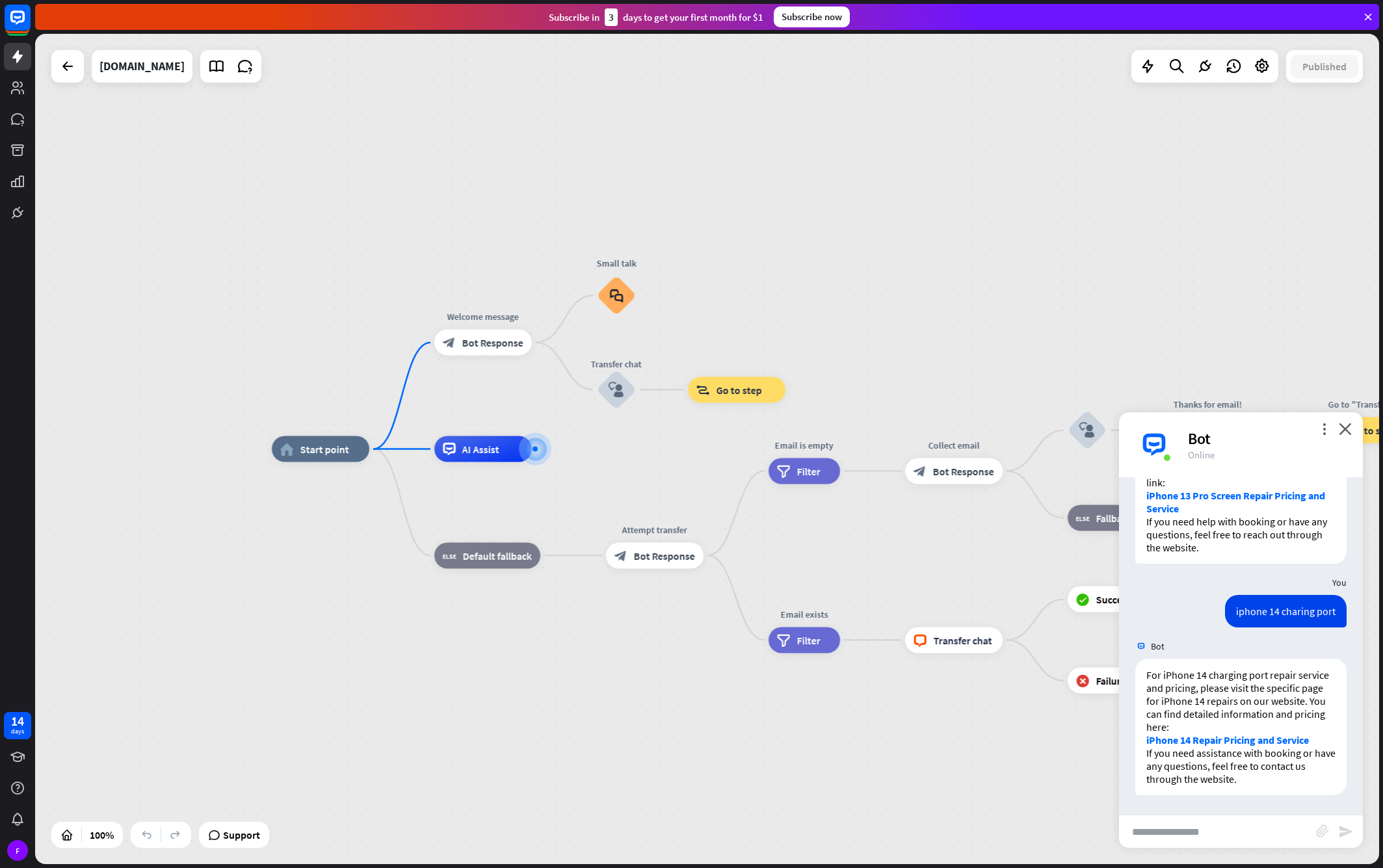
click at [1204, 835] on input "text" at bounding box center [1218, 831] width 197 height 33
type input "*"
type input "**********"
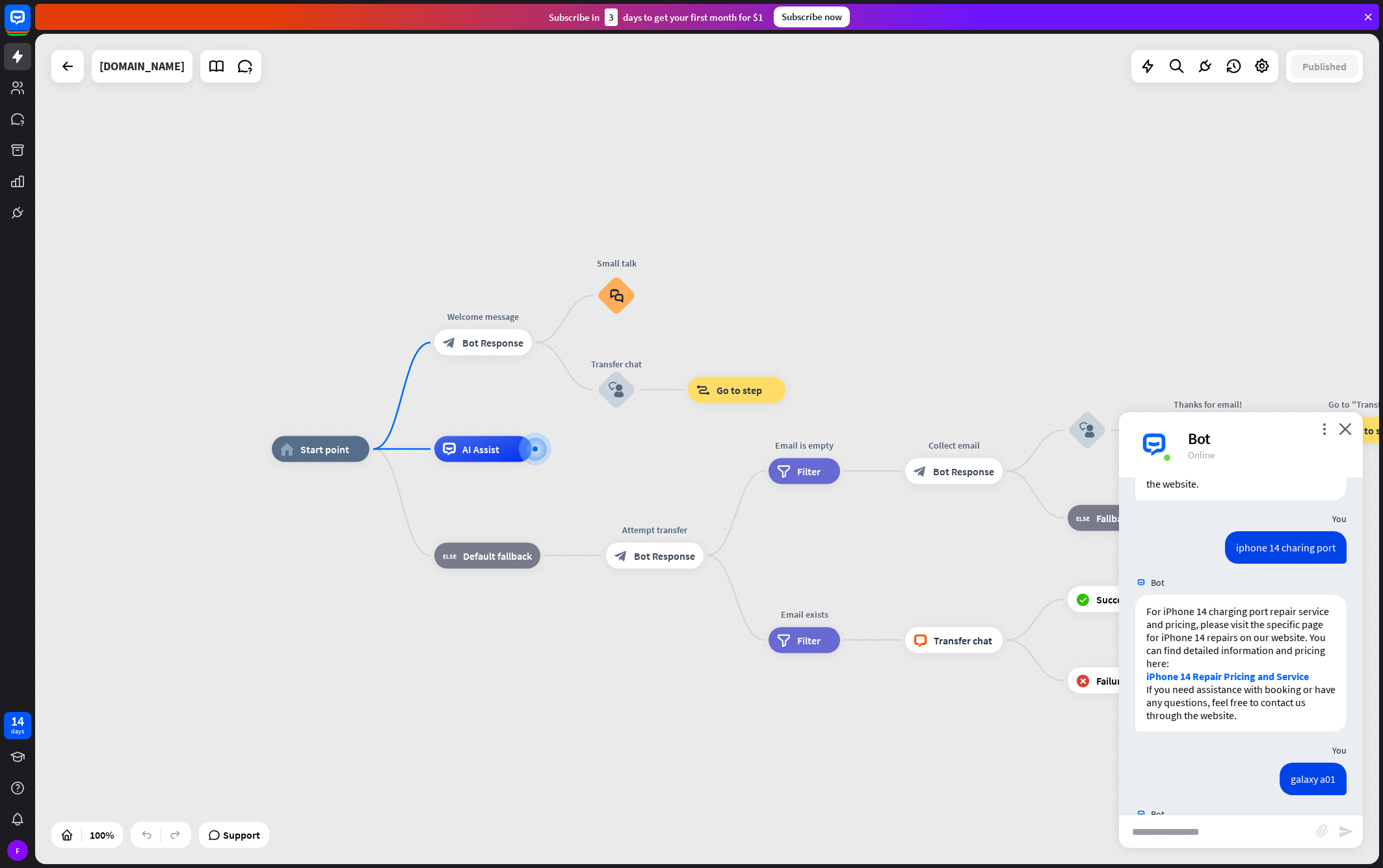
scroll to position [704, 0]
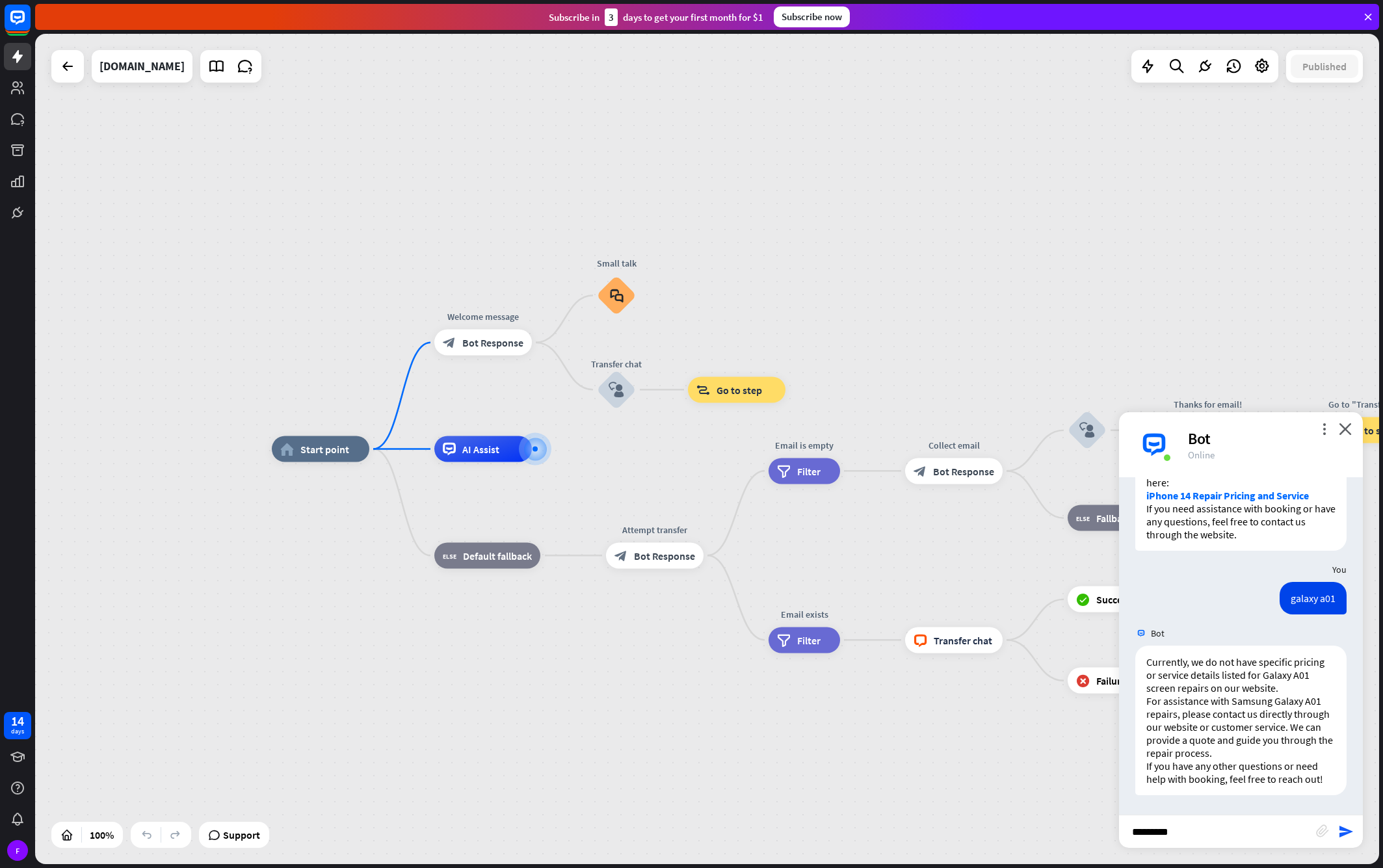
type input "**********"
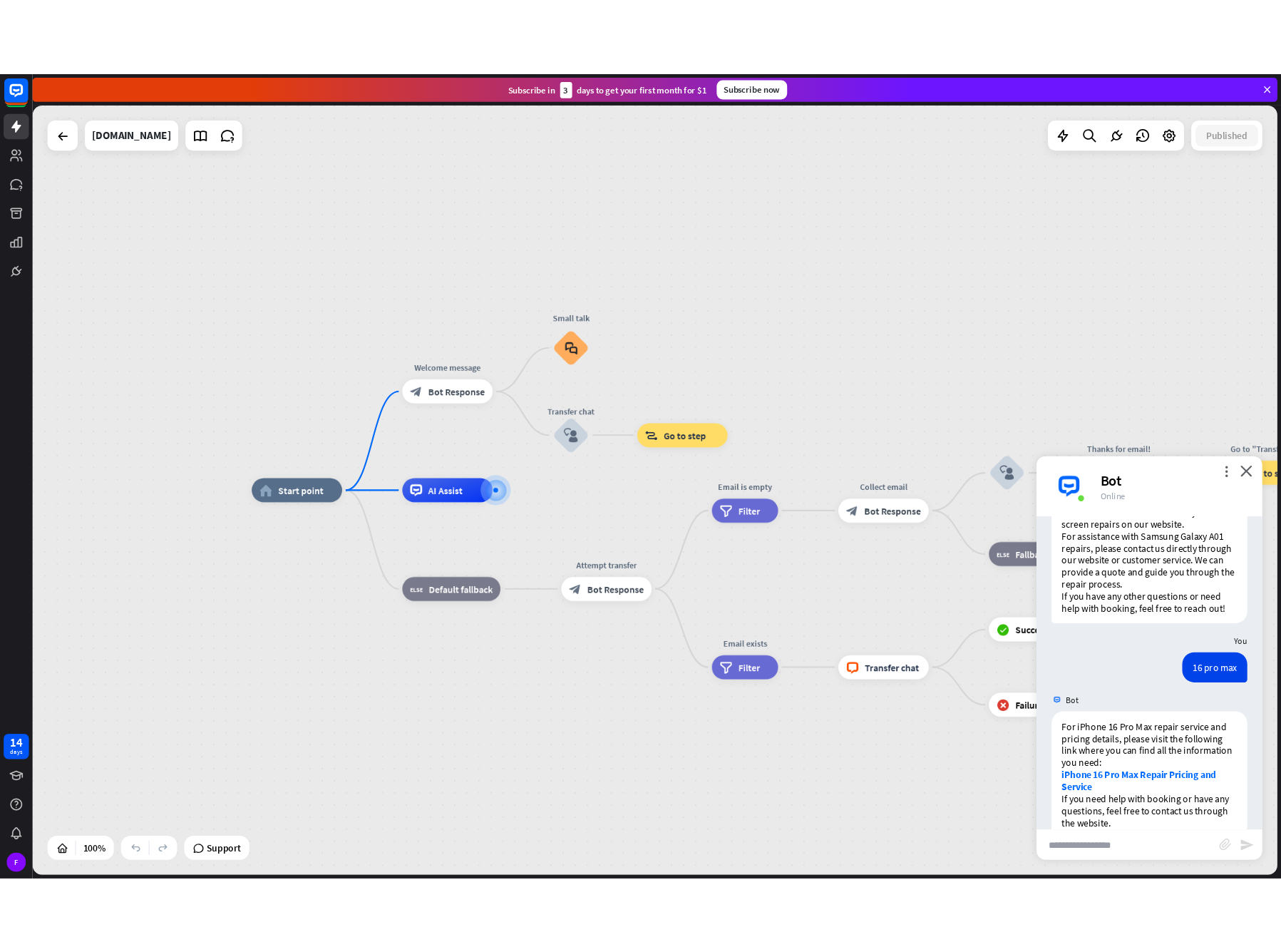
scroll to position [1026, 0]
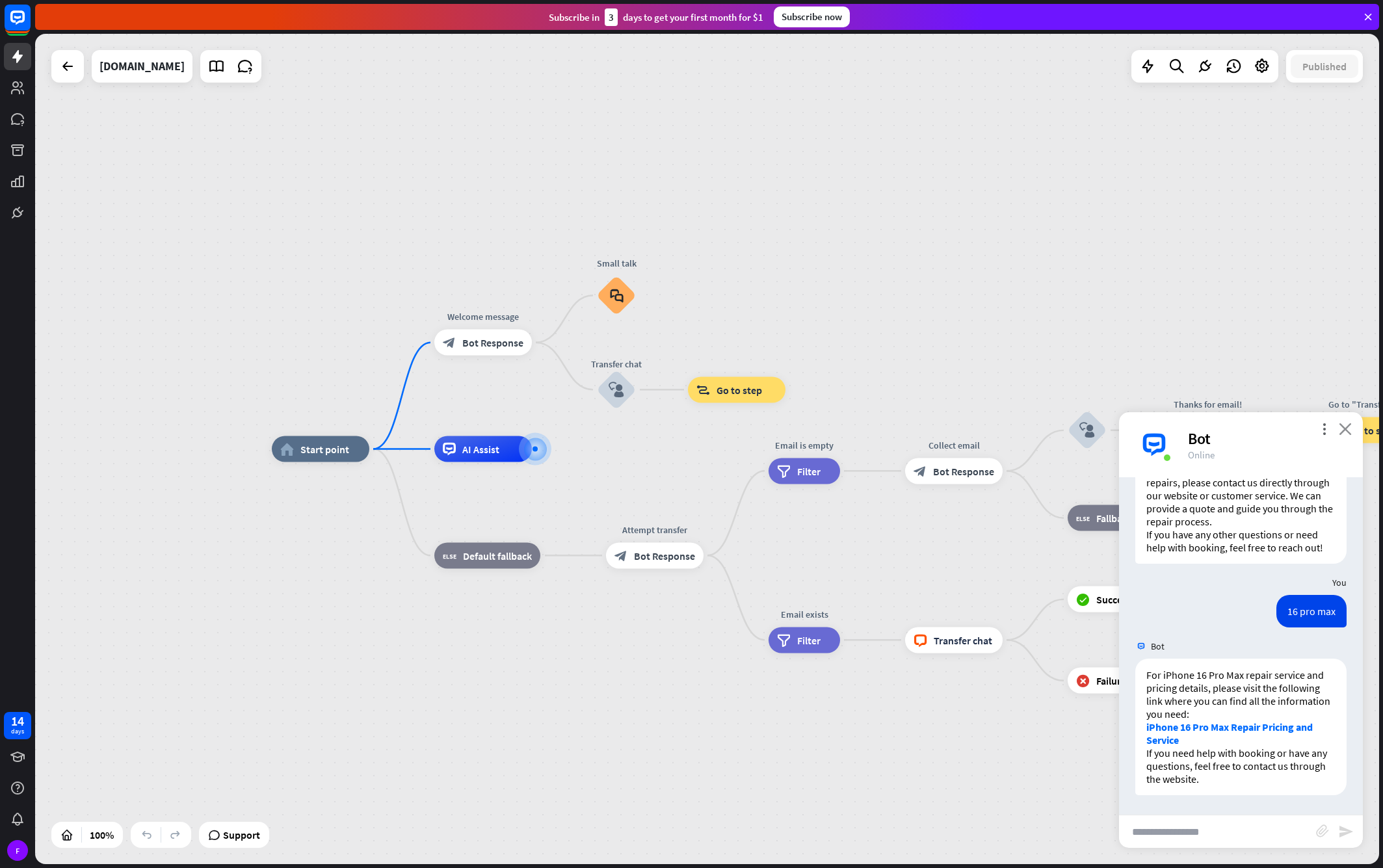
click at [1344, 431] on icon "close" at bounding box center [1345, 429] width 13 height 12
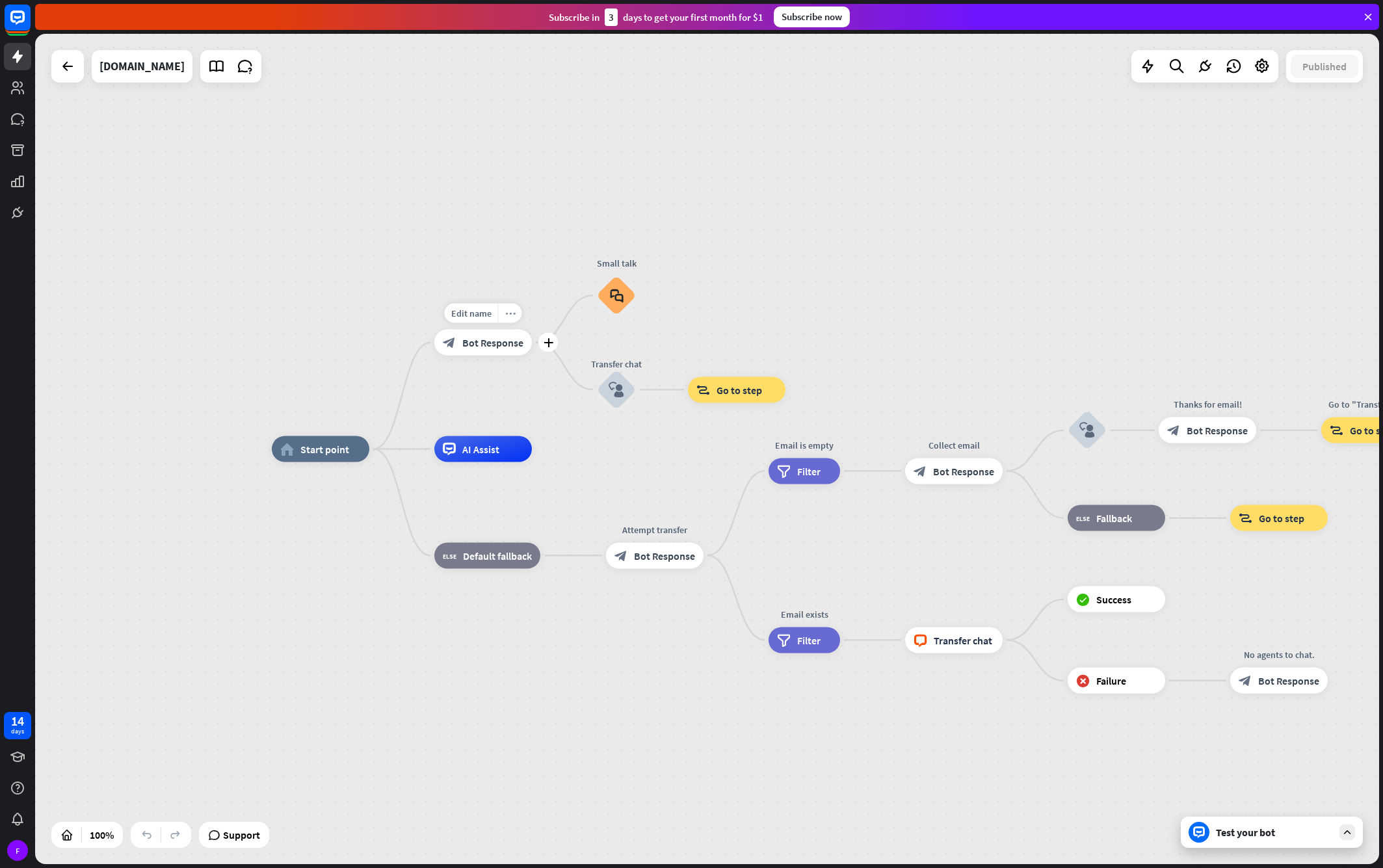
click at [510, 315] on icon "more_horiz" at bounding box center [511, 312] width 11 height 10
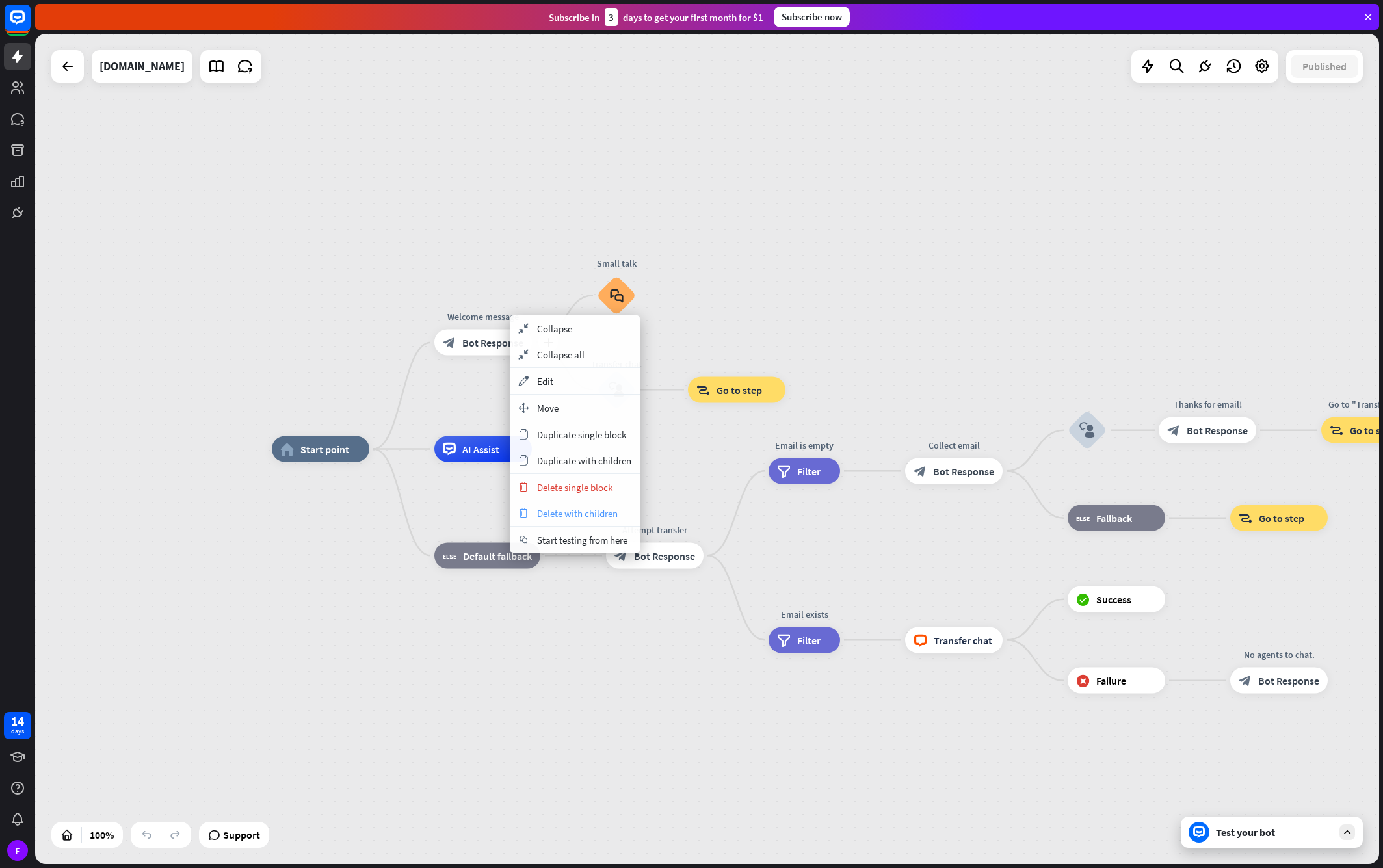
click at [602, 511] on span "Delete with children" at bounding box center [578, 514] width 81 height 12
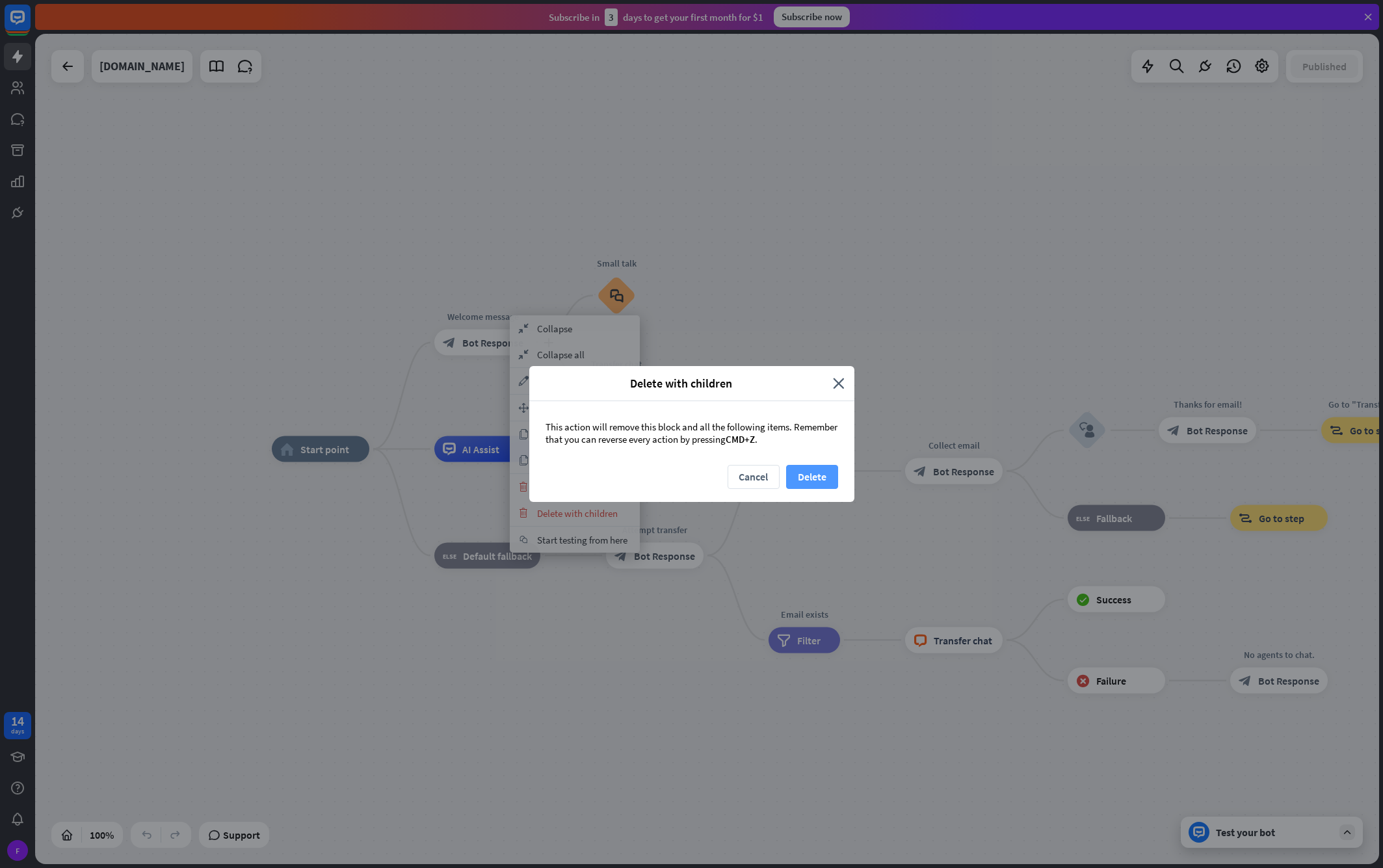
click at [815, 476] on button "Delete" at bounding box center [812, 477] width 52 height 24
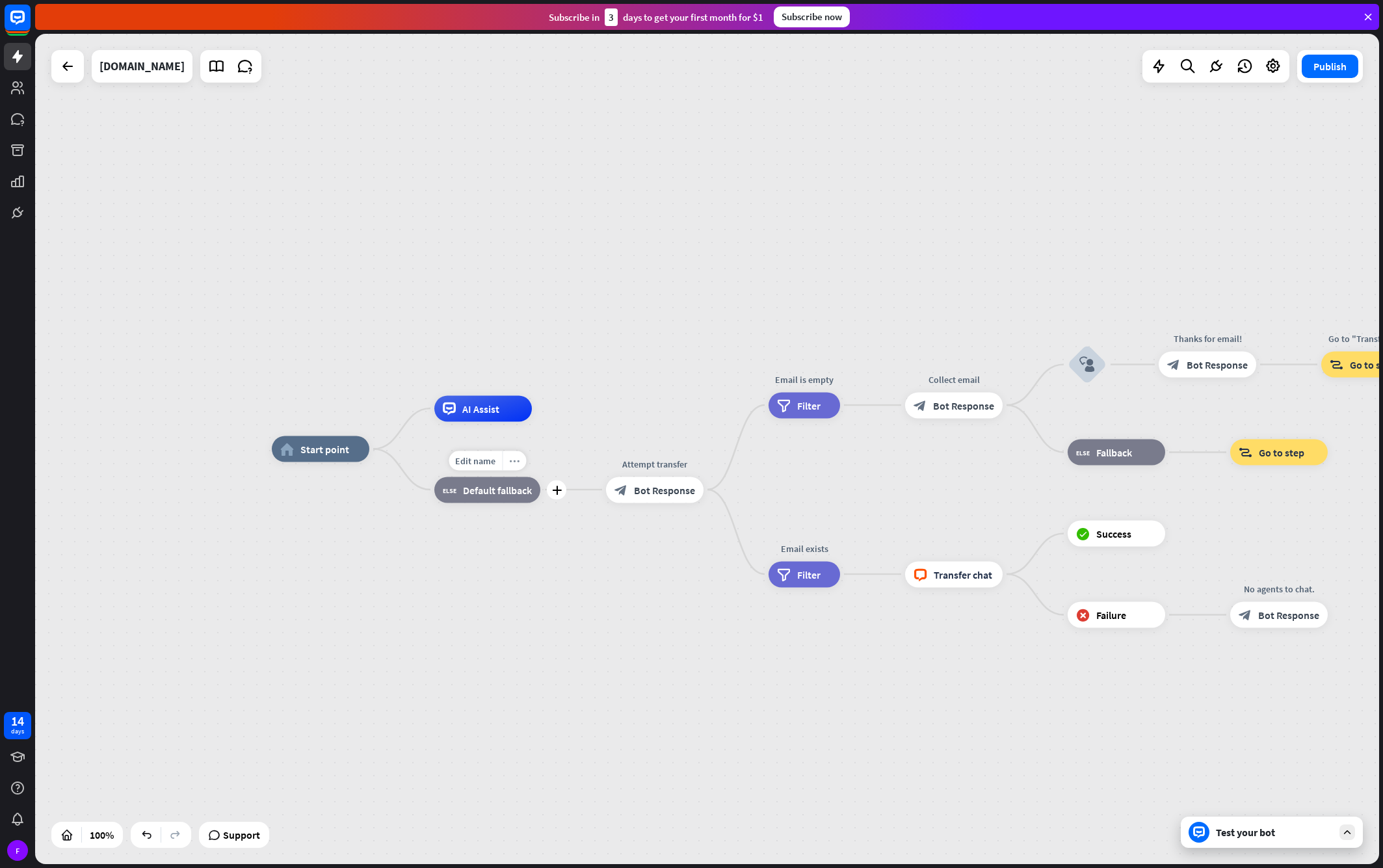
click at [514, 460] on icon "more_horiz" at bounding box center [514, 460] width 11 height 10
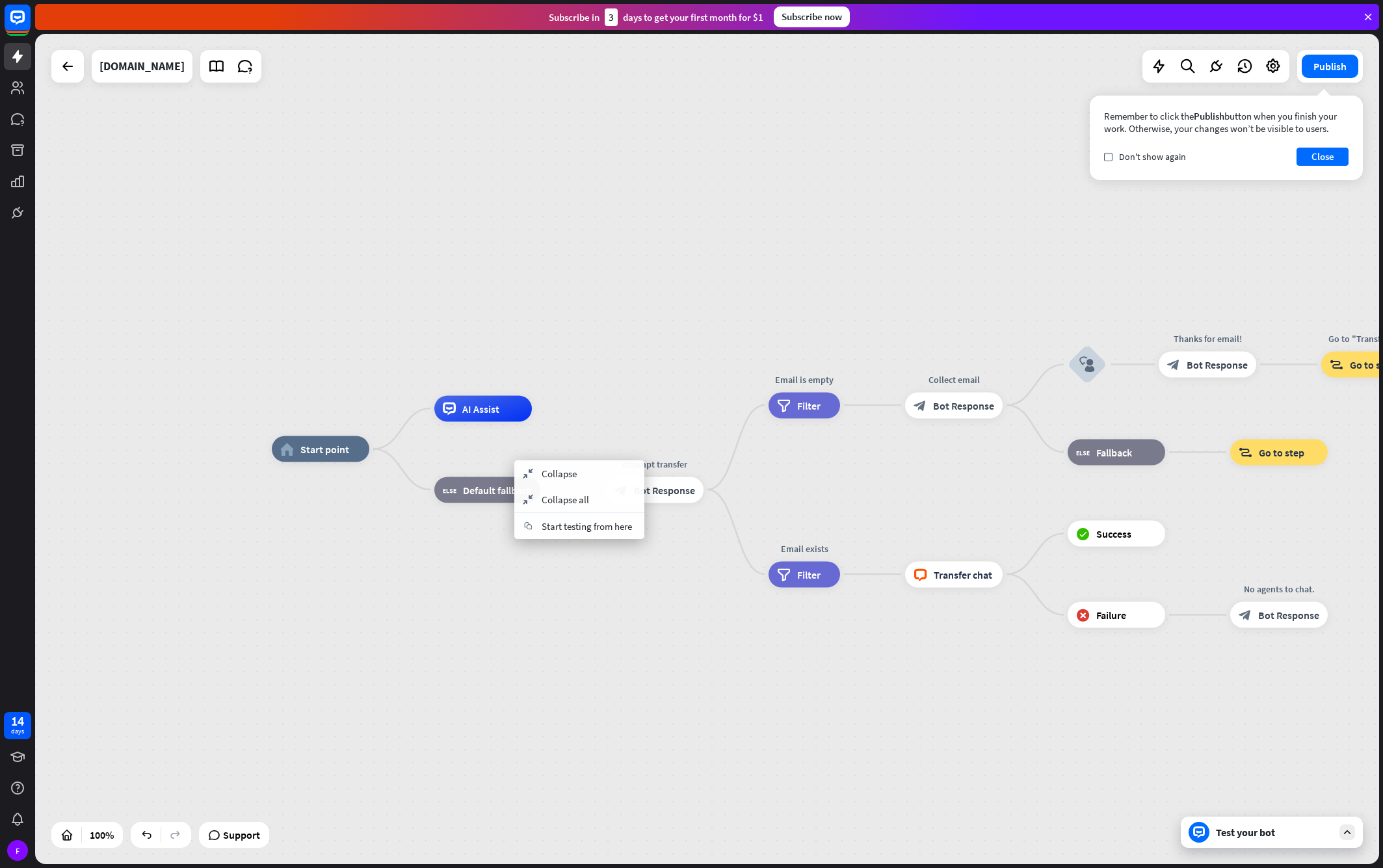
click at [616, 564] on div "home_2 Start point AI Assist block_fallback Default fallback Attempt transfer b…" at bounding box center [944, 865] width 1344 height 831
click at [513, 495] on span "Default fallback" at bounding box center [498, 489] width 69 height 13
drag, startPoint x: 525, startPoint y: 559, endPoint x: 543, endPoint y: 547, distance: 21.6
click at [525, 559] on div "home_2 Start point AI Assist Edit name more_horiz block_fallback Default fallba…" at bounding box center [944, 865] width 1344 height 831
click at [660, 496] on span "Bot Response" at bounding box center [664, 489] width 61 height 13
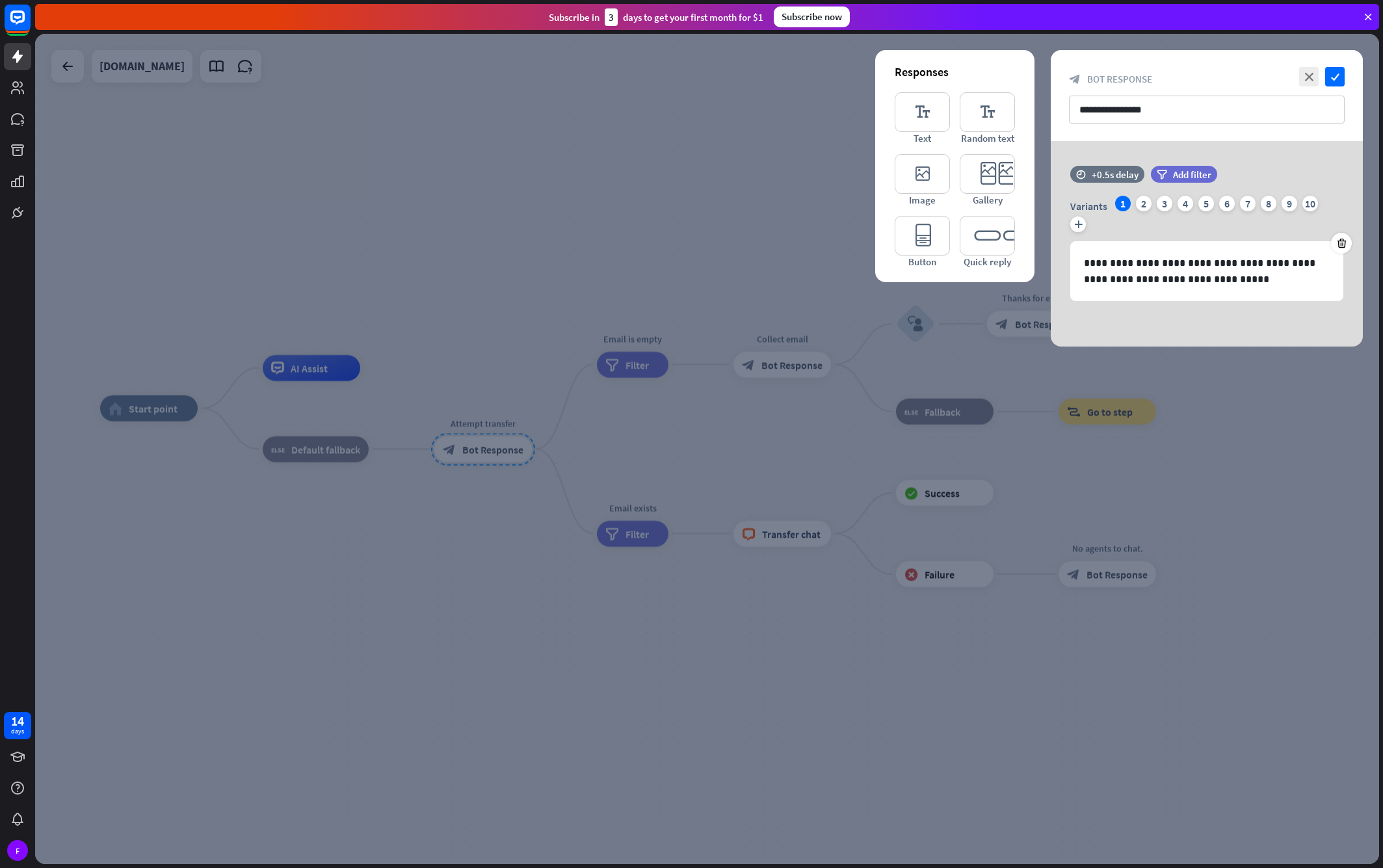
click at [1244, 562] on div at bounding box center [707, 449] width 1344 height 831
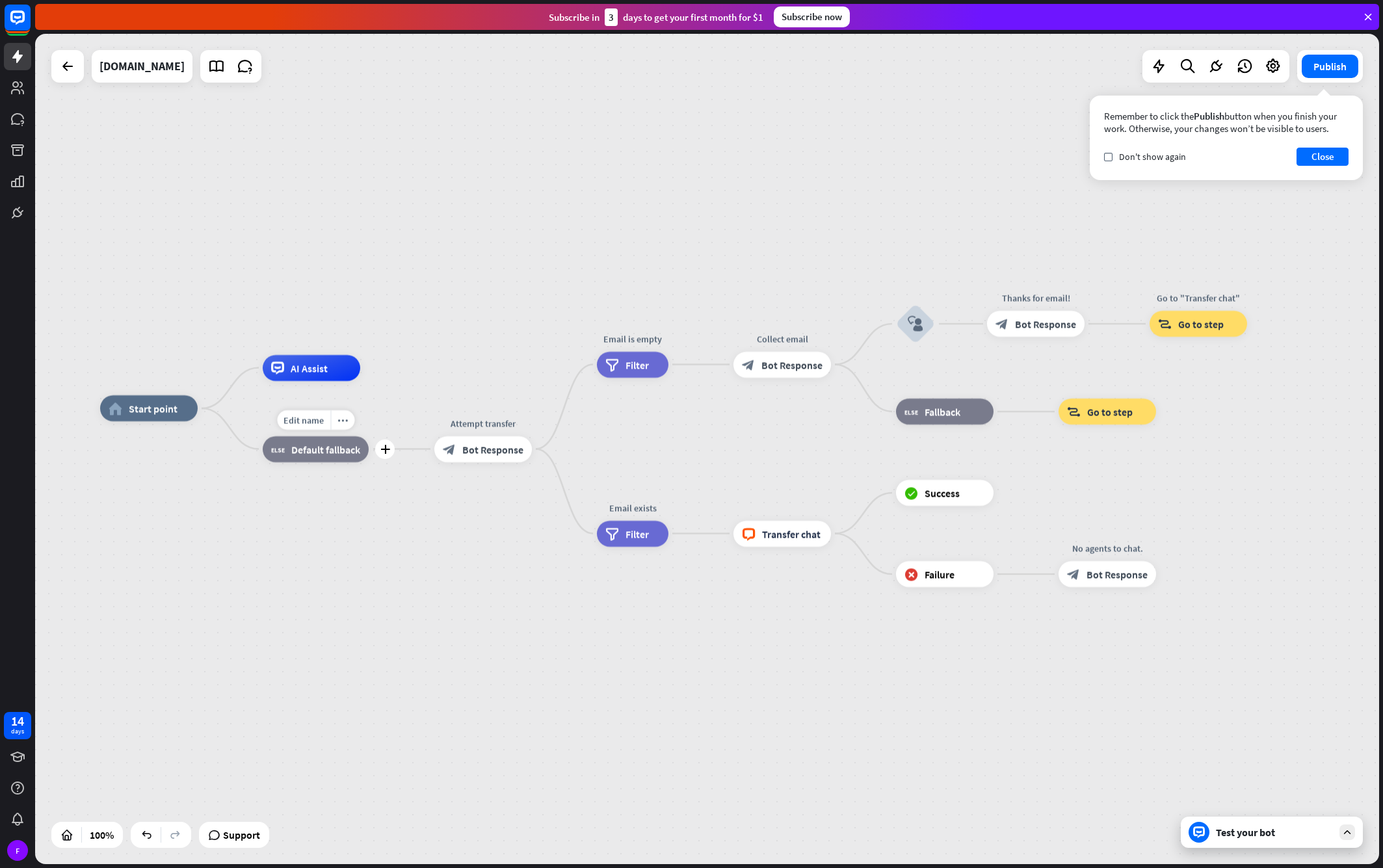
click at [299, 463] on div "Edit name more_horiz plus block_fallback Default fallback" at bounding box center [315, 450] width 106 height 26
click at [315, 456] on div "block_fallback Default fallback" at bounding box center [315, 450] width 106 height 26
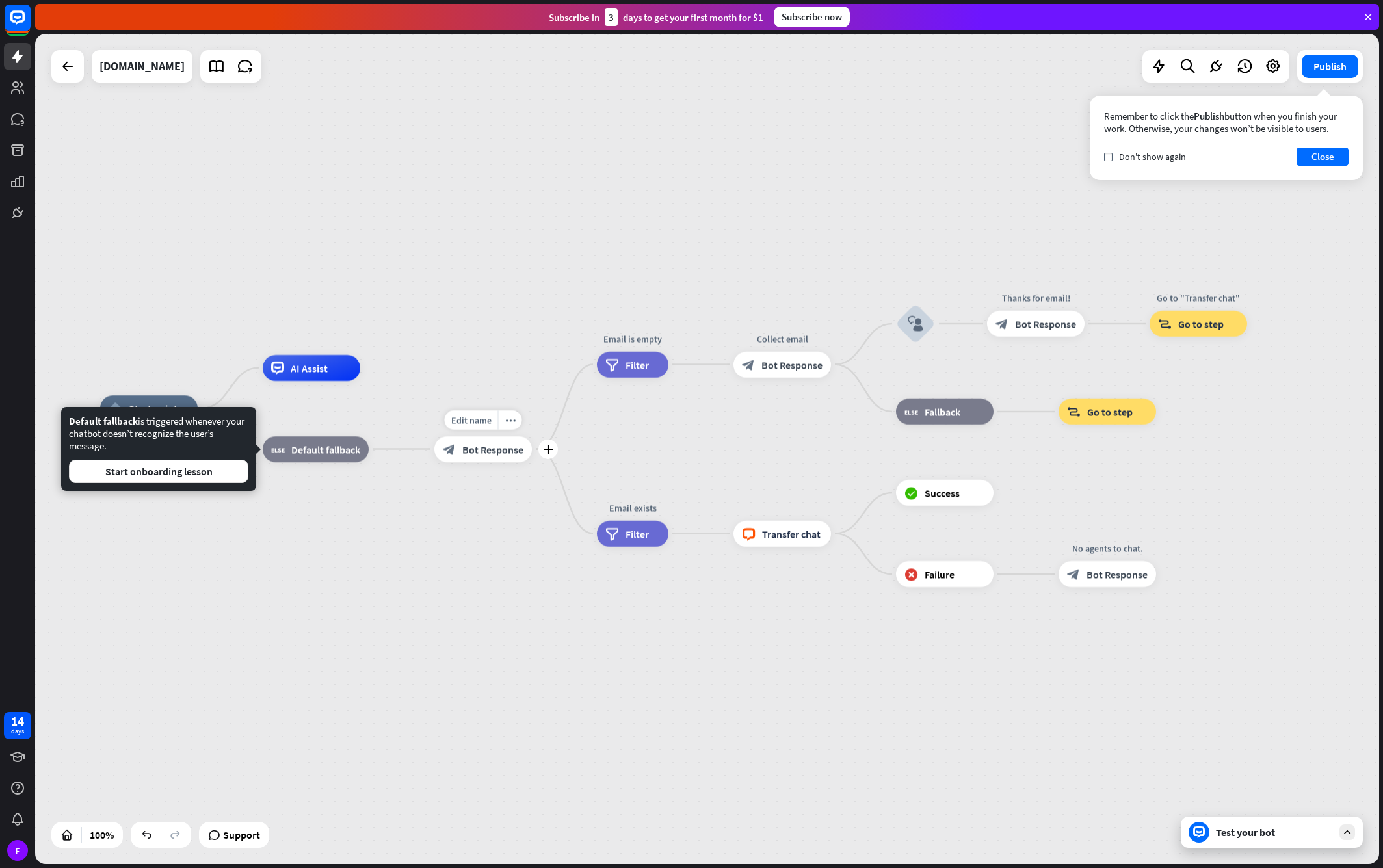
click at [462, 456] on div "block_bot_response Bot Response" at bounding box center [483, 450] width 98 height 26
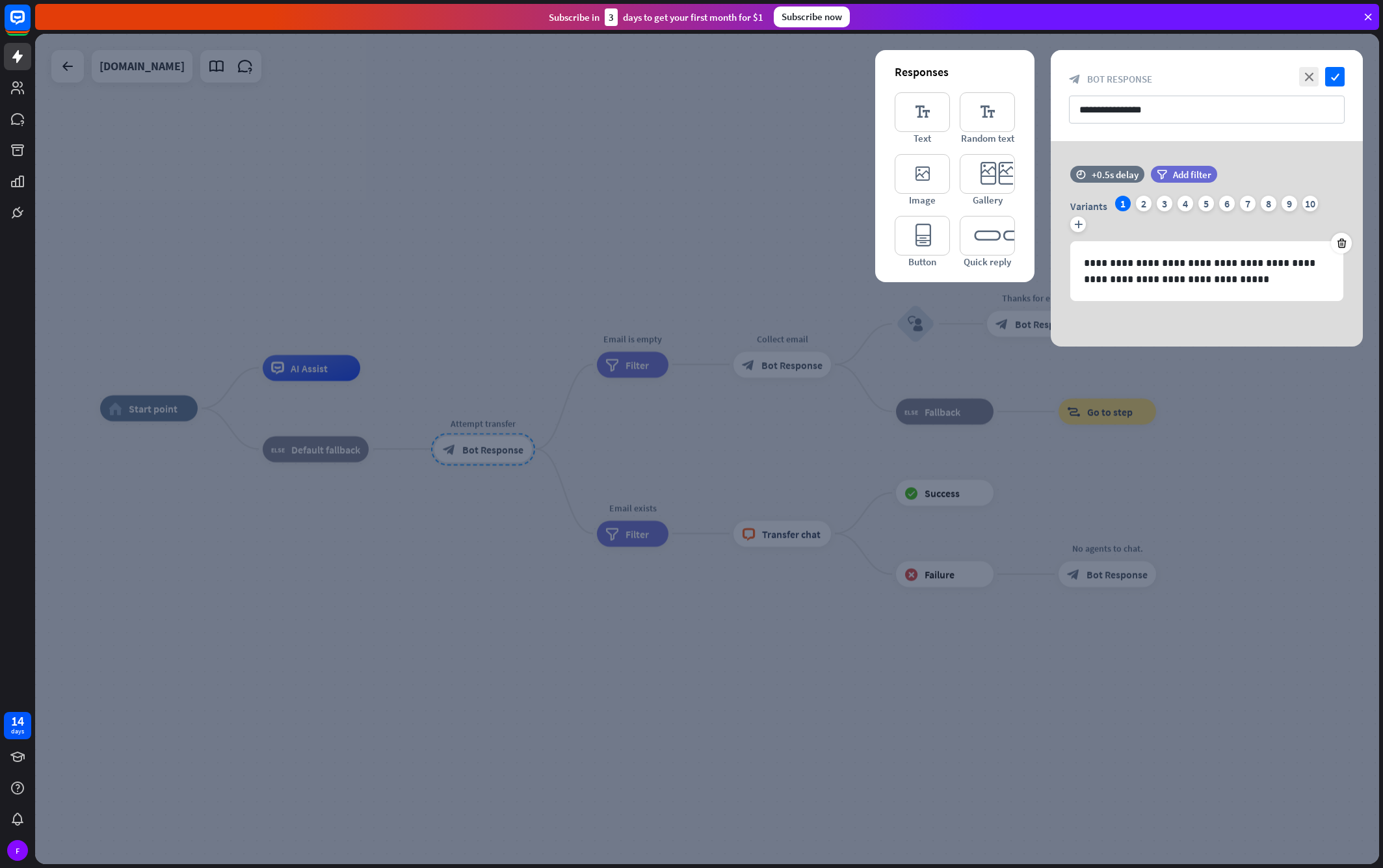
click at [443, 519] on div at bounding box center [707, 449] width 1344 height 831
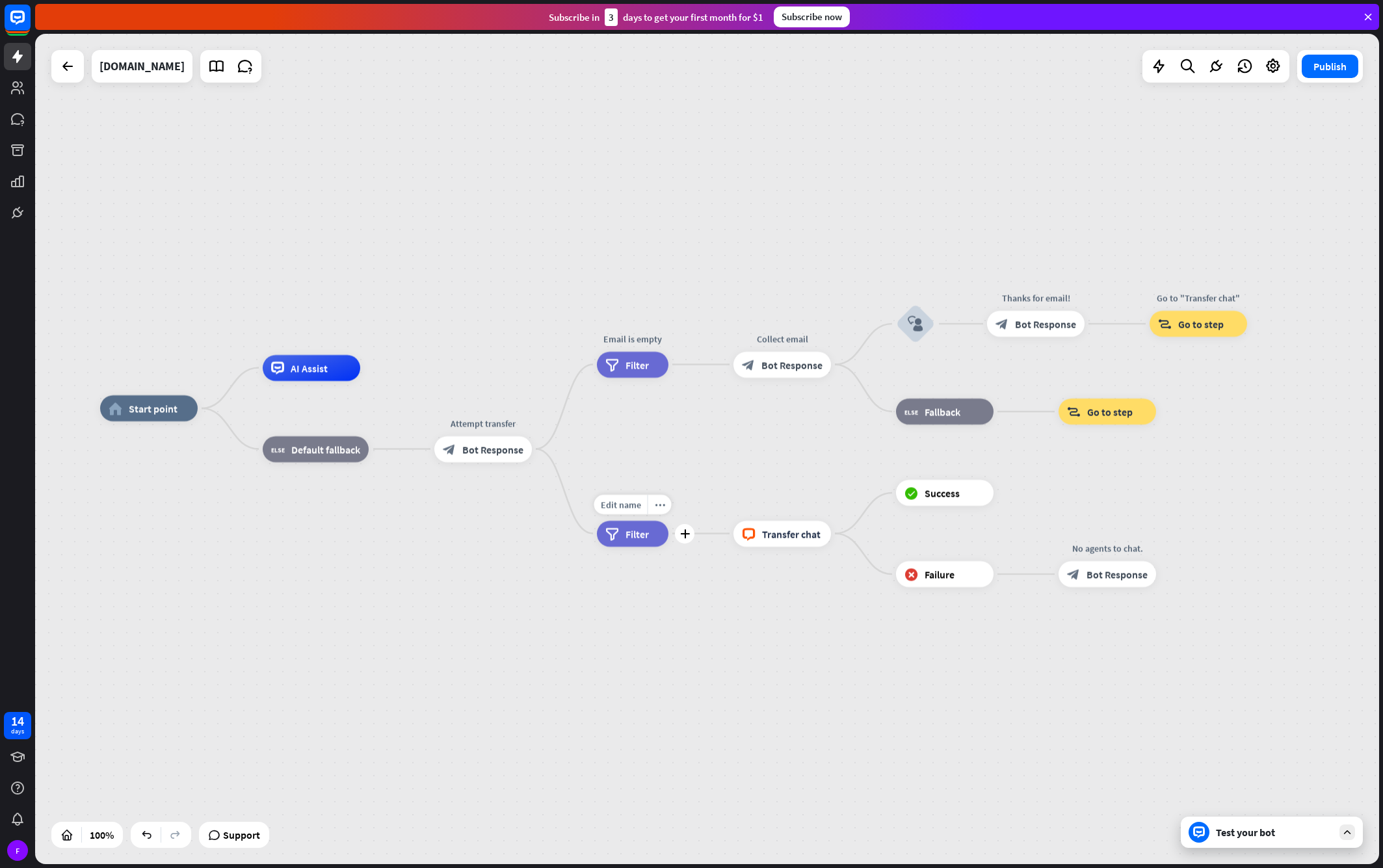
click at [626, 538] on span "Filter" at bounding box center [637, 533] width 24 height 13
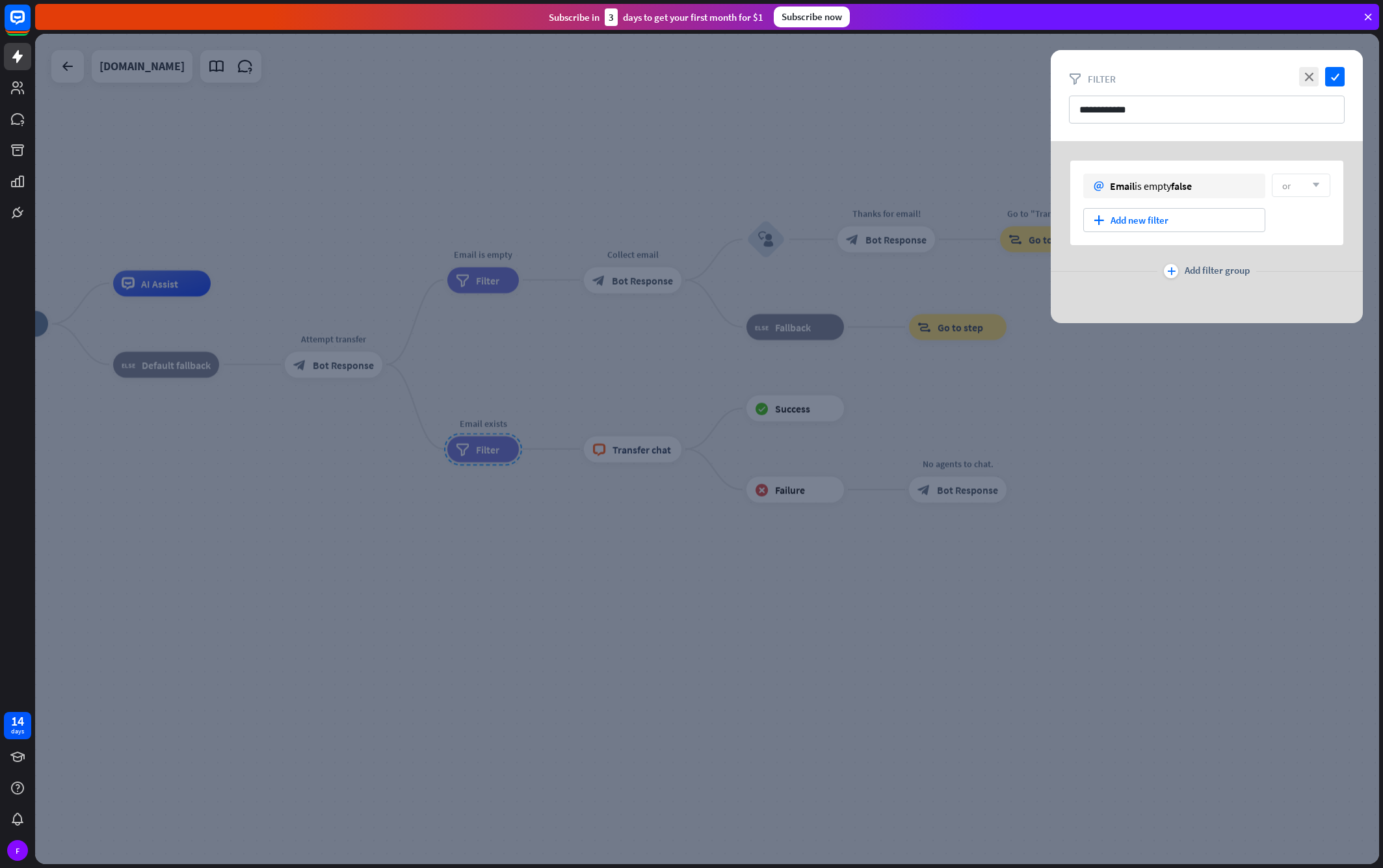
click at [626, 538] on div at bounding box center [707, 449] width 1344 height 831
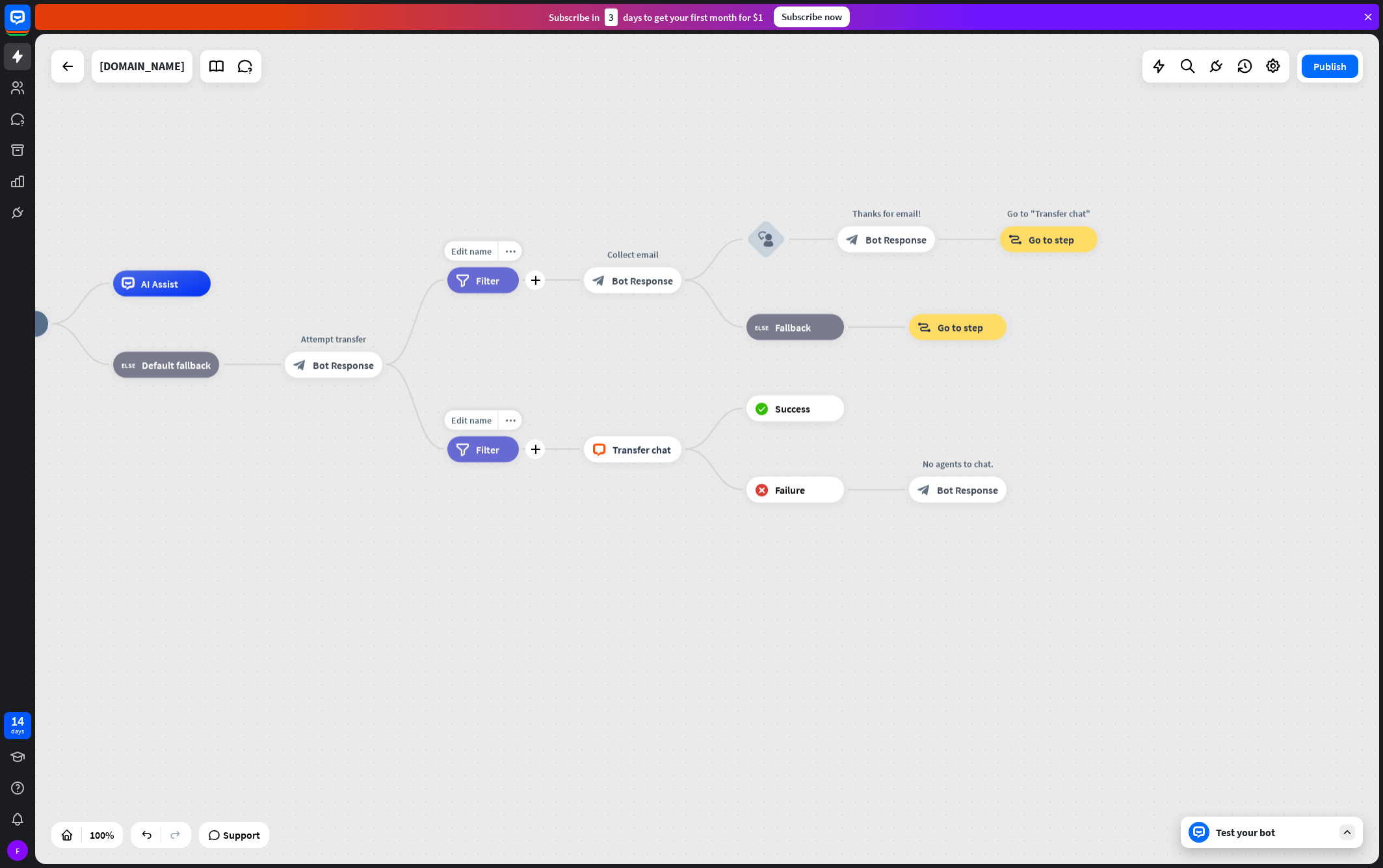
click at [492, 282] on span "Filter" at bounding box center [488, 280] width 24 height 13
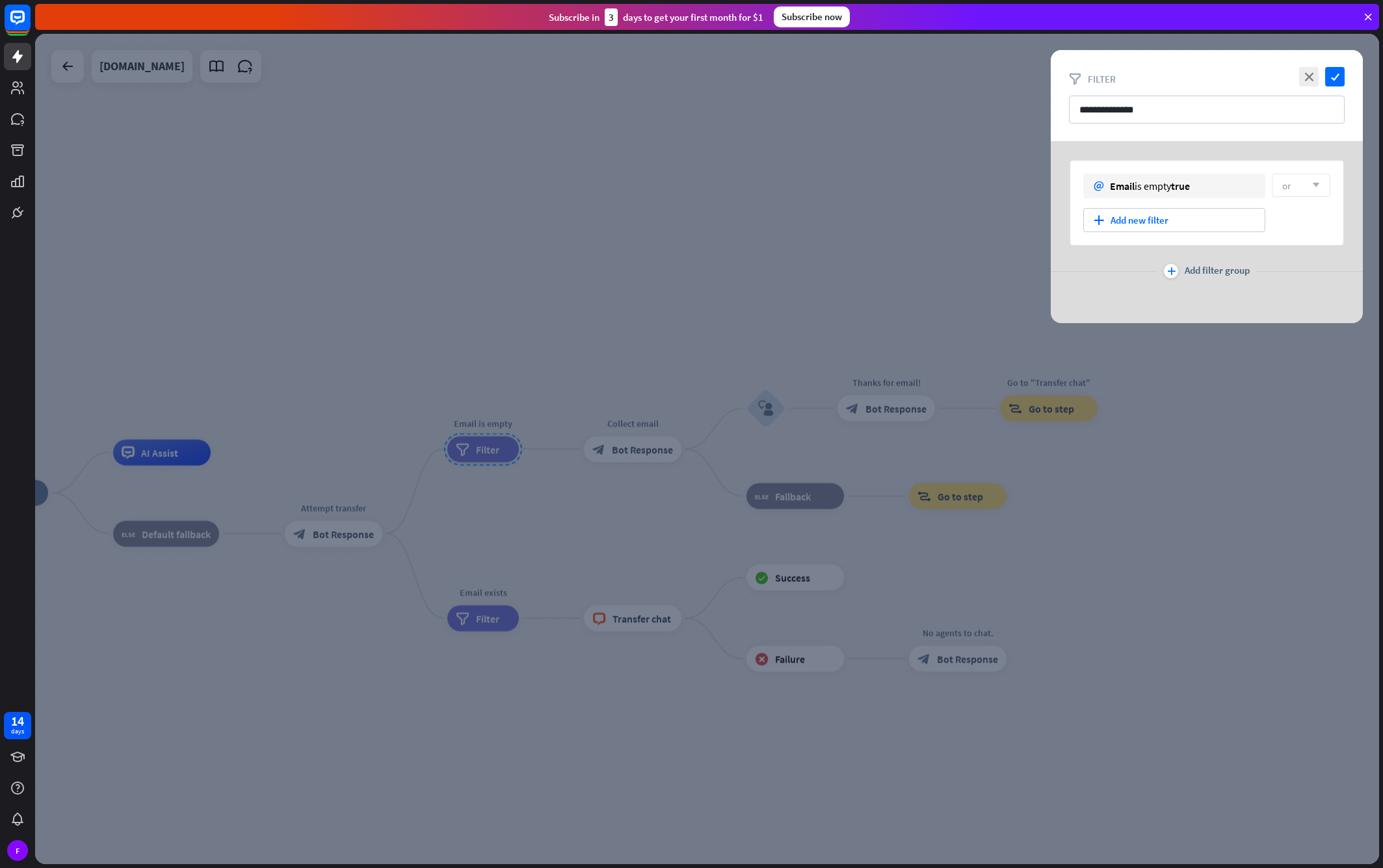
click at [773, 289] on div at bounding box center [707, 449] width 1344 height 831
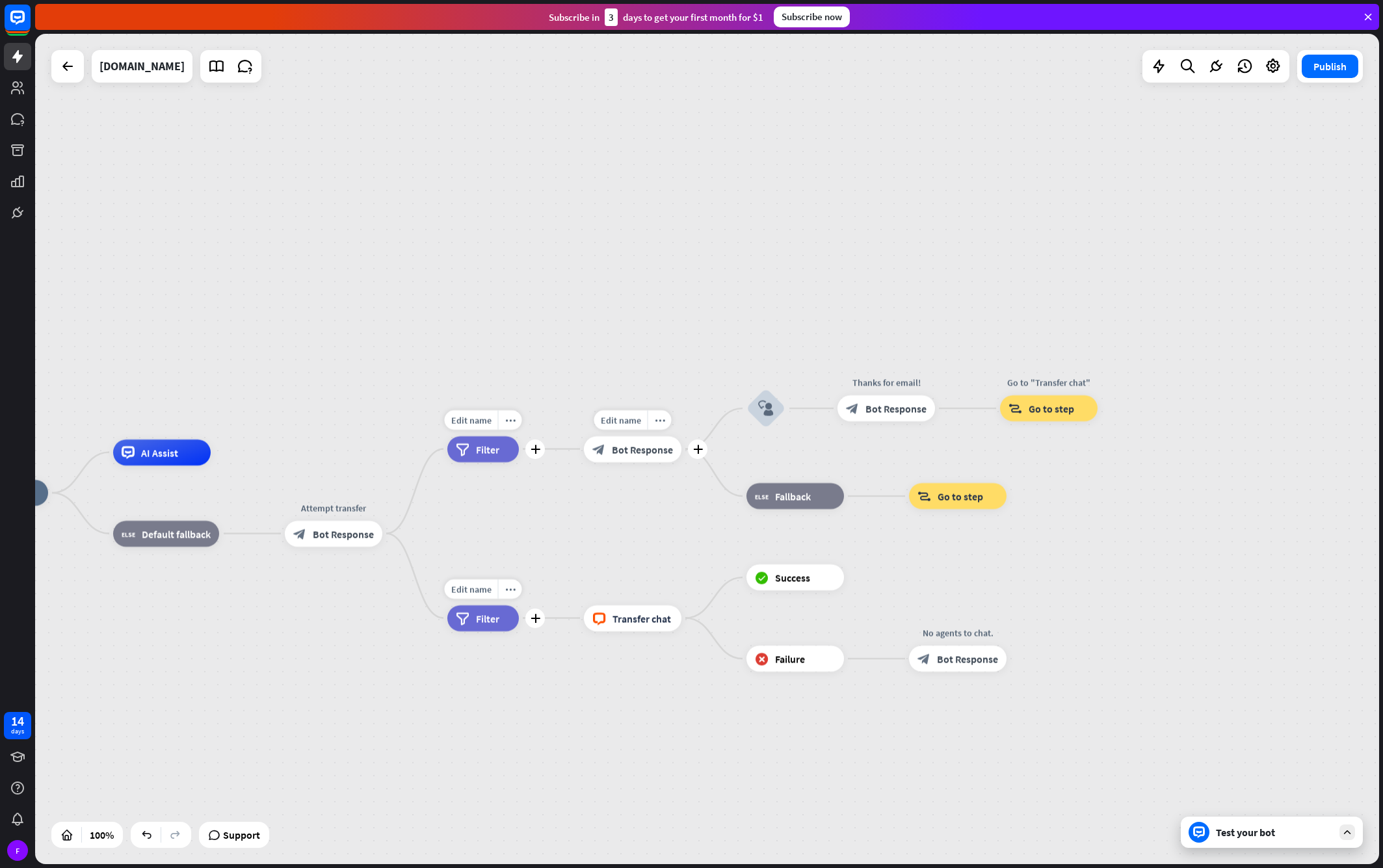
click at [661, 446] on span "Bot Response" at bounding box center [642, 449] width 61 height 13
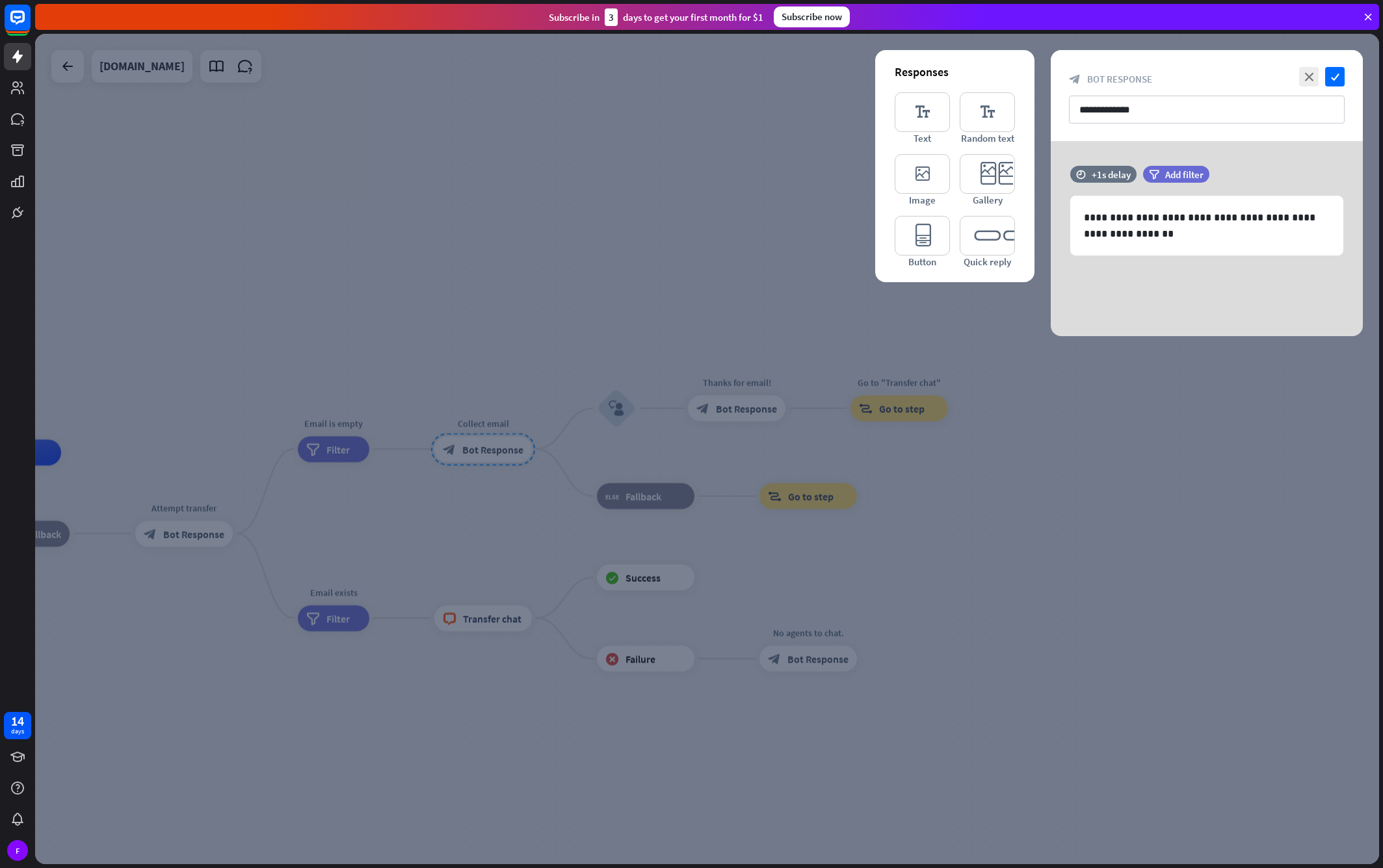
click at [1128, 516] on div at bounding box center [707, 449] width 1344 height 831
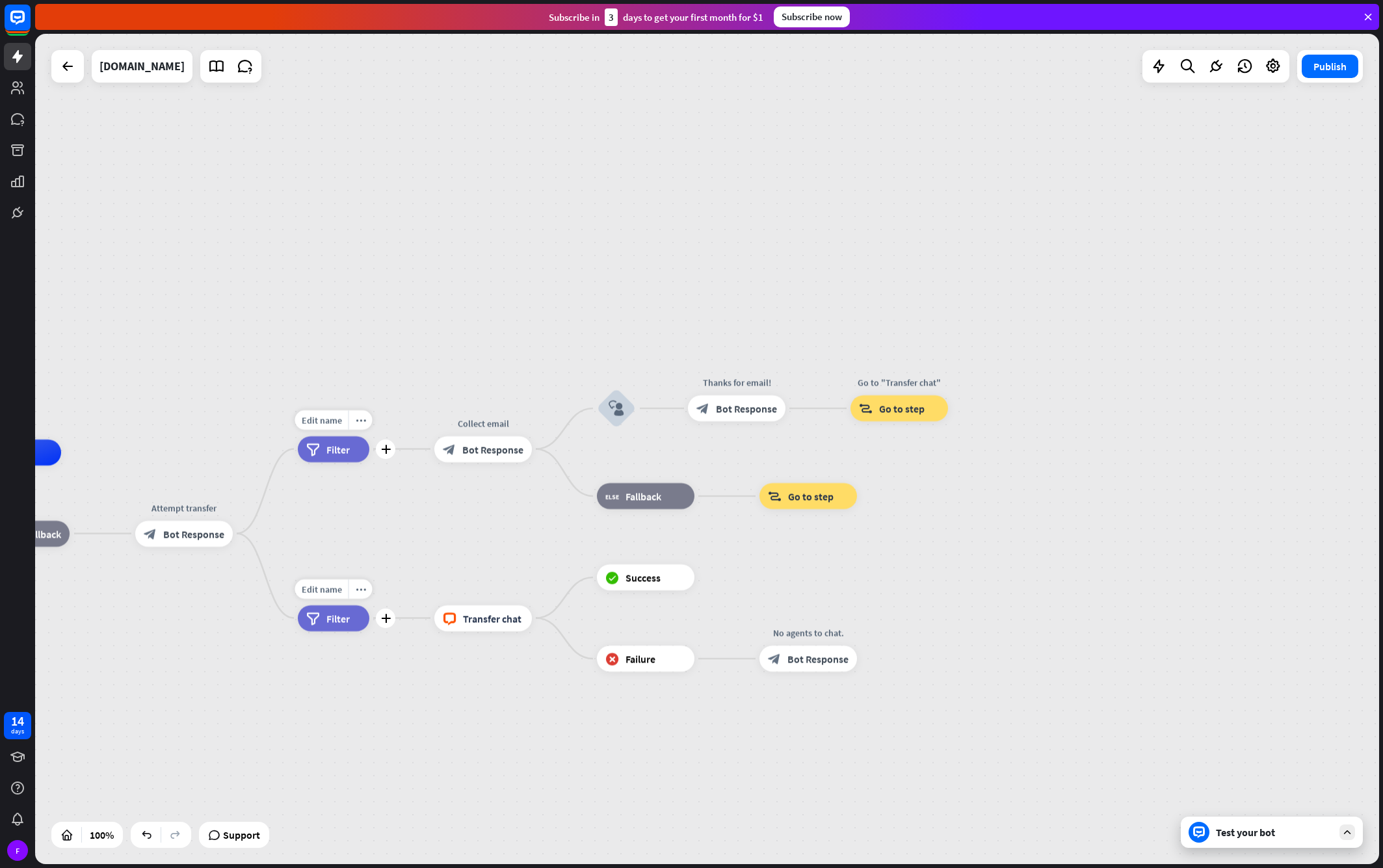
click at [355, 625] on div "filter Filter" at bounding box center [334, 618] width 72 height 26
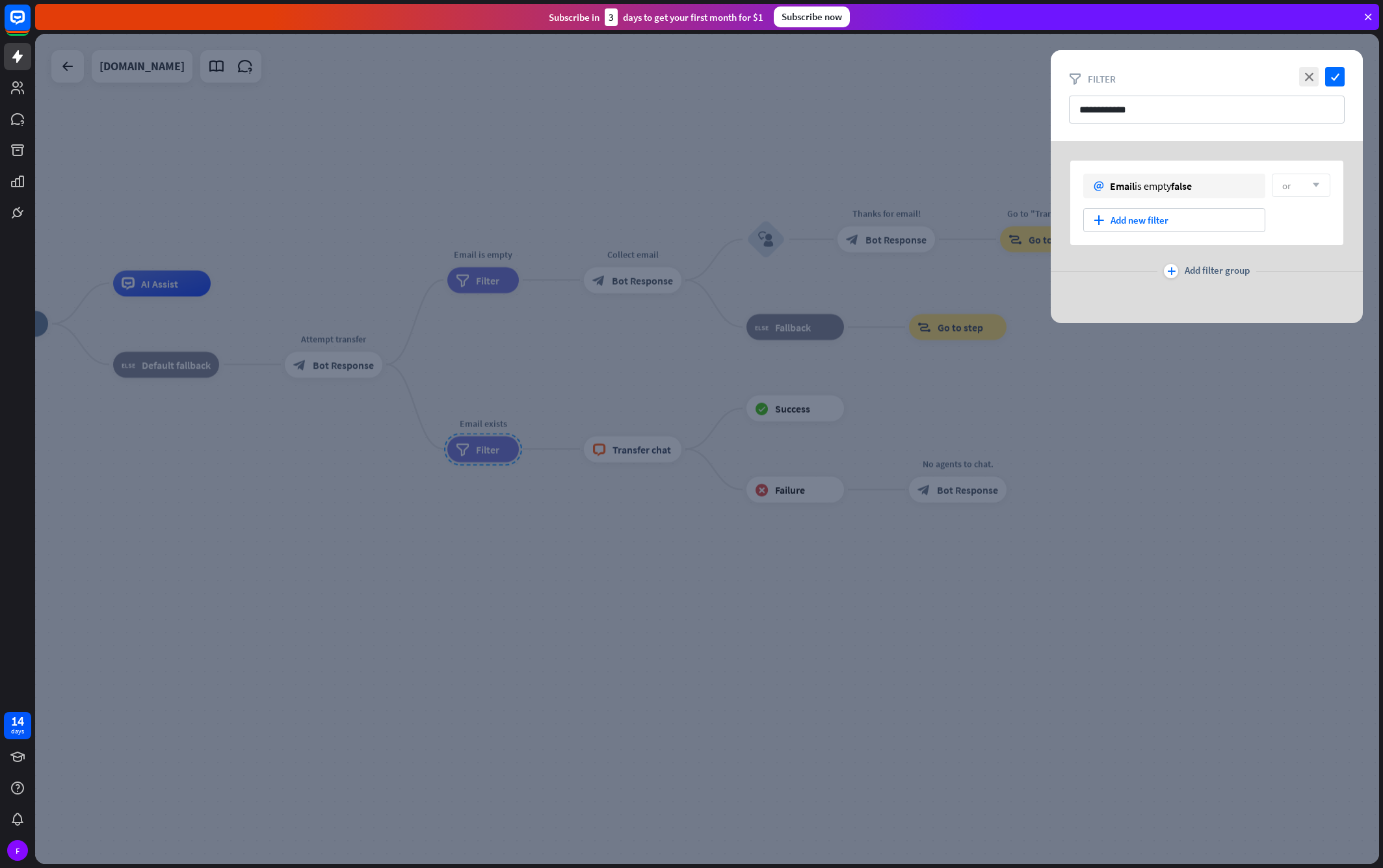
click at [1010, 577] on div at bounding box center [707, 449] width 1344 height 831
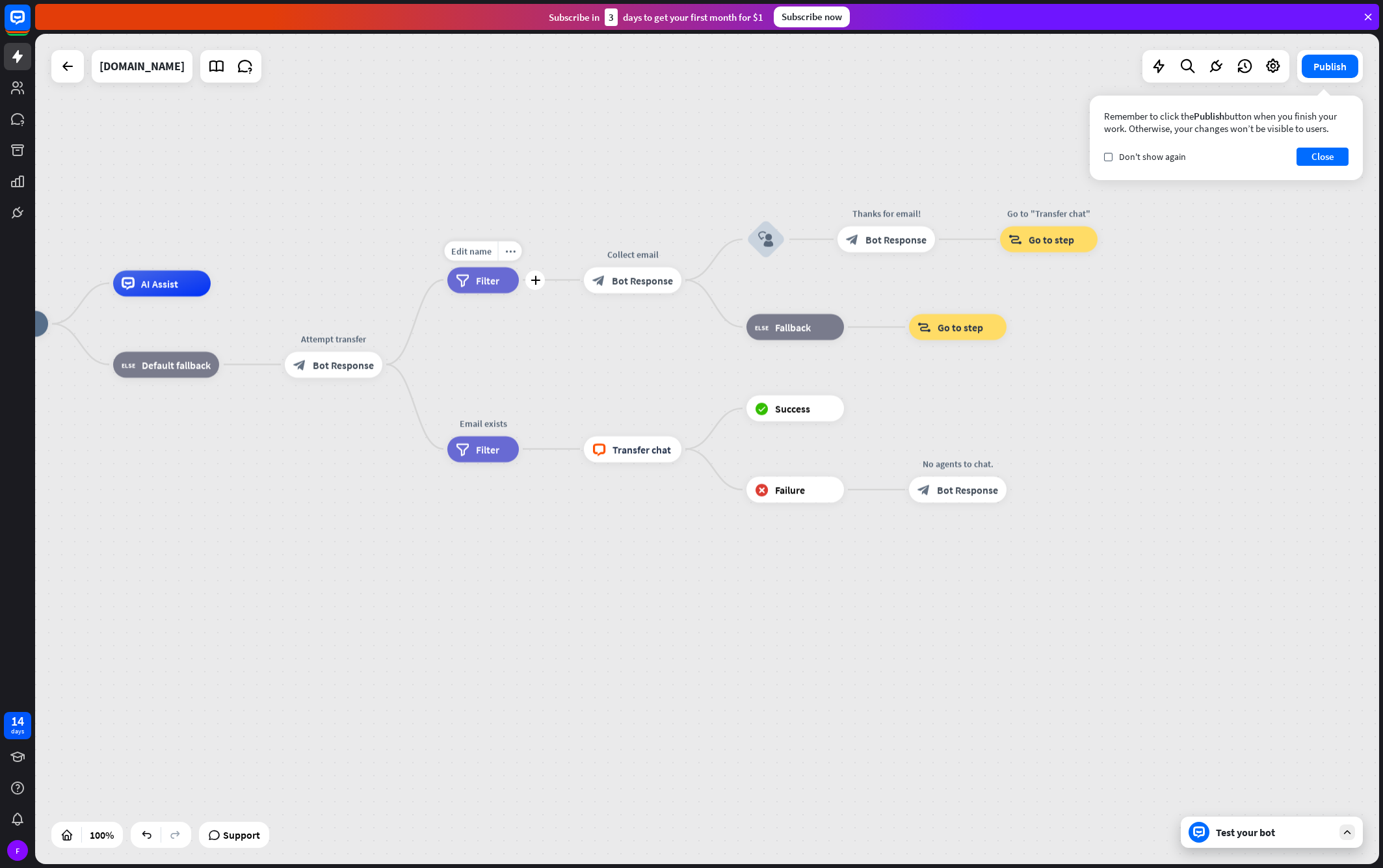
click at [641, 165] on div "home_2 Start point AI Assist block_fallback Default fallback Attempt transfer b…" at bounding box center [707, 449] width 1344 height 831
drag, startPoint x: 868, startPoint y: 98, endPoint x: 715, endPoint y: 43, distance: 162.6
click at [867, 98] on div "home_2 Start point AI Assist block_fallback Default fallback Attempt transfer b…" at bounding box center [707, 449] width 1344 height 831
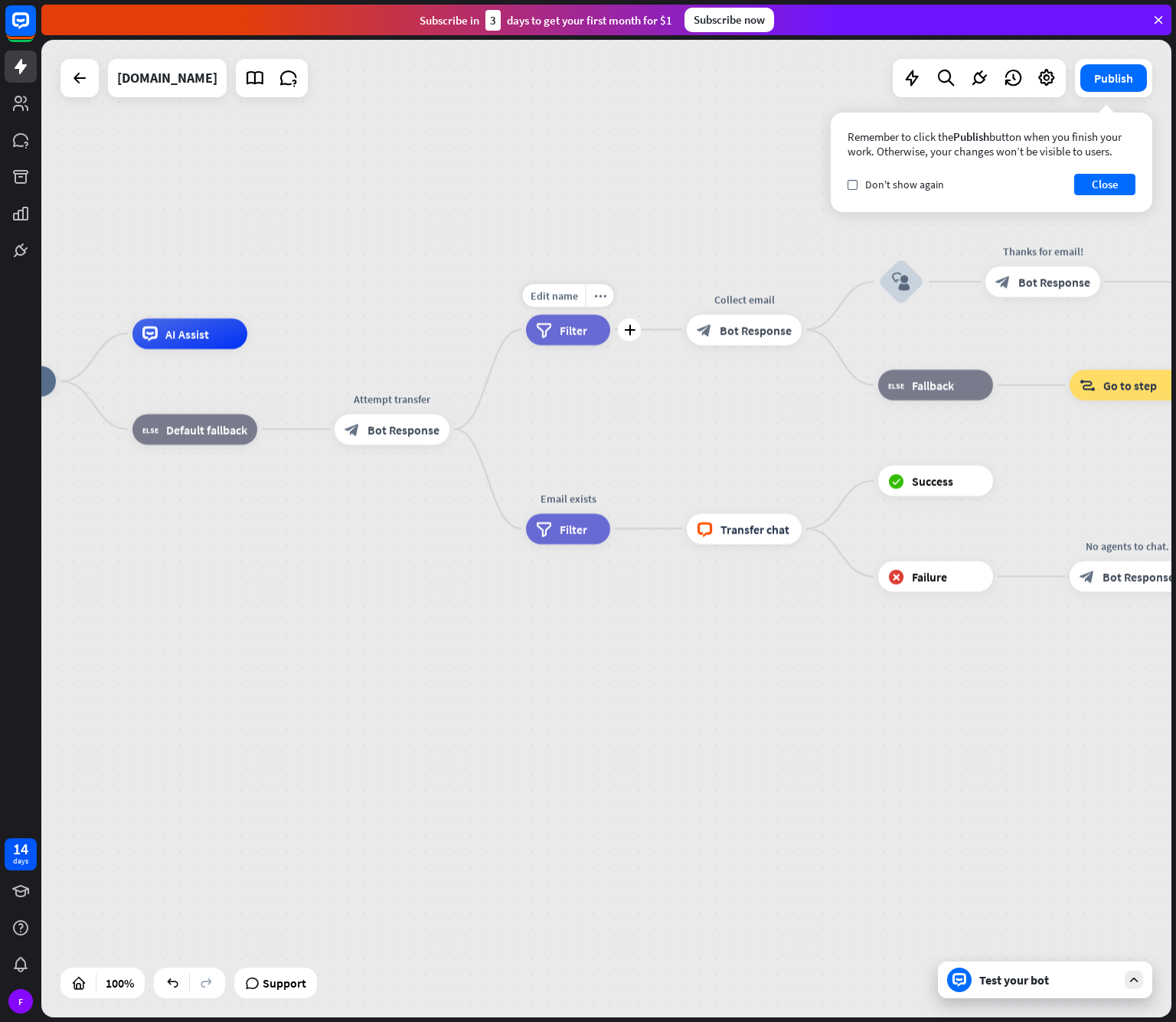
click at [659, 88] on div "home_2 Start point AI Assist block_fallback Default fallback Attempt transfer b…" at bounding box center [605, 528] width 1129 height 978
click at [636, 157] on div "home_2 Start point AI Assist block_fallback Default fallback Attempt transfer b…" at bounding box center [605, 528] width 1129 height 978
click at [1172, 304] on div "home_2 Start point AI Assist block_fallback Default fallback Attempt transfer b…" at bounding box center [608, 530] width 1135 height 983
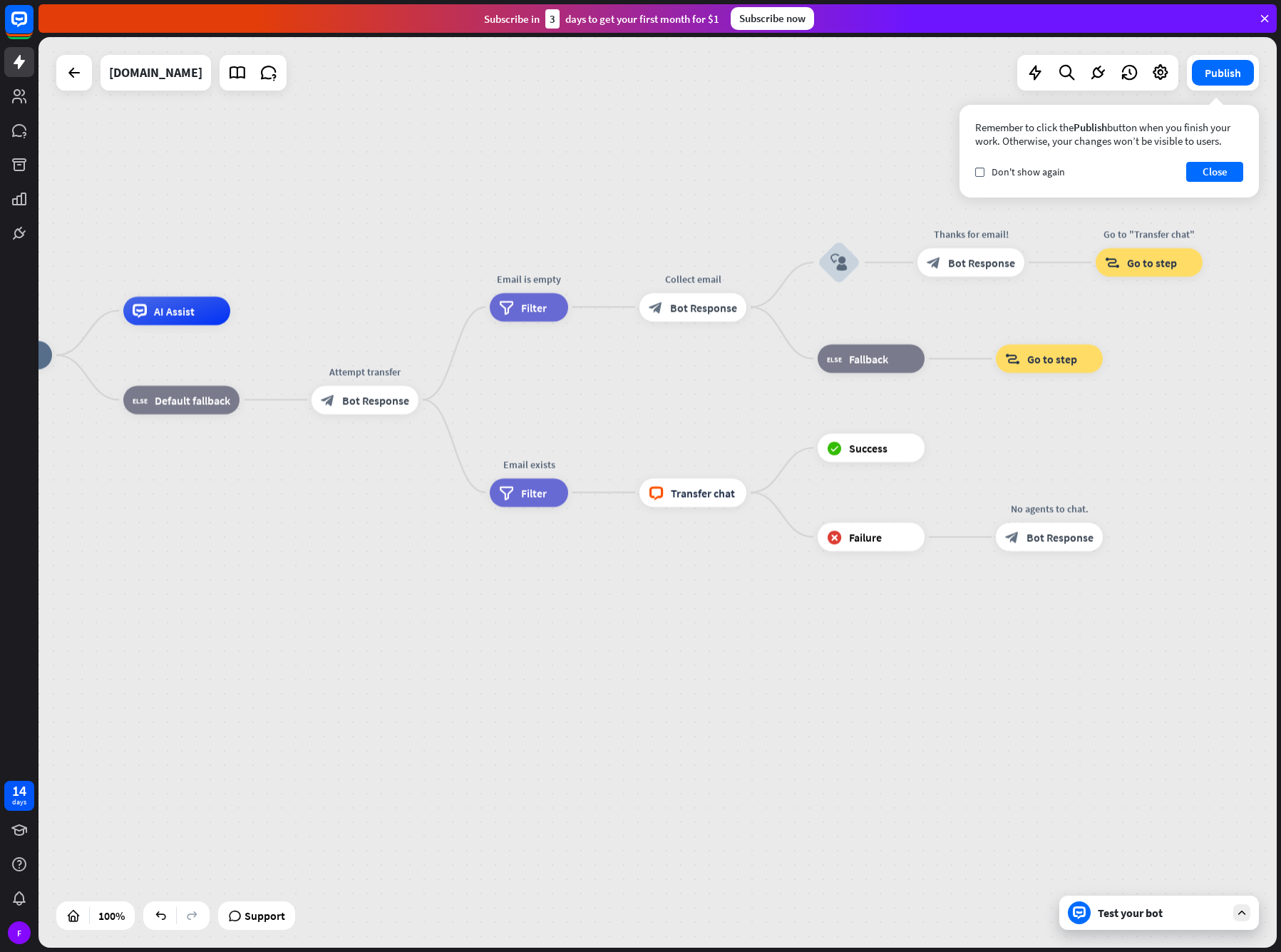
click at [617, 734] on div "home_2 Start point AI Assist block_fallback Default fallback Attempt transfer b…" at bounding box center [564, 811] width 1238 height 911
click at [283, 83] on link at bounding box center [269, 73] width 28 height 28
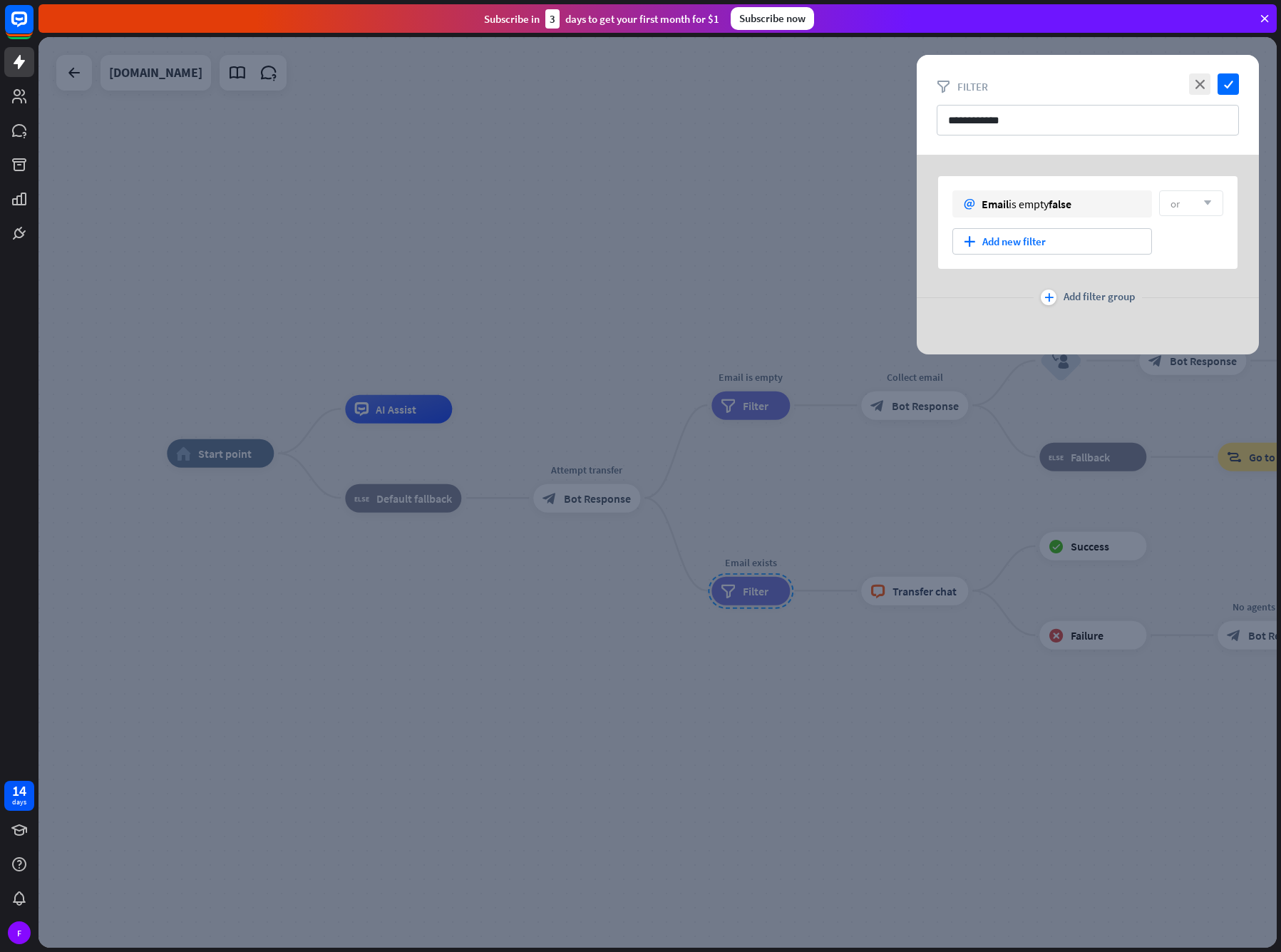
click at [275, 74] on div at bounding box center [658, 492] width 1238 height 911
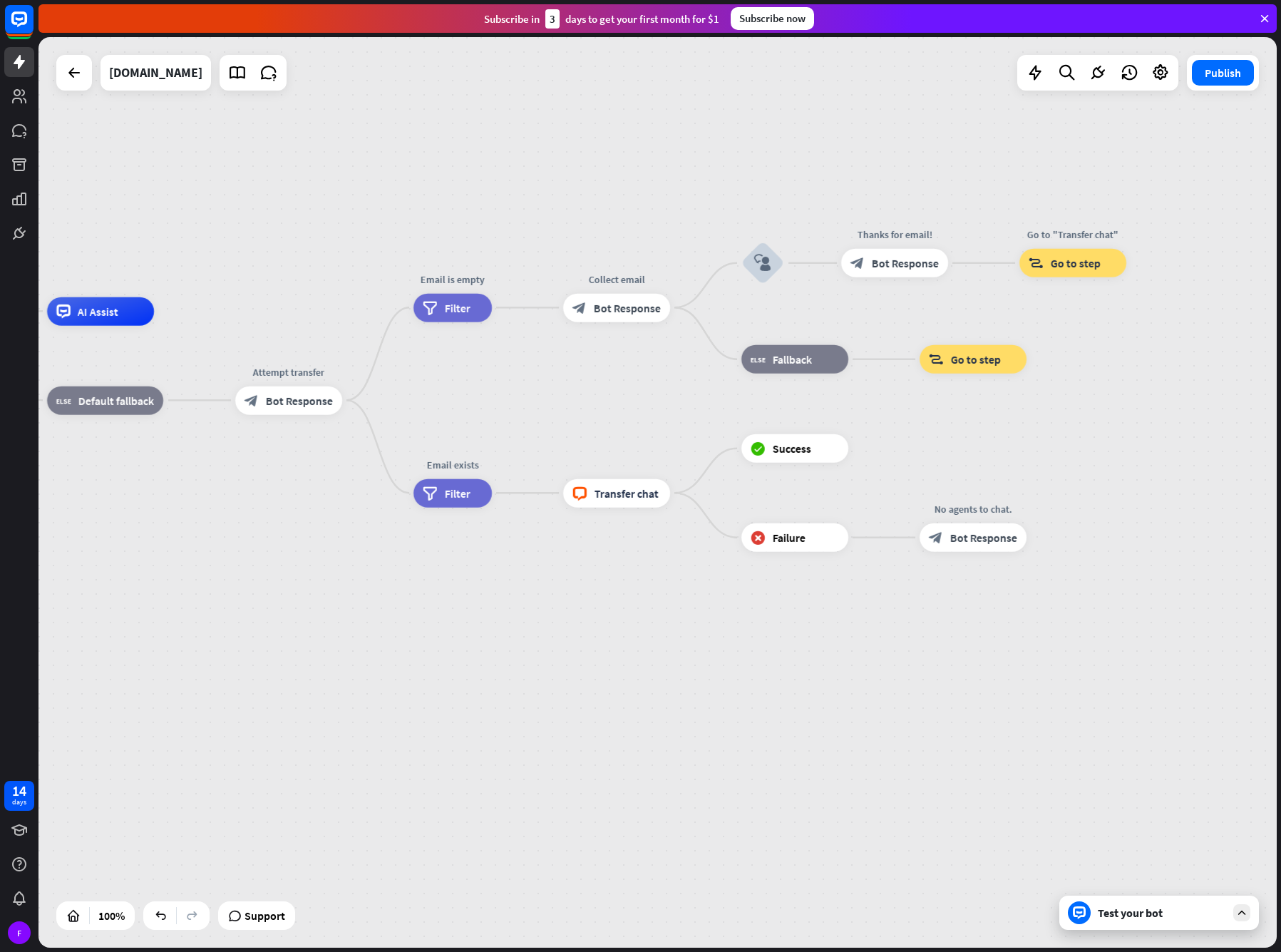
click at [247, 74] on icon at bounding box center [237, 73] width 18 height 18
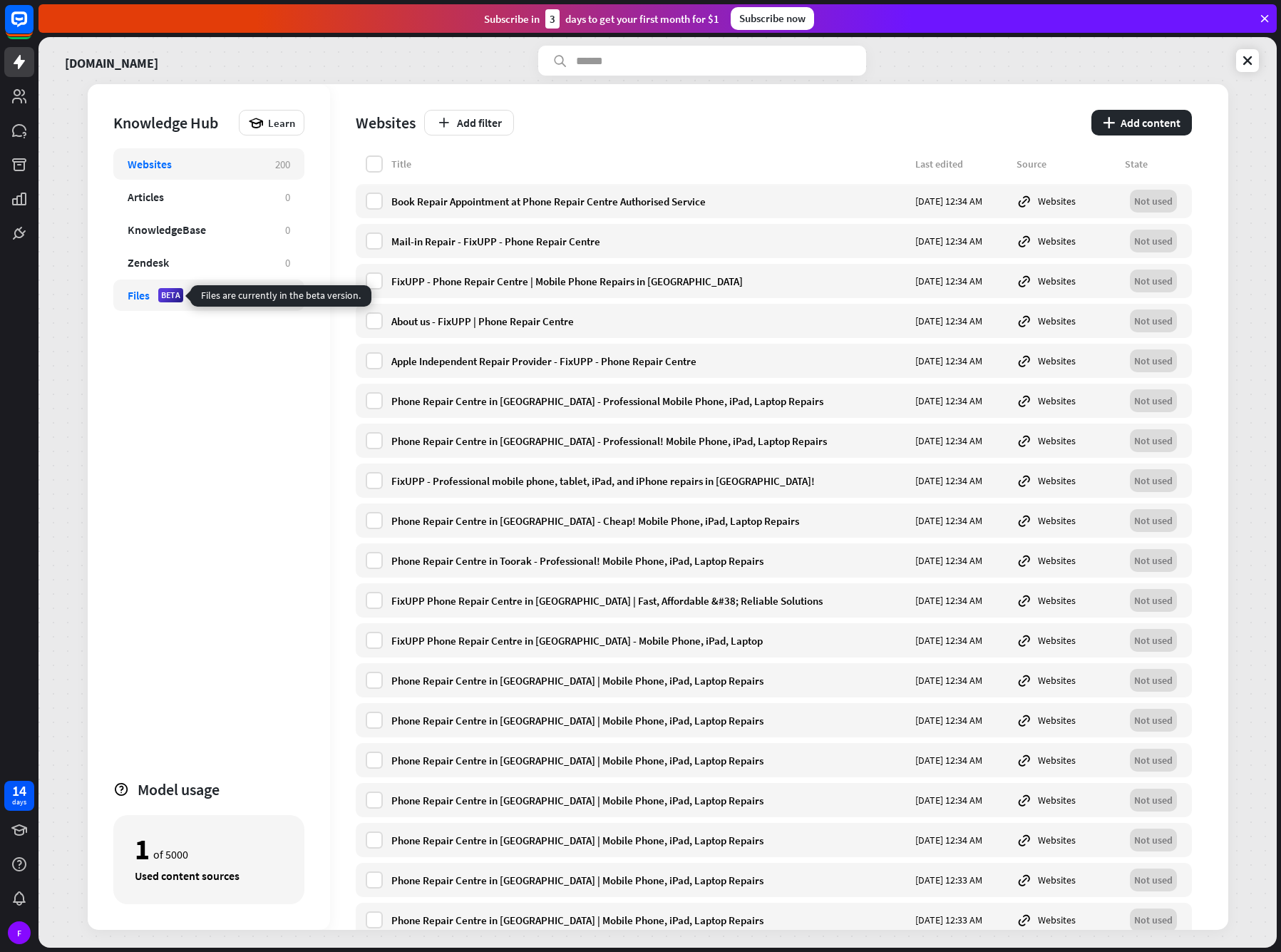
click at [187, 295] on div "Files BETA" at bounding box center [200, 295] width 144 height 14
